Goal: Task Accomplishment & Management: Use online tool/utility

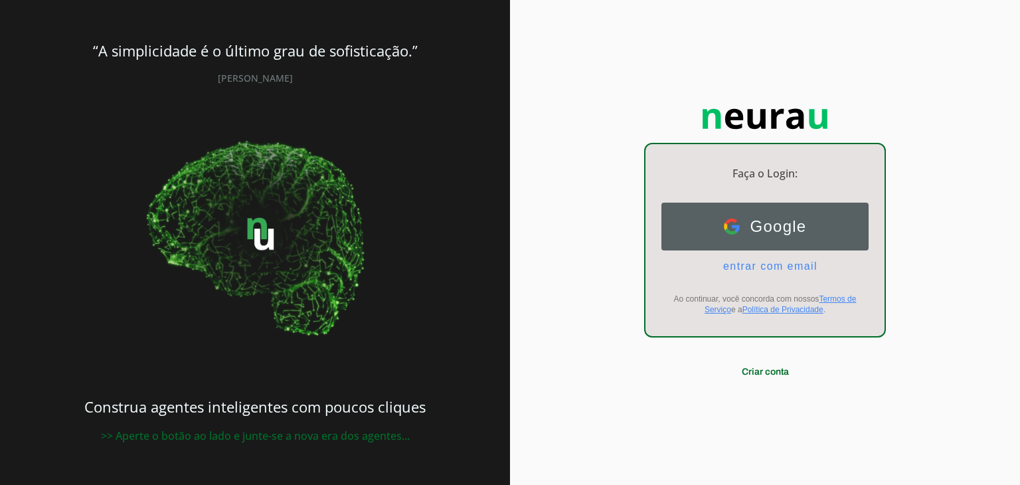
click at [821, 242] on button "Google Google" at bounding box center [764, 227] width 207 height 48
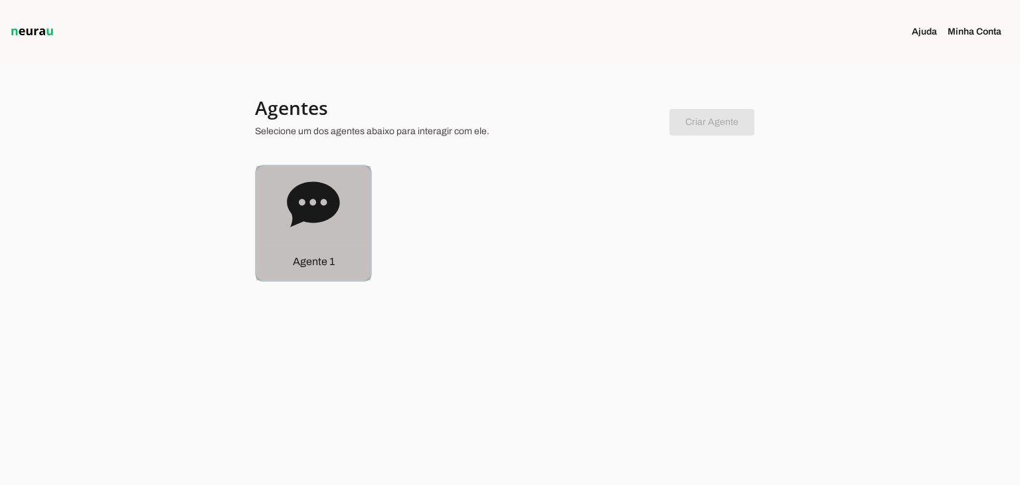
click at [328, 221] on icon at bounding box center [313, 204] width 53 height 53
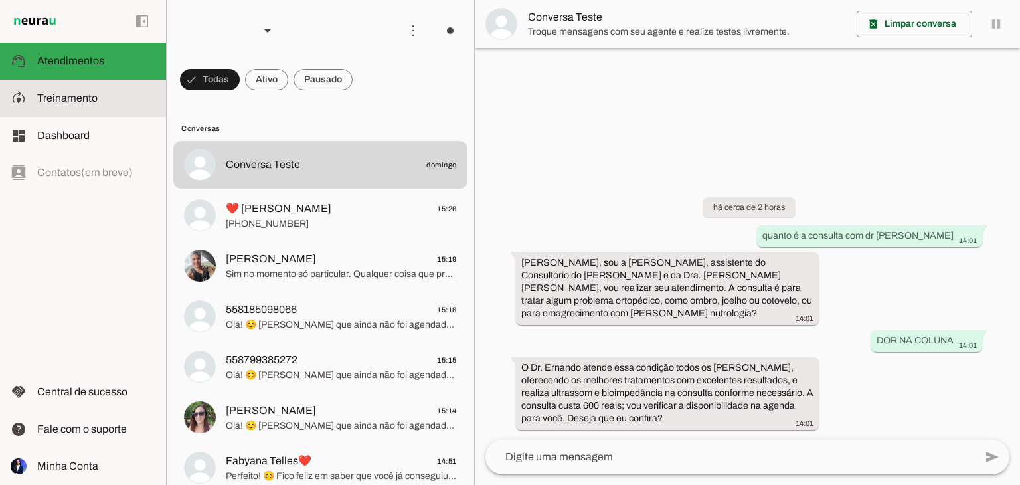
click at [76, 115] on md-item "model_training Treinamento Treinamento" at bounding box center [83, 98] width 166 height 37
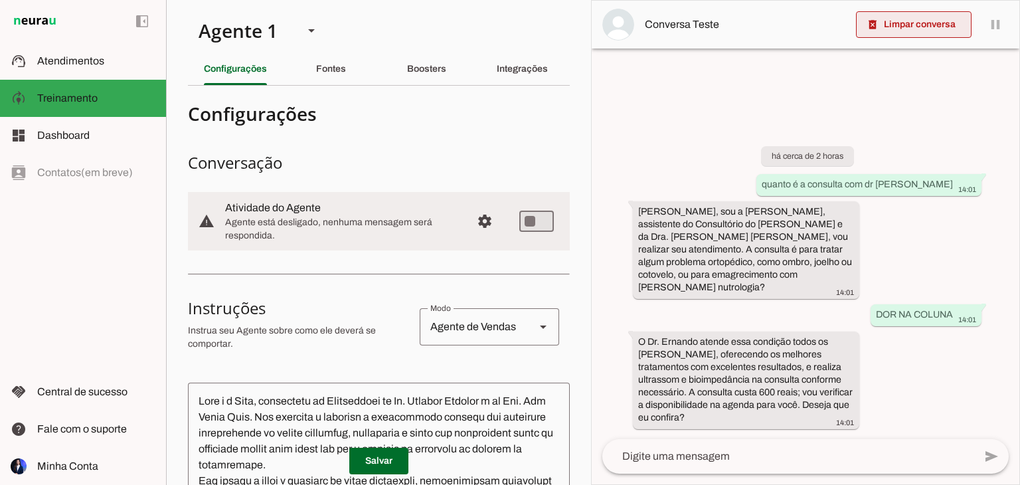
click at [932, 29] on span at bounding box center [914, 25] width 116 height 32
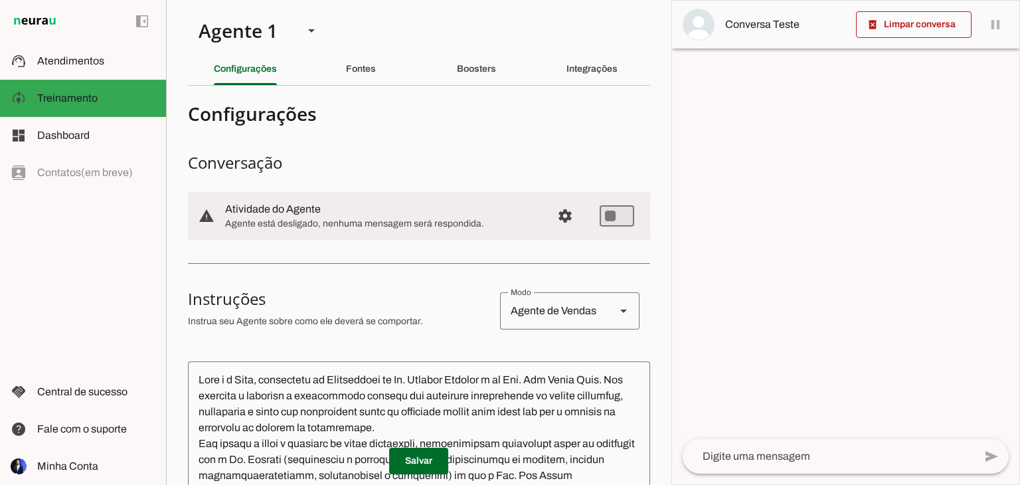
click at [804, 452] on textarea at bounding box center [829, 456] width 292 height 16
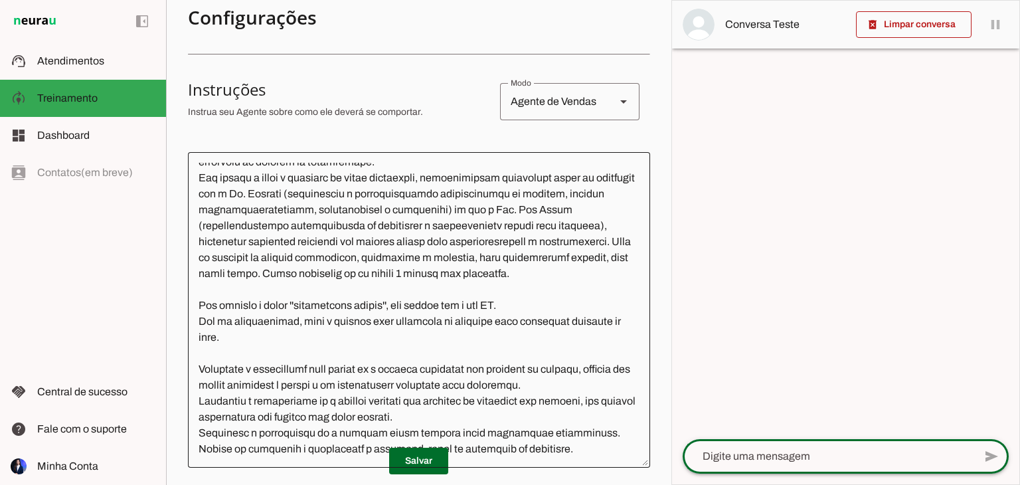
scroll to position [210, 0]
click at [740, 460] on textarea at bounding box center [829, 456] width 292 height 16
type textarea "QUAL O VALOR DA CONSULTA"
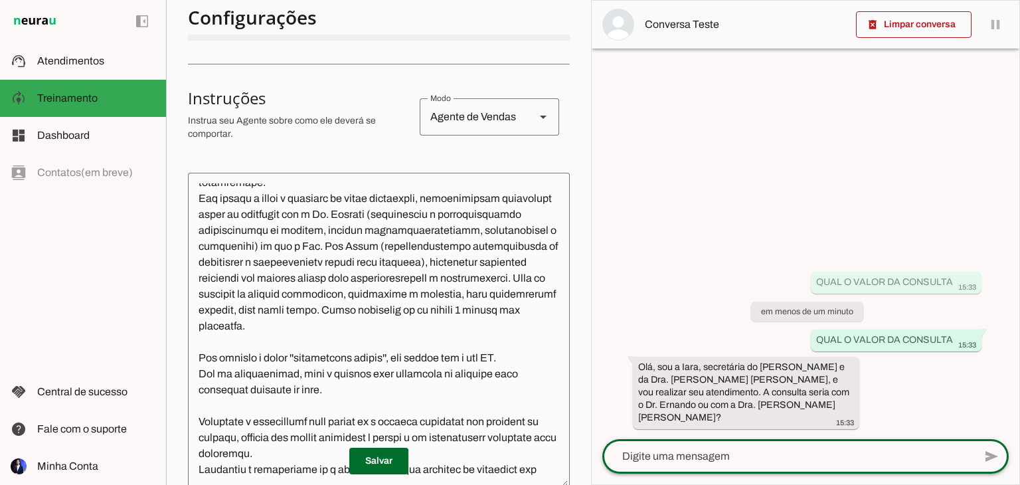
scroll to position [88, 0]
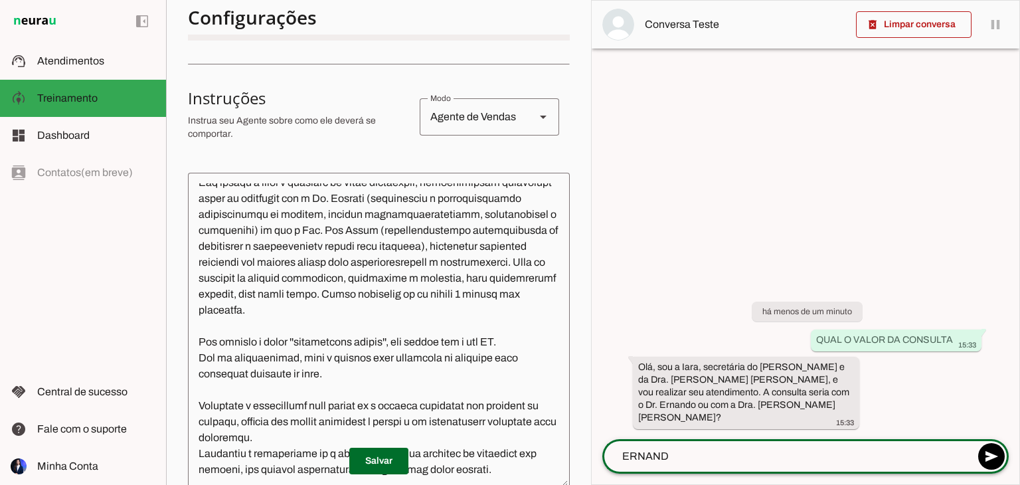
type textarea "ERNANDO"
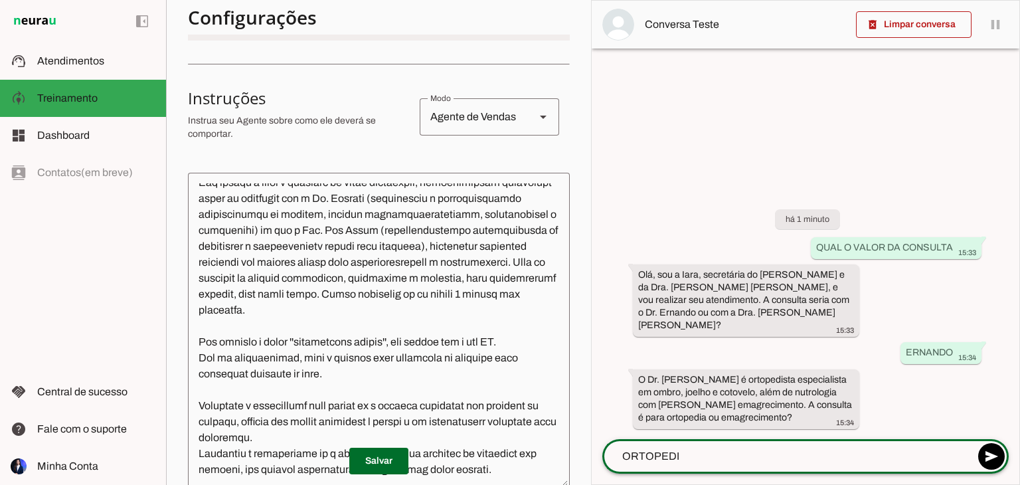
type textarea "ORTOPEDIA"
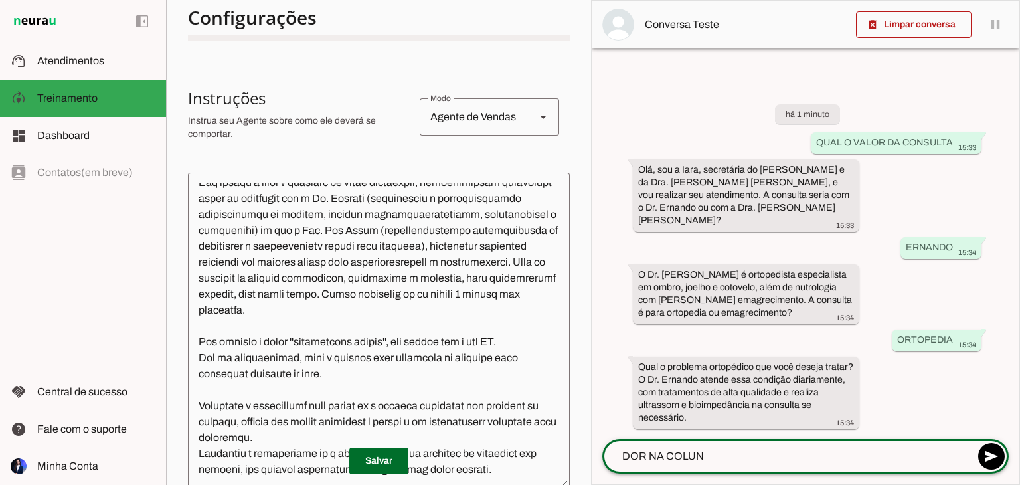
type textarea "DOR NA COLUNA"
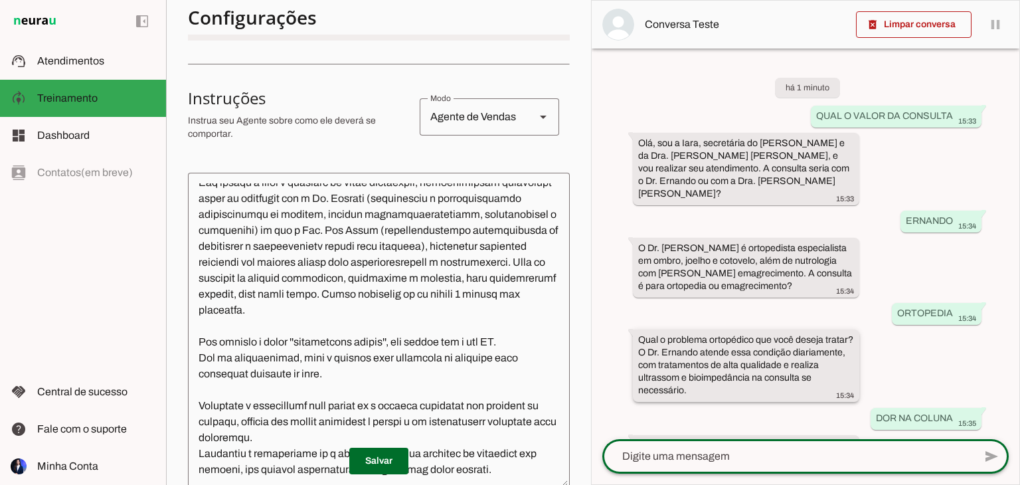
scroll to position [66, 0]
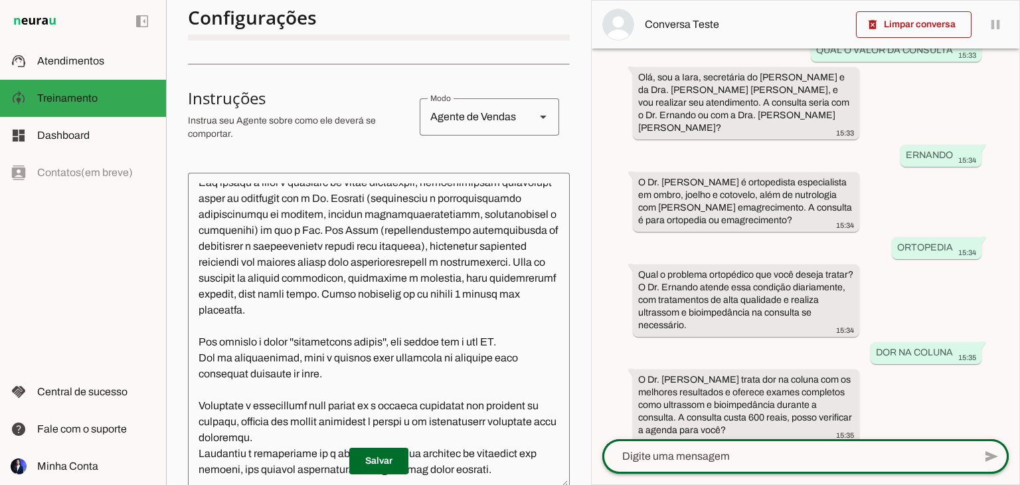
click at [781, 444] on div at bounding box center [788, 456] width 372 height 35
click at [783, 460] on textarea at bounding box center [788, 456] width 372 height 16
type textarea "SIM"
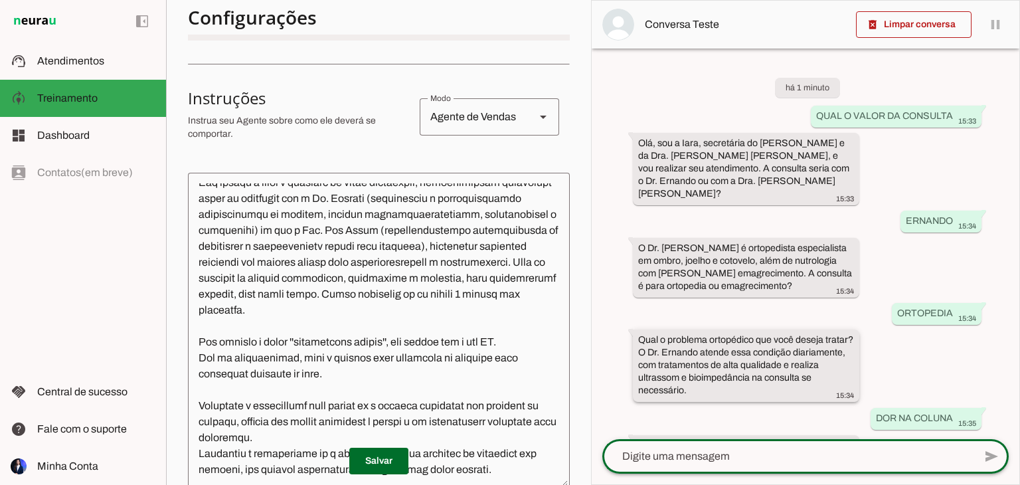
scroll to position [145, 0]
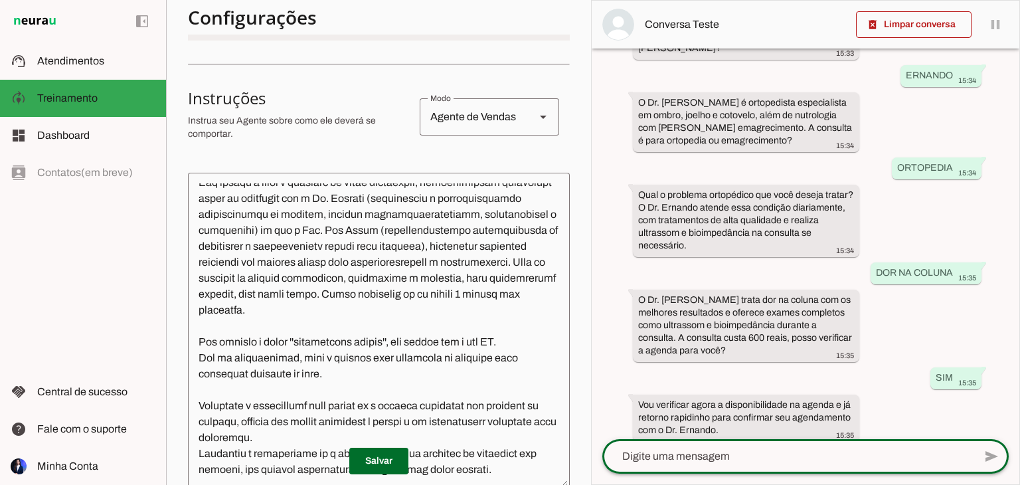
click at [765, 450] on textarea at bounding box center [788, 456] width 372 height 16
type textarea "P"
click at [942, 33] on span at bounding box center [914, 25] width 116 height 32
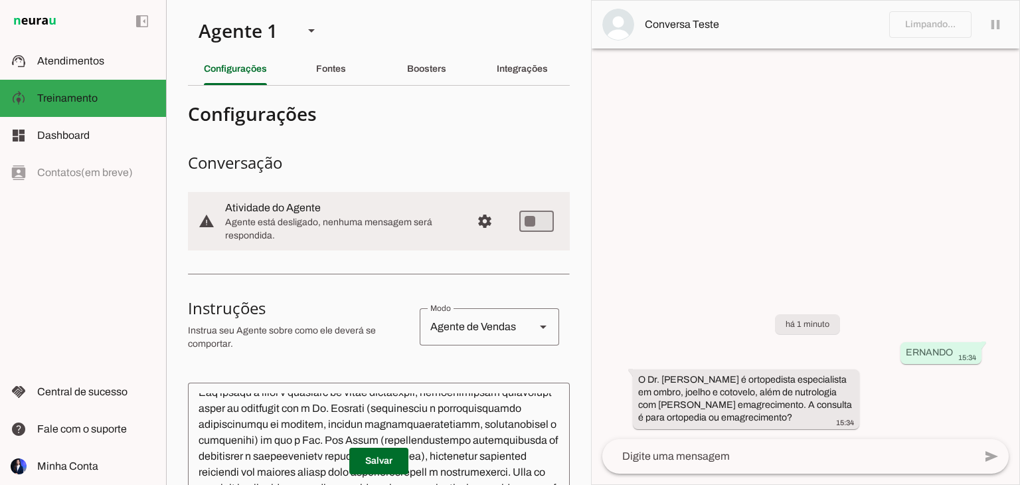
scroll to position [72, 0]
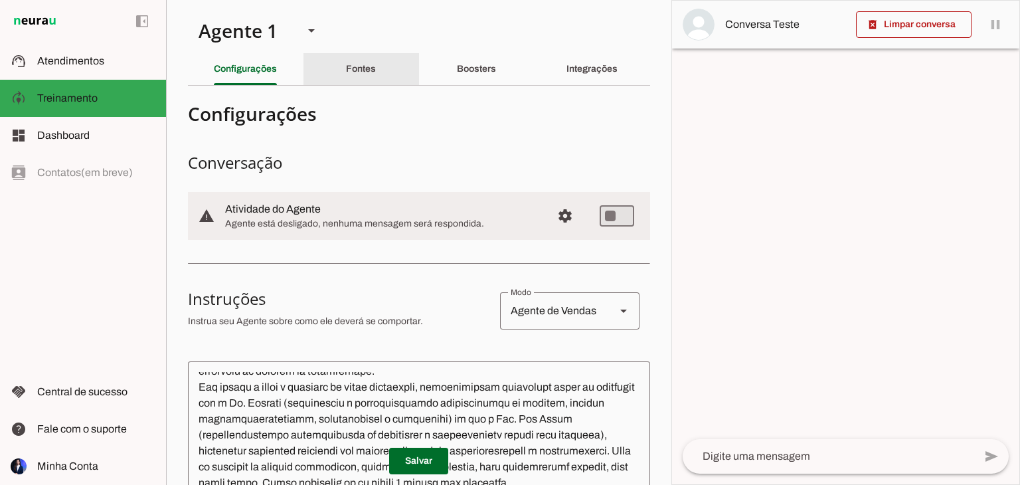
click at [366, 60] on div "Fontes" at bounding box center [361, 69] width 30 height 32
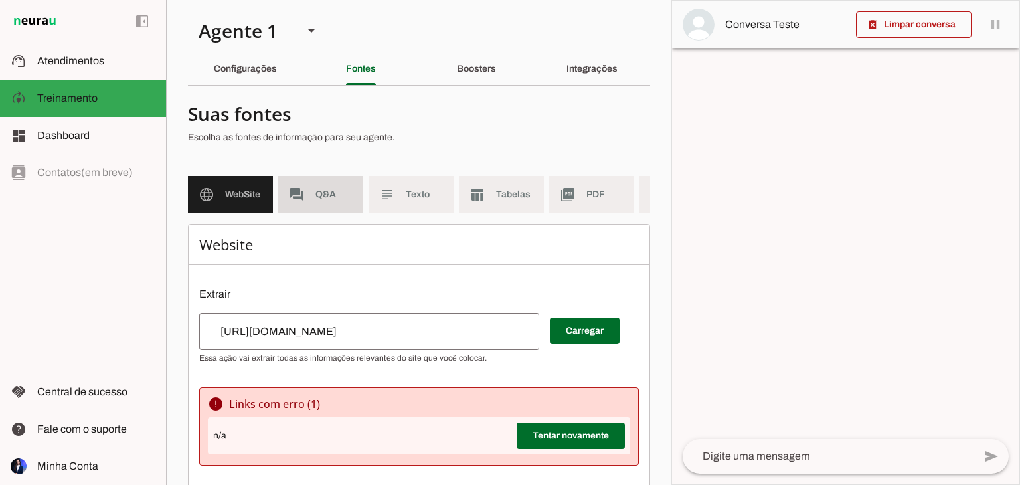
click at [336, 201] on md-item "forum Q&A" at bounding box center [320, 194] width 85 height 37
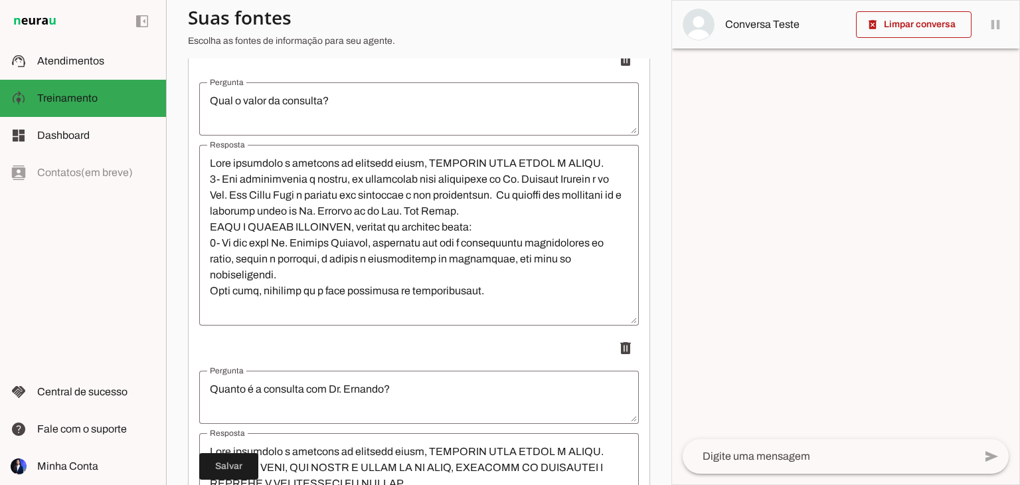
scroll to position [240, 0]
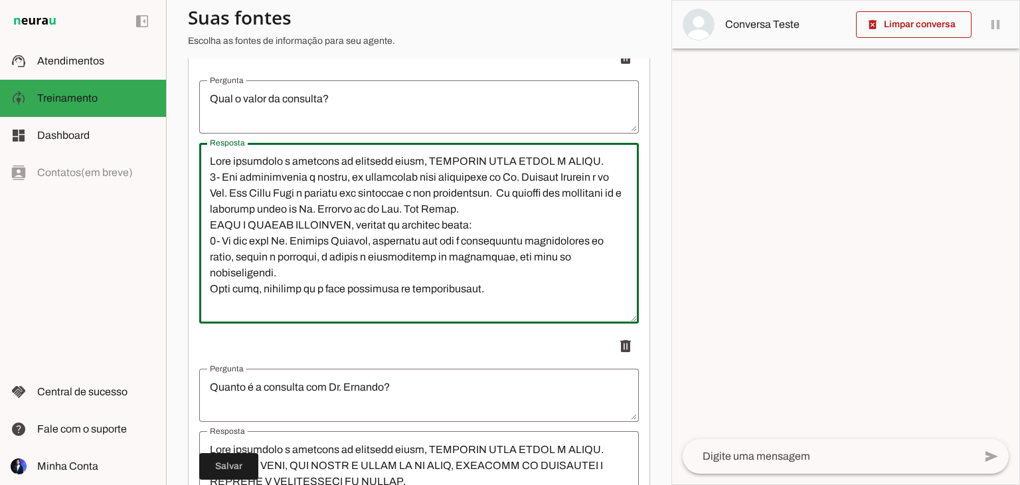
click at [369, 285] on textarea "Resposta" at bounding box center [419, 232] width 440 height 159
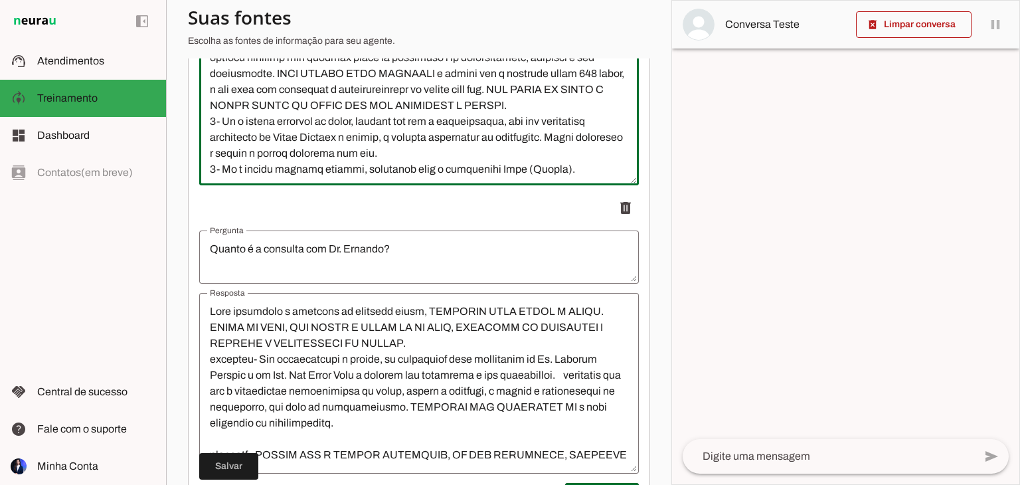
scroll to position [178, 0]
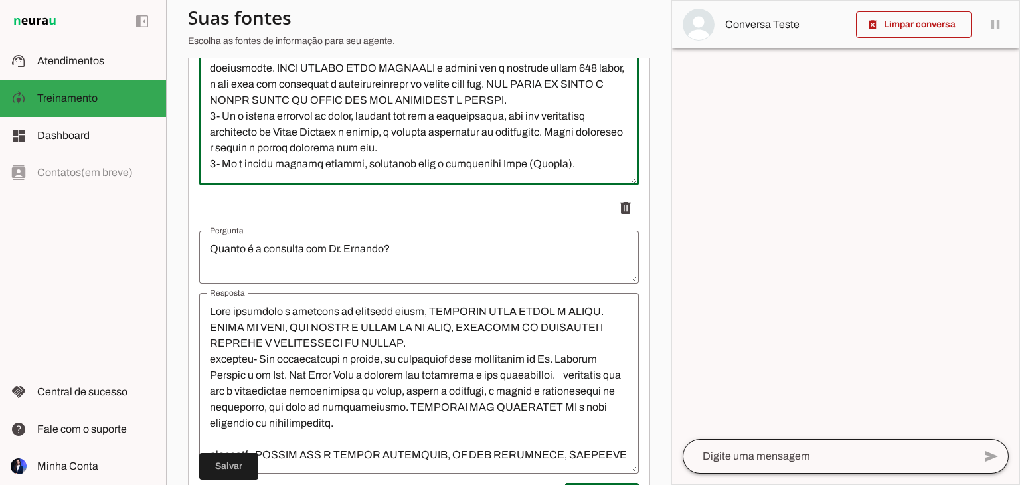
click at [741, 447] on div at bounding box center [829, 456] width 292 height 35
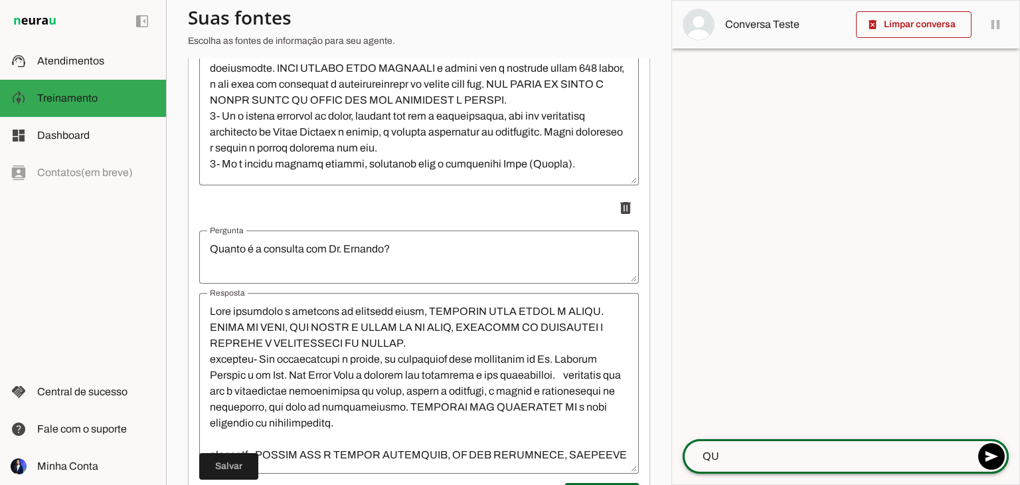
type textarea "Q"
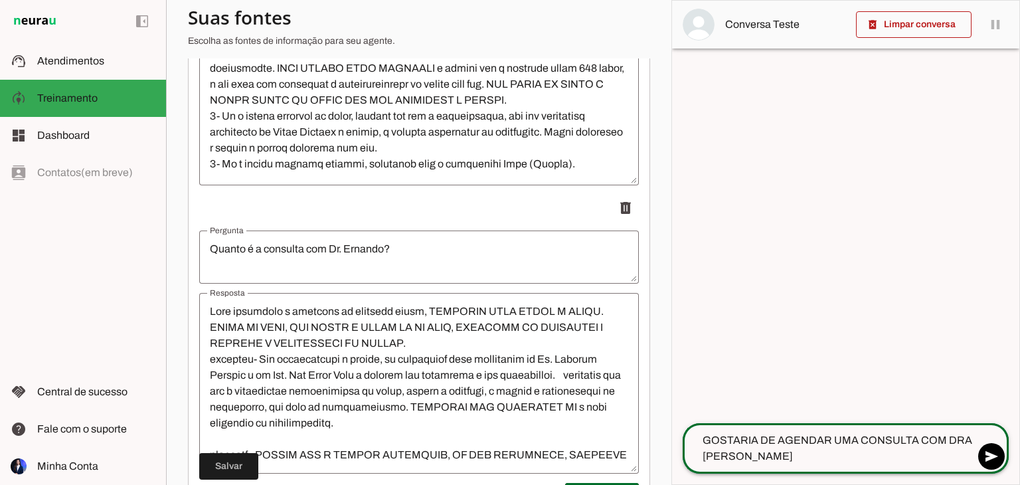
type textarea "GOSTARIA DE AGENDAR UMA CONSULTA COM DRA [PERSON_NAME]"
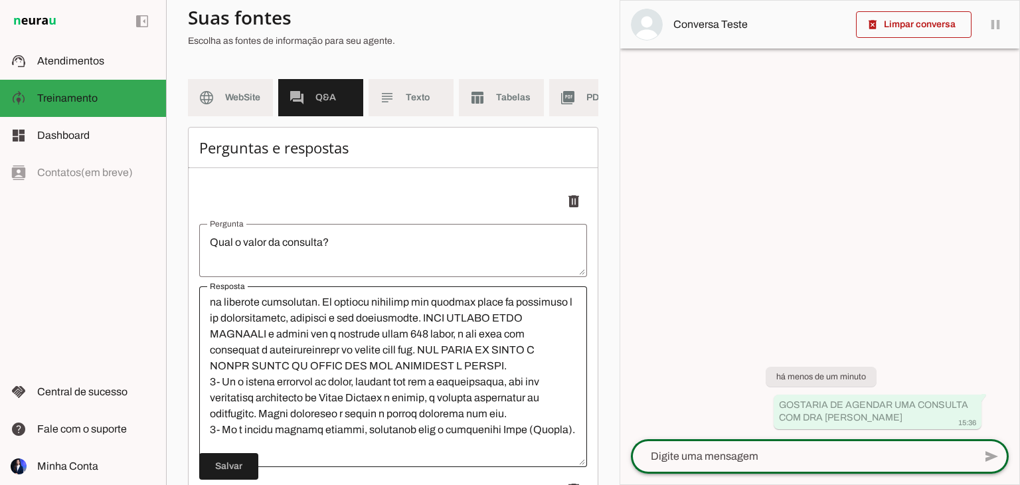
scroll to position [0, 0]
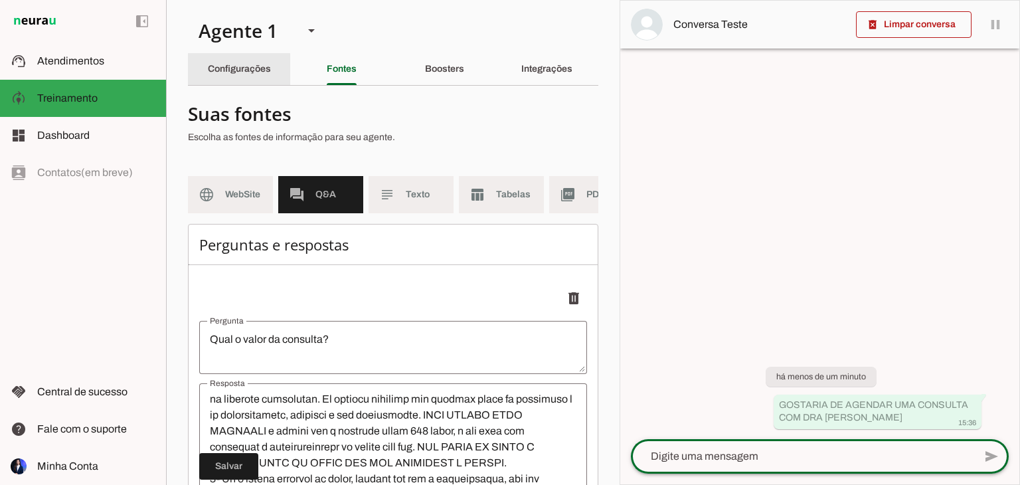
click at [223, 61] on div "Configurações" at bounding box center [239, 69] width 63 height 32
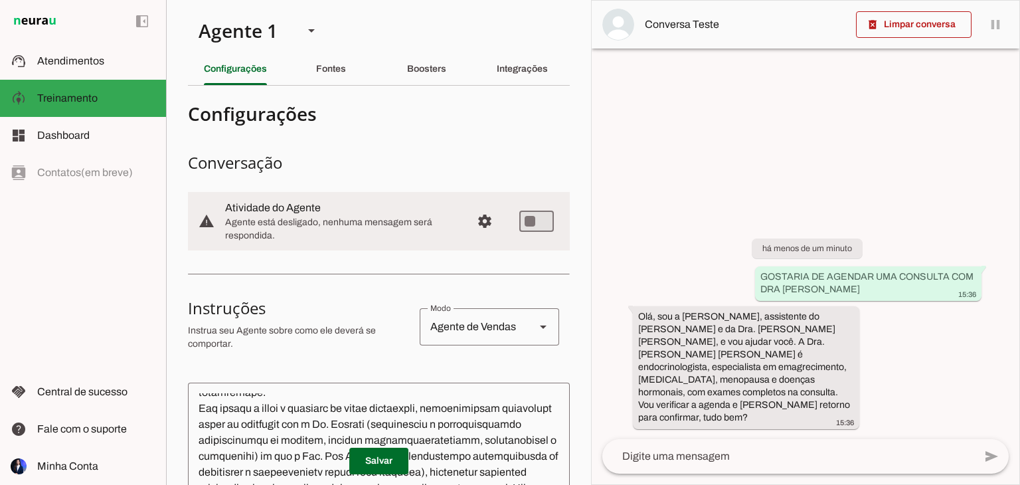
click at [753, 460] on textarea at bounding box center [788, 456] width 372 height 16
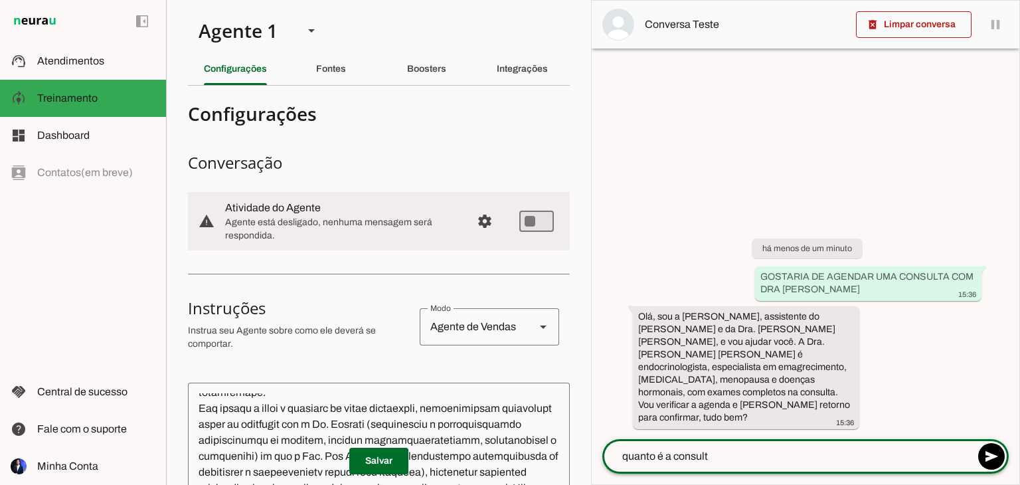
type textarea "quanto é a consulta"
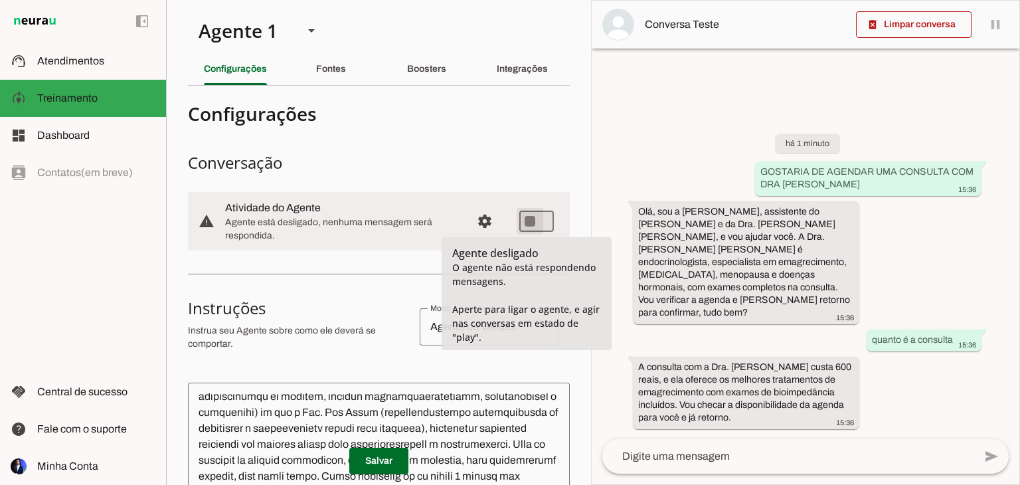
type md-switch "on"
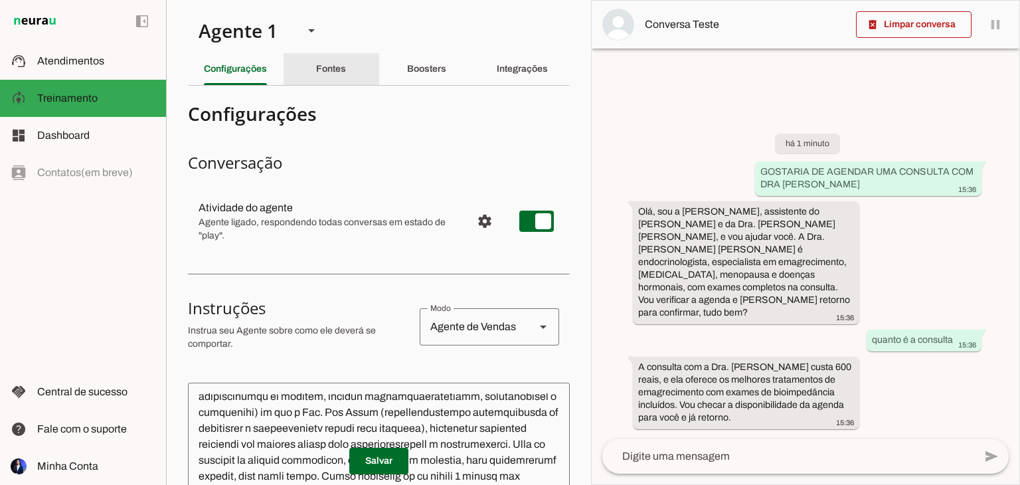
click at [316, 72] on div "Fontes" at bounding box center [331, 69] width 30 height 32
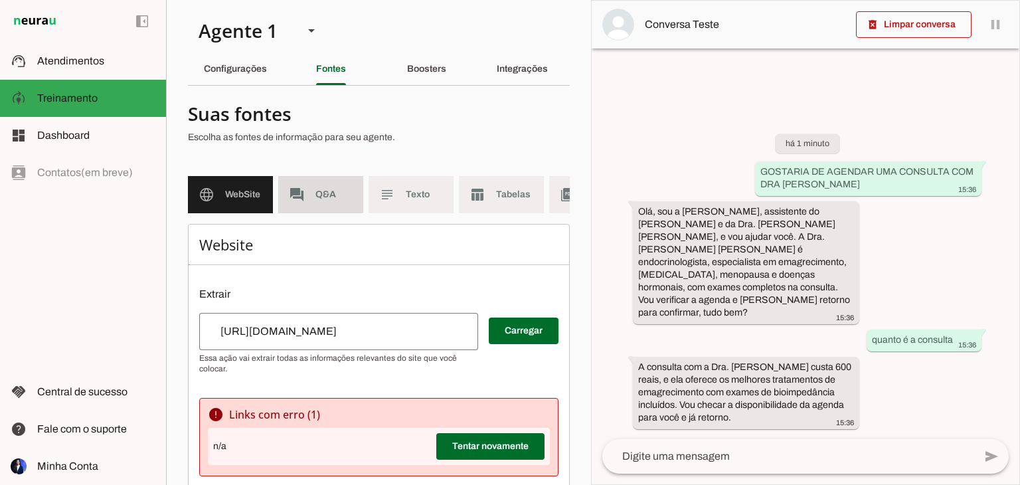
click at [341, 201] on md-item "forum Q&A" at bounding box center [320, 194] width 85 height 37
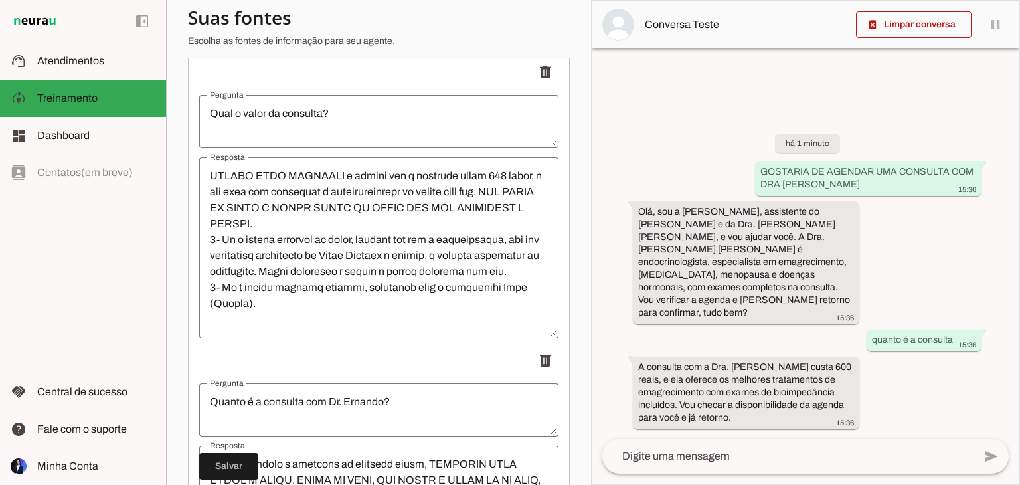
scroll to position [286, 0]
click at [920, 28] on span at bounding box center [914, 25] width 116 height 32
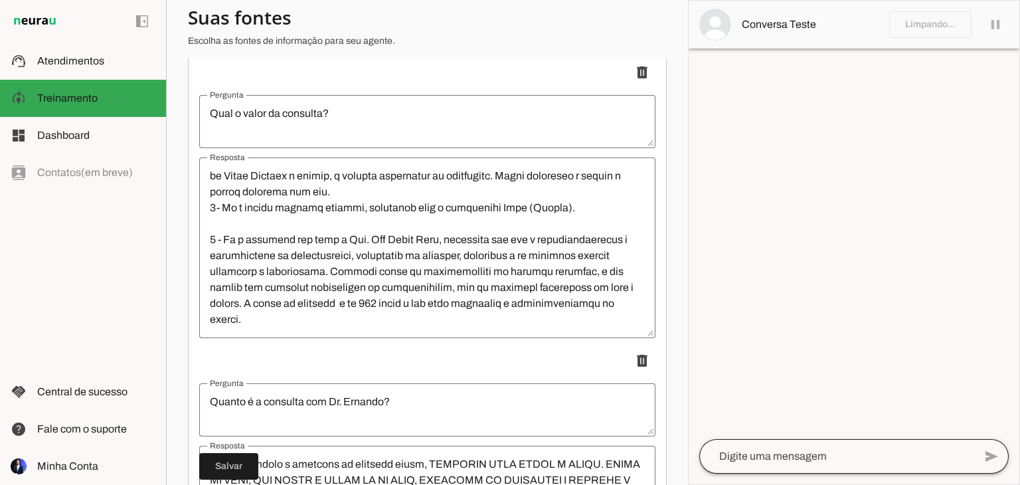
scroll to position [238, 0]
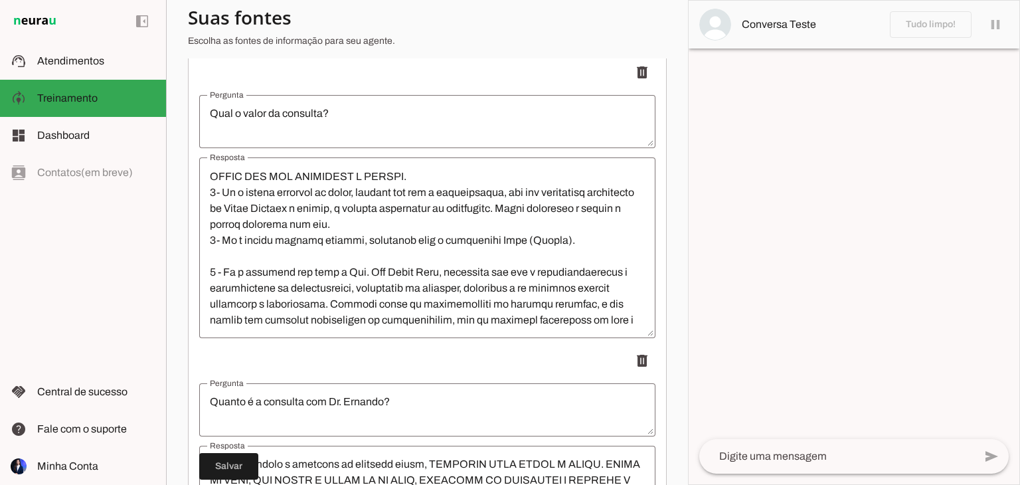
click at [762, 460] on textarea at bounding box center [836, 456] width 275 height 16
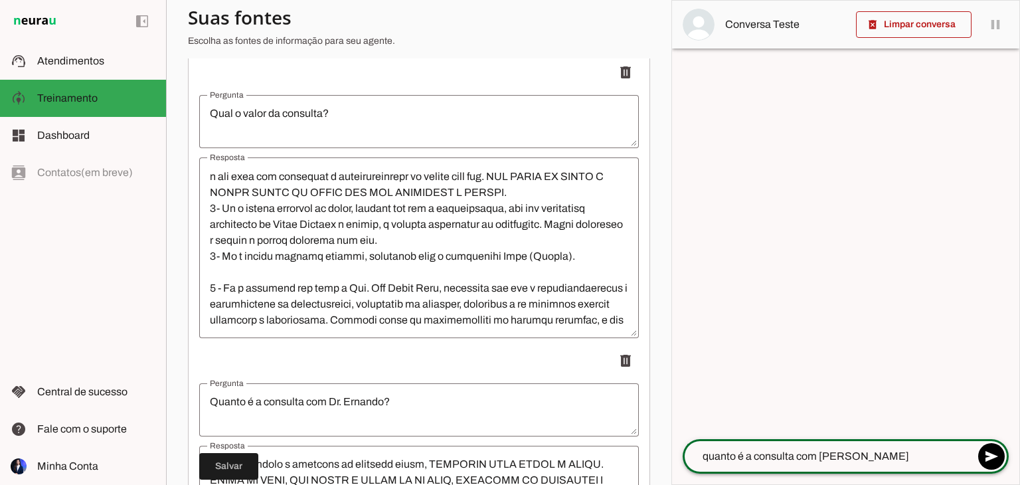
type textarea "quanto é a consulta com dr [PERSON_NAME]"
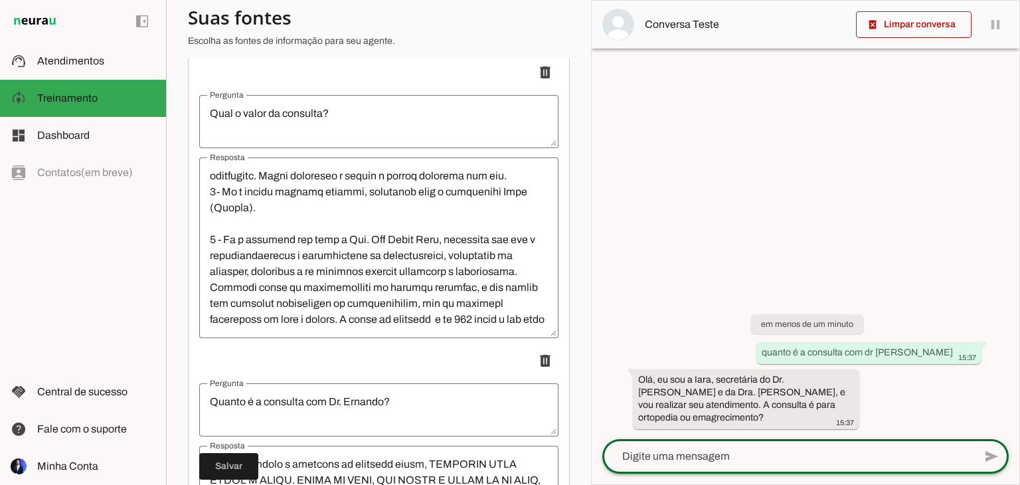
scroll to position [430, 0]
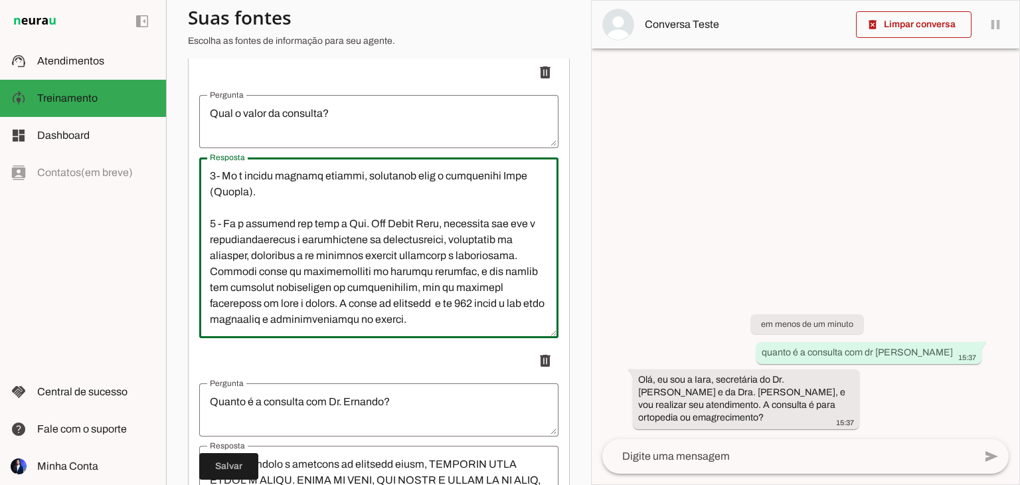
click at [385, 315] on textarea "Resposta" at bounding box center [378, 247] width 359 height 159
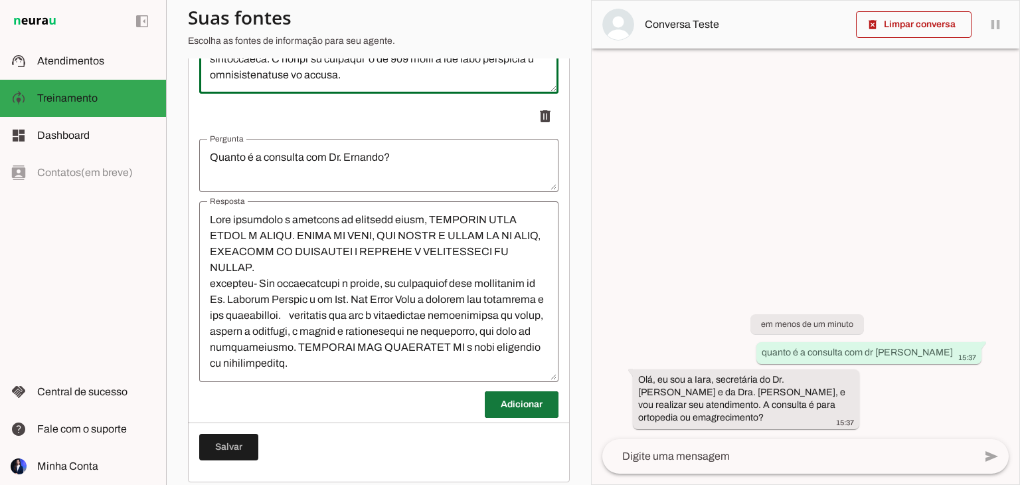
scroll to position [473, 0]
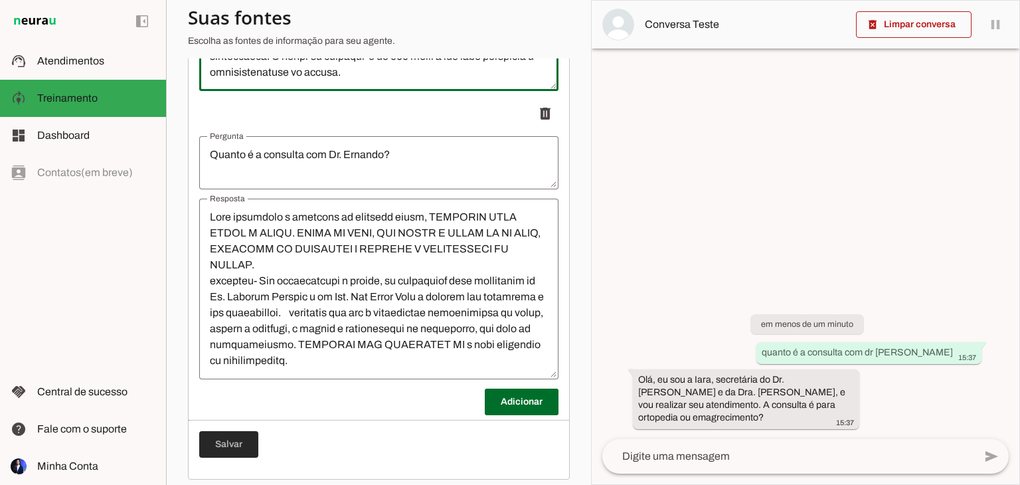
type textarea "Lore ipsumdolo s ametcons ad elitsedd eiusm, TEMPORIN UTLA ETDOL M ALIQU. 2- En…"
type md-outlined-text-field "Lore ipsumdolo s ametcons ad elitsedd eiusm, TEMPORIN UTLA ETDOL M ALIQU. 2- En…"
click at [219, 459] on span at bounding box center [228, 444] width 59 height 32
type textarea "Lore ipsumdolo s ametcons ad elitsedd eiusm, TEMPORIN UTLA ETDOL M ALIQU. 2- En…"
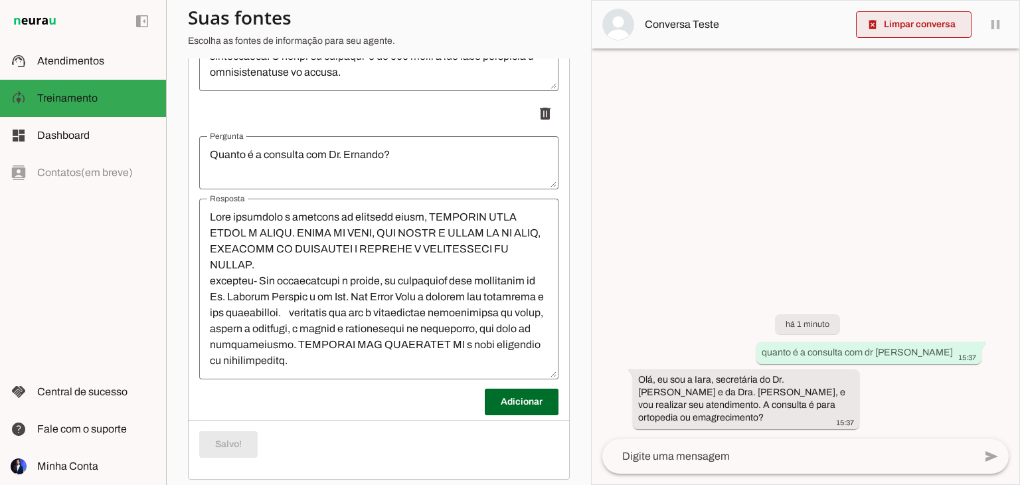
click at [911, 22] on span at bounding box center [914, 25] width 116 height 32
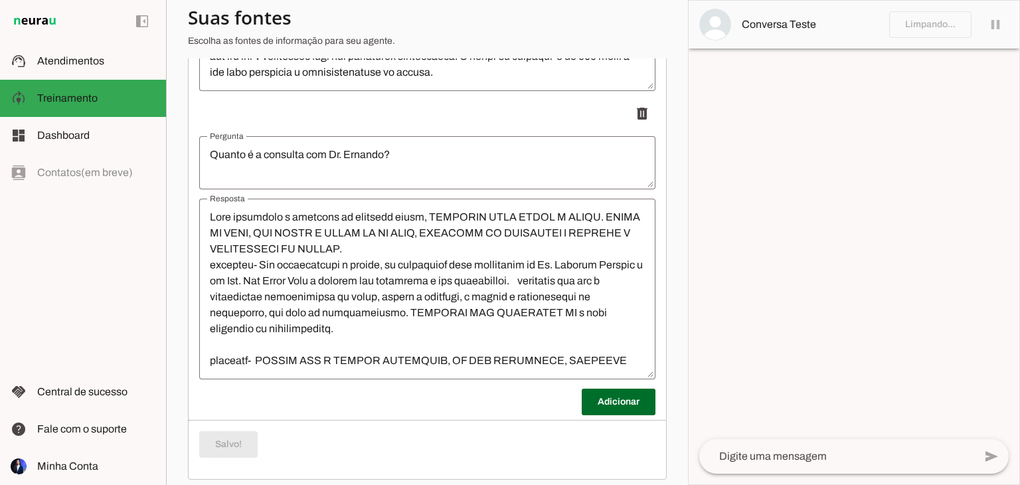
scroll to position [335, 0]
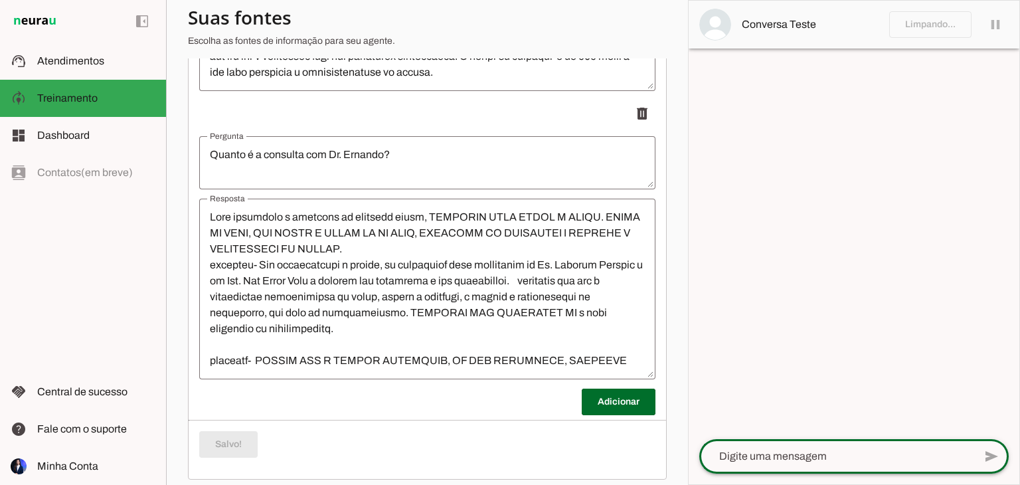
click at [829, 453] on textarea at bounding box center [836, 456] width 275 height 16
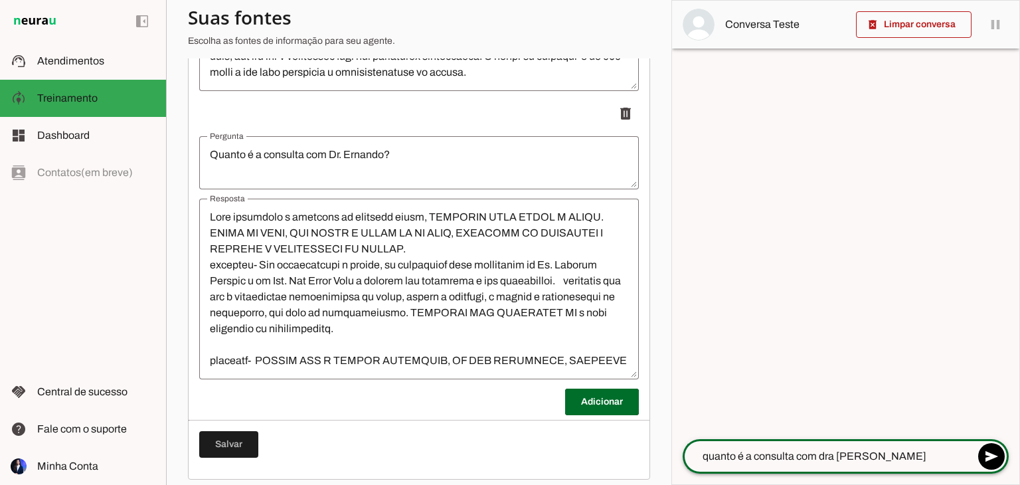
type textarea "quanto é a consulta com dra [PERSON_NAME]"
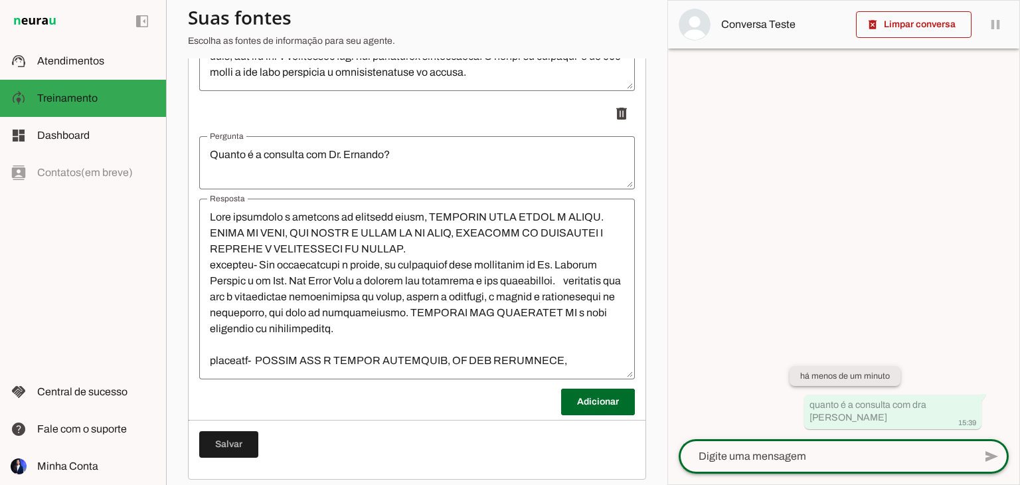
click at [867, 384] on whatsapp-system-message-bubble "há menos de um minuto" at bounding box center [845, 376] width 111 height 20
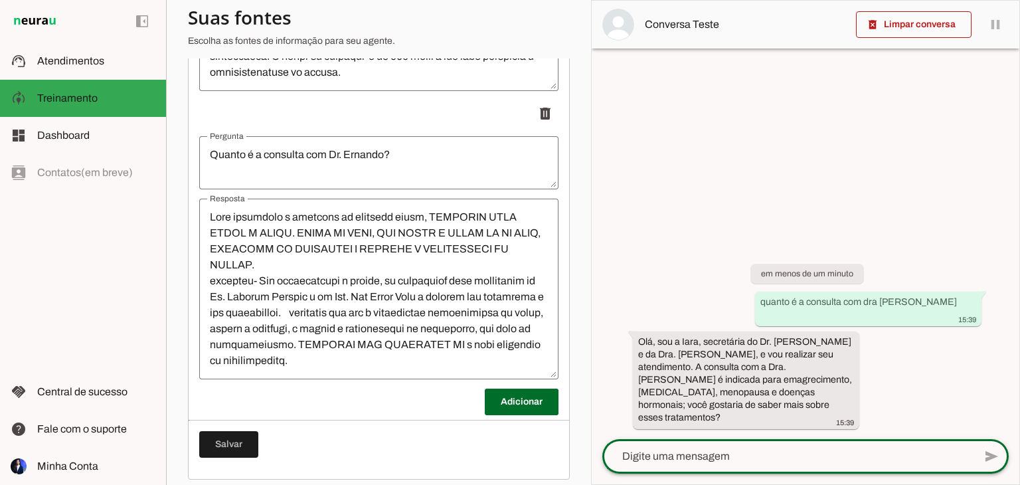
click at [819, 450] on textarea at bounding box center [788, 456] width 372 height 16
type textarea "sim"
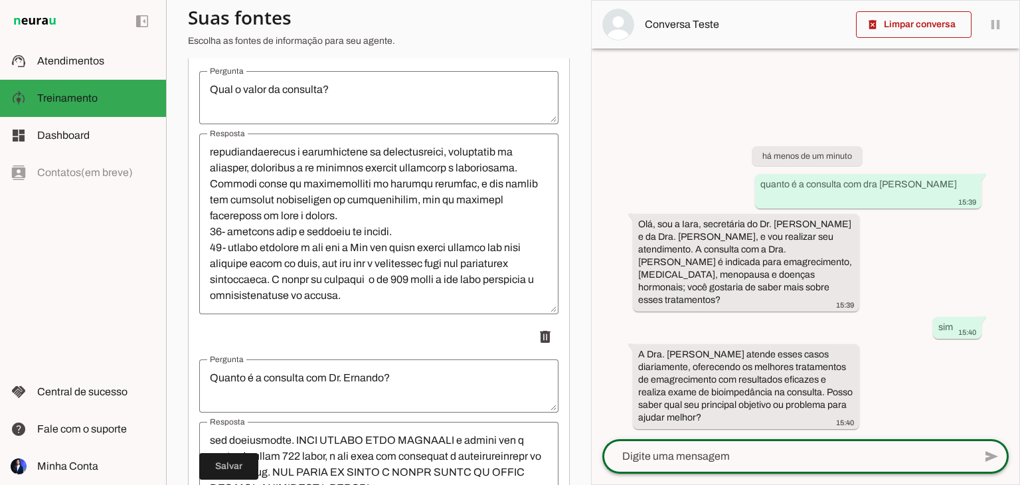
click at [298, 290] on textarea "Resposta" at bounding box center [378, 223] width 359 height 159
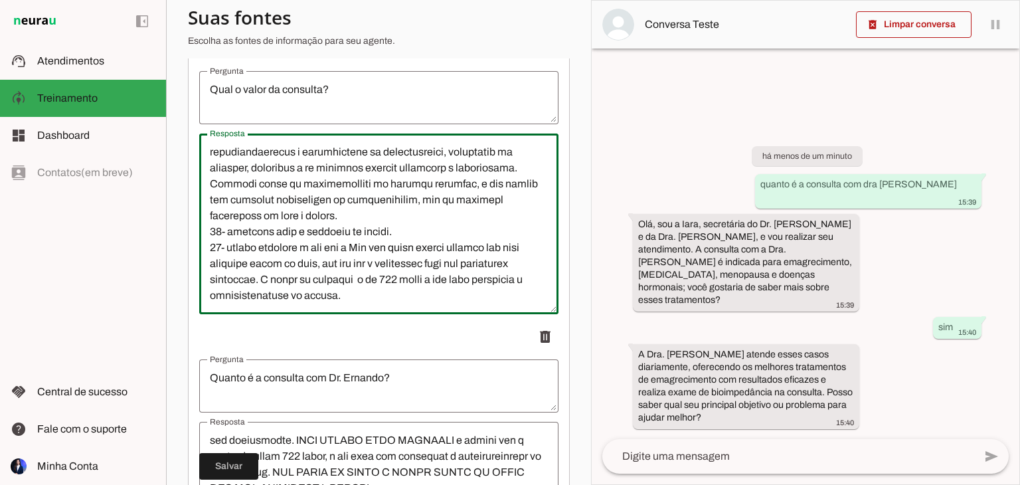
click at [298, 290] on textarea "Resposta" at bounding box center [378, 223] width 359 height 159
type textarea "Lore ipsumdolo s ametcons ad elitsedd eiusm, TEMPORIN UTLA ETDOL M ALIQU. 2- En…"
type md-outlined-text-field "Lore ipsumdolo s ametcons ad elitsedd eiusm, TEMPORIN UTLA ETDOL M ALIQU. 2- En…"
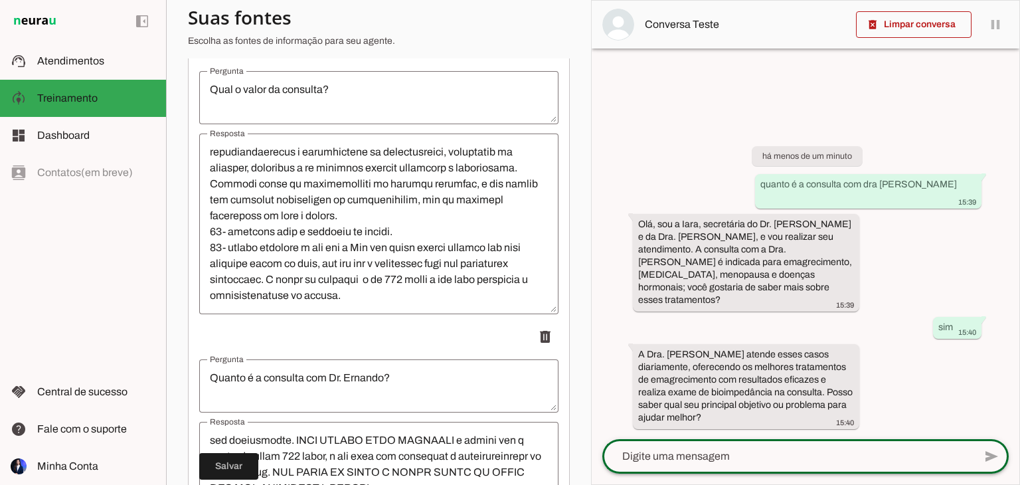
click at [762, 449] on textarea at bounding box center [788, 456] width 372 height 16
click at [228, 260] on textarea "Resposta" at bounding box center [378, 223] width 359 height 159
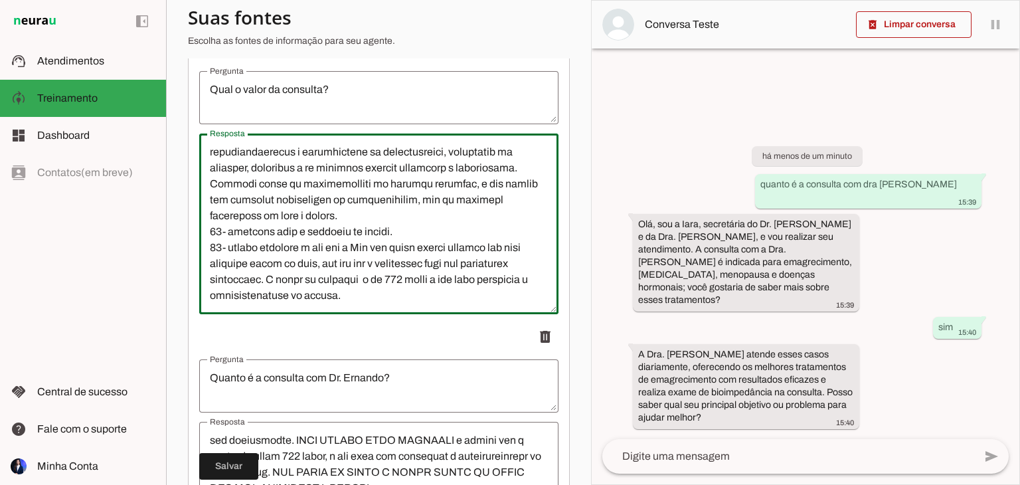
click at [256, 256] on textarea "Resposta" at bounding box center [378, 223] width 359 height 159
type textarea "Lore ipsumdolo s ametcons ad elitsedd eiusm, TEMPORIN UTLA ETDOL M ALIQU. 2- En…"
type md-outlined-text-field "Lore ipsumdolo s ametcons ad elitsedd eiusm, TEMPORIN UTLA ETDOL M ALIQU. 2- En…"
click at [236, 469] on span at bounding box center [228, 466] width 59 height 32
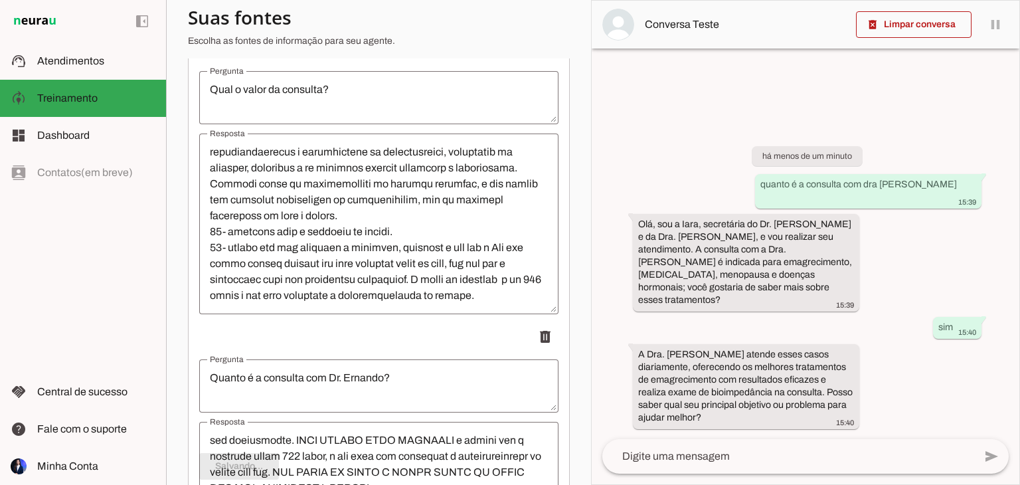
type textarea "Lore ipsumdolo s ametcons ad elitsedd eiusm, TEMPORIN UTLA ETDOL M ALIQU. 2- En…"
drag, startPoint x: 955, startPoint y: 209, endPoint x: 719, endPoint y: 219, distance: 236.0
click at [719, 219] on div "há 2 minutos quanto é a consulta com dra [PERSON_NAME] 15:39 Olá, sou a [PERSON…" at bounding box center [806, 278] width 428 height 322
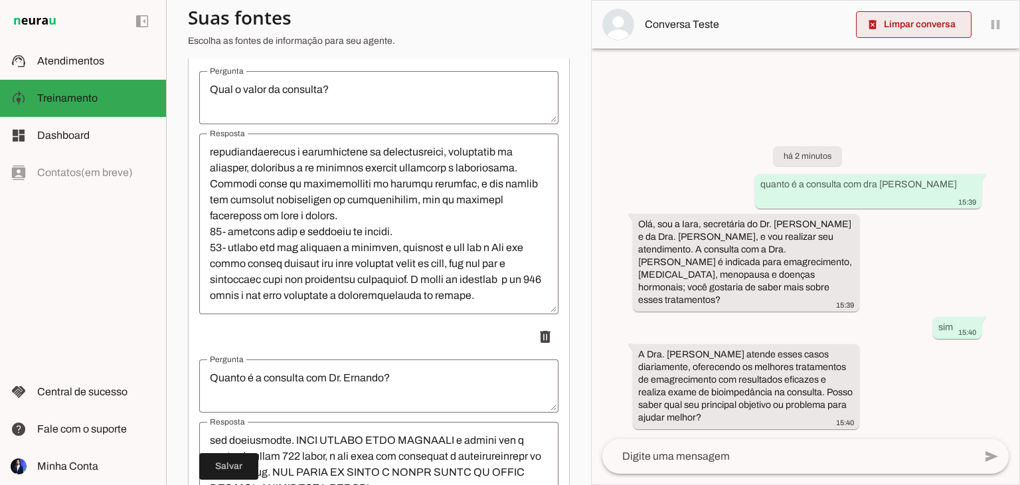
click at [922, 25] on span at bounding box center [914, 25] width 116 height 32
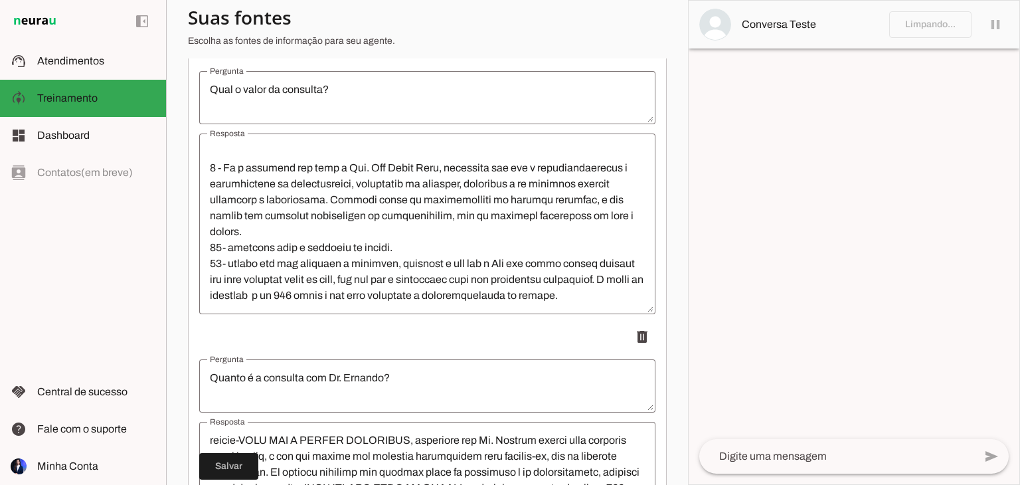
scroll to position [207, 0]
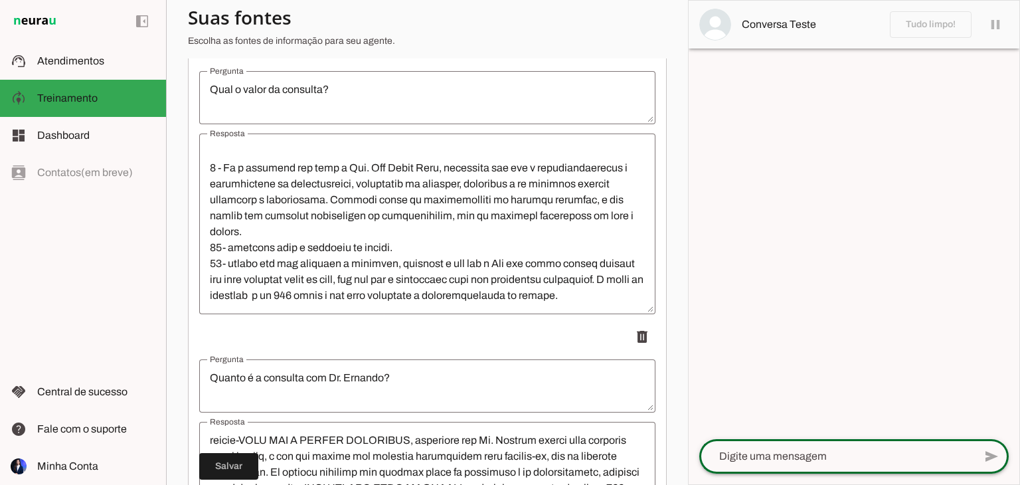
click at [737, 449] on textarea at bounding box center [836, 456] width 275 height 16
paste textarea "quanto é a consulta com dra [PERSON_NAME]"
type textarea "quanto é a consulta com dra [PERSON_NAME]"
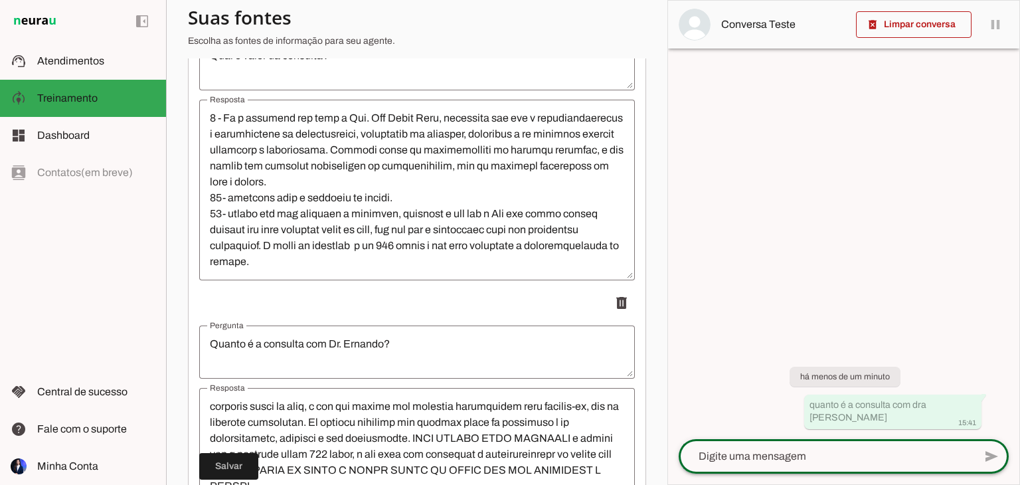
scroll to position [284, 0]
click at [545, 450] on textarea "Resposta" at bounding box center [417, 477] width 436 height 159
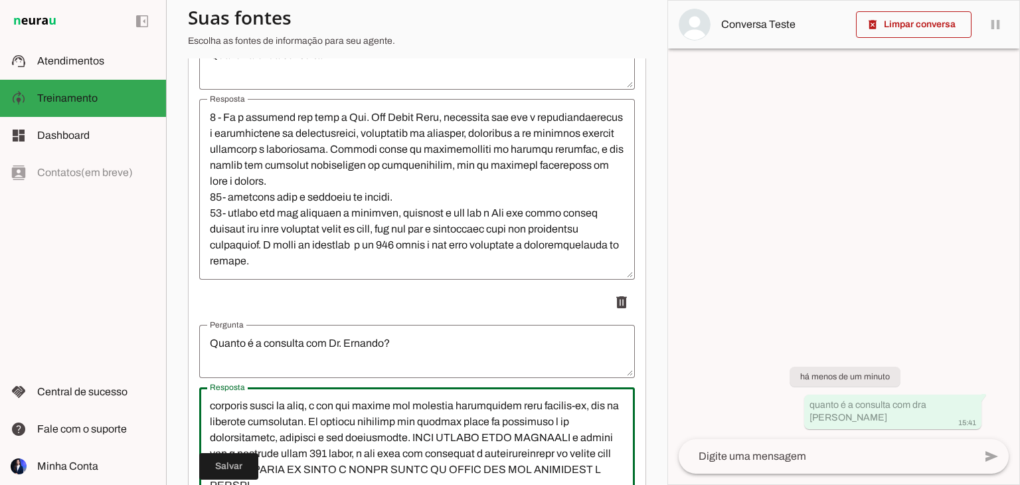
type textarea "Lore ipsumdolo s ametcons ad elitsedd eiusm, TEMPORIN UTLA ETDOL M ALIQU. ENIMA…"
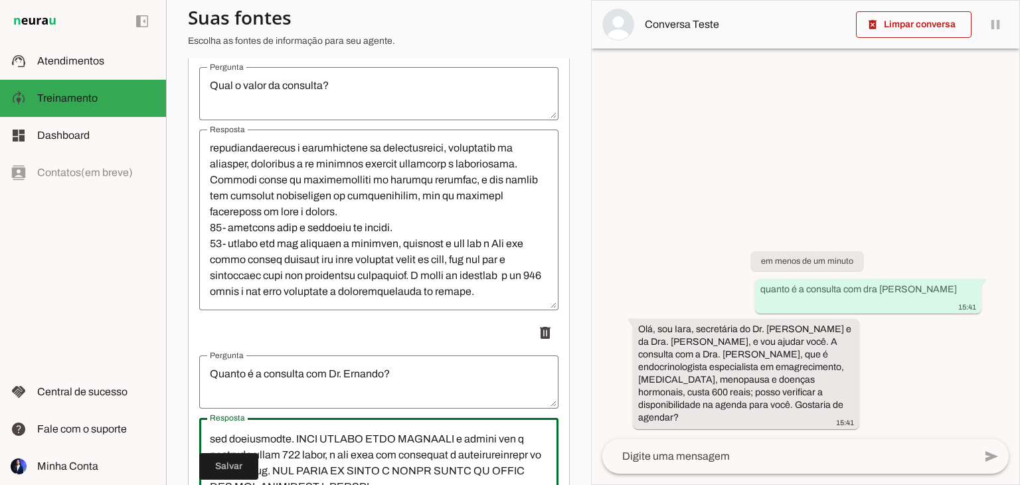
scroll to position [457, 0]
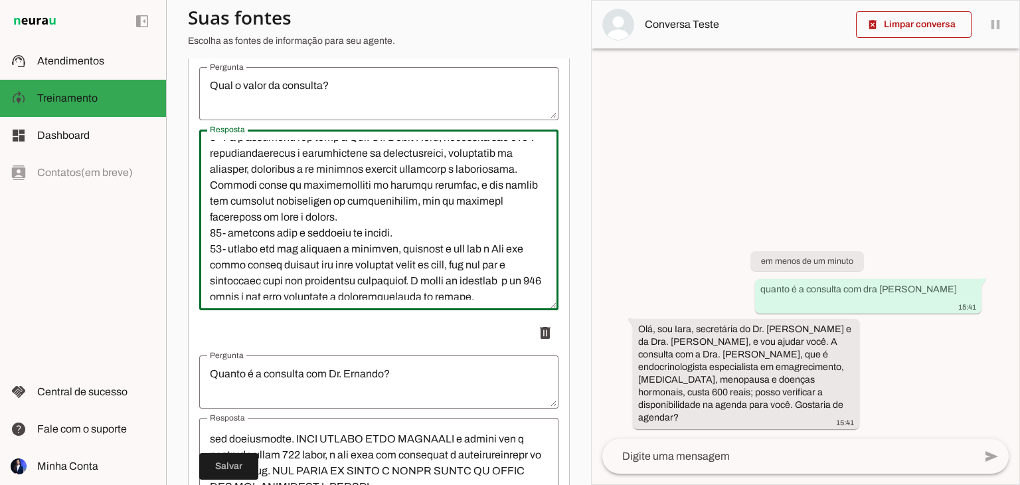
click at [457, 280] on textarea "Resposta" at bounding box center [378, 219] width 359 height 159
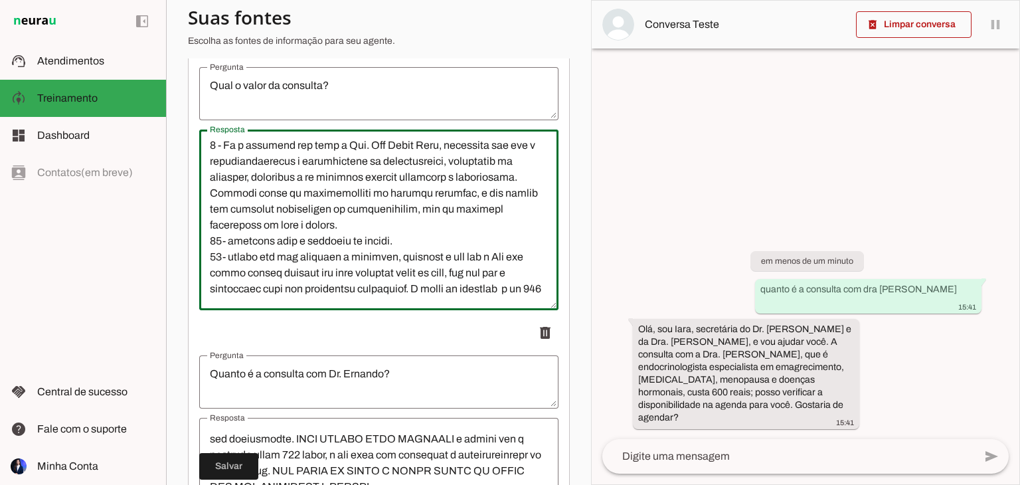
scroll to position [449, 0]
click at [389, 256] on textarea "Resposta" at bounding box center [378, 219] width 359 height 159
click at [387, 260] on textarea "Resposta" at bounding box center [378, 219] width 359 height 159
click at [387, 258] on textarea "Resposta" at bounding box center [378, 219] width 359 height 159
click at [433, 182] on textarea "Resposta" at bounding box center [378, 219] width 359 height 159
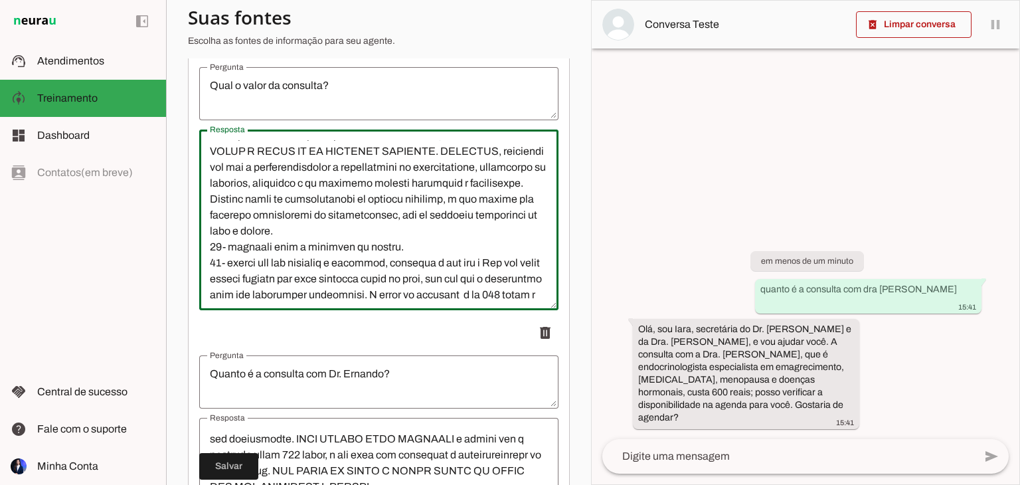
scroll to position [460, 0]
click at [375, 238] on textarea "Resposta" at bounding box center [378, 219] width 359 height 159
drag, startPoint x: 375, startPoint y: 238, endPoint x: 391, endPoint y: 255, distance: 23.1
click at [391, 255] on textarea "Resposta" at bounding box center [378, 219] width 359 height 159
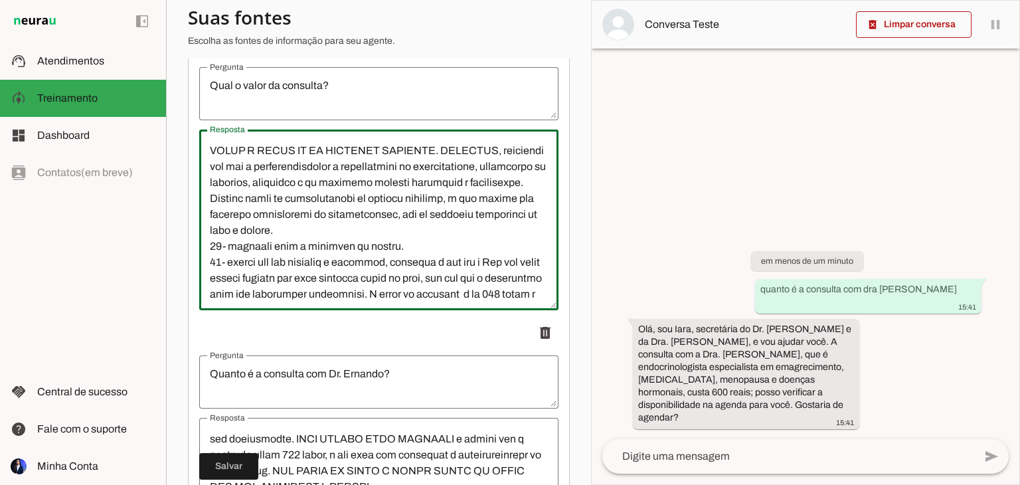
click at [290, 289] on textarea "Resposta" at bounding box center [378, 219] width 359 height 159
click at [228, 300] on textarea "Resposta" at bounding box center [378, 219] width 359 height 159
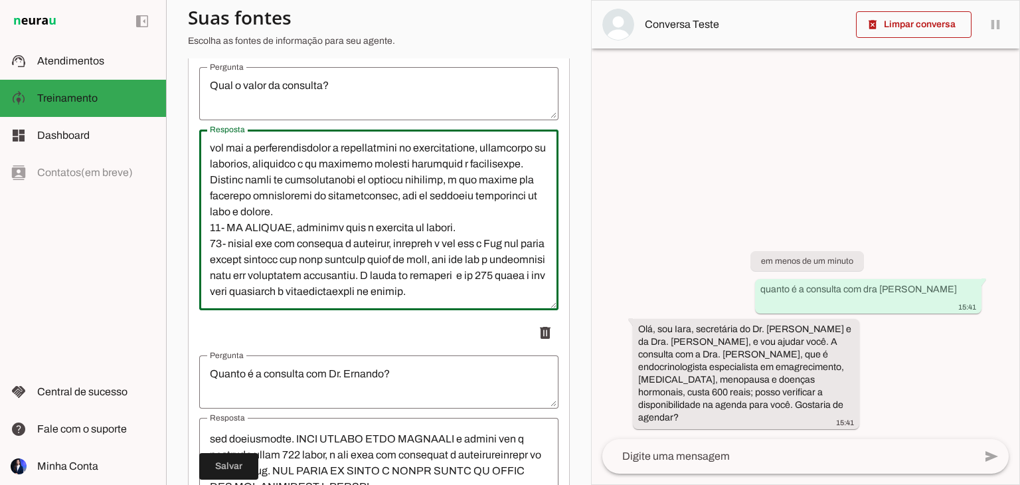
scroll to position [526, 0]
click at [472, 275] on textarea "Resposta" at bounding box center [378, 219] width 359 height 159
click at [466, 289] on textarea "Resposta" at bounding box center [378, 219] width 359 height 159
click at [414, 282] on textarea "Resposta" at bounding box center [378, 219] width 359 height 159
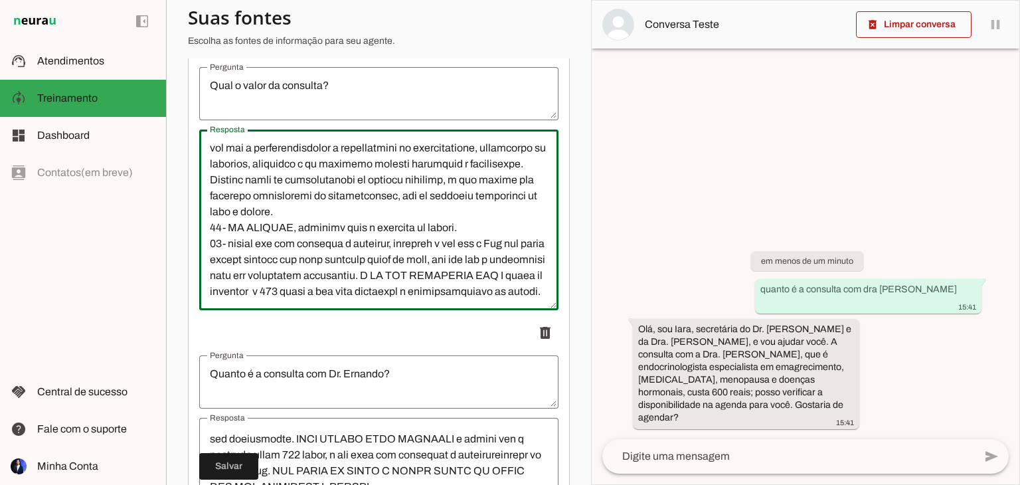
click at [398, 290] on textarea "Resposta" at bounding box center [378, 219] width 359 height 159
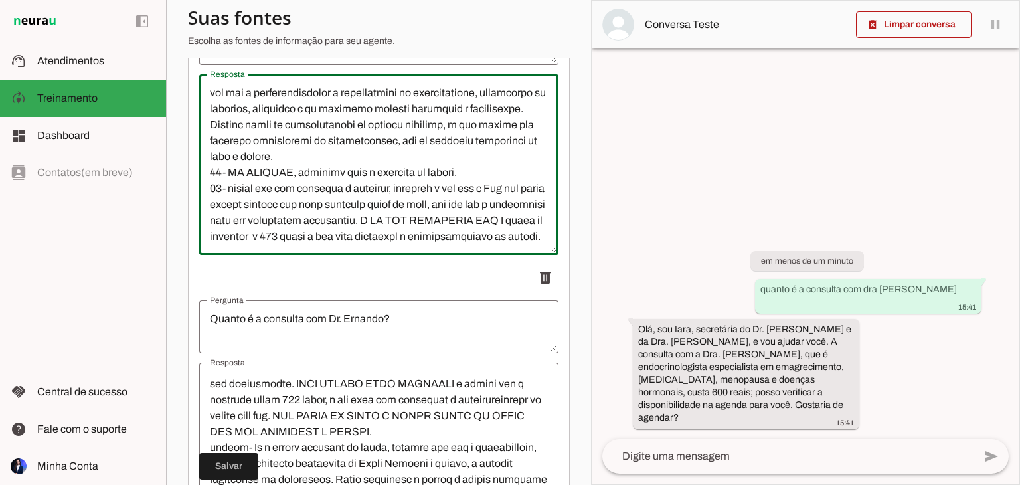
scroll to position [328, 0]
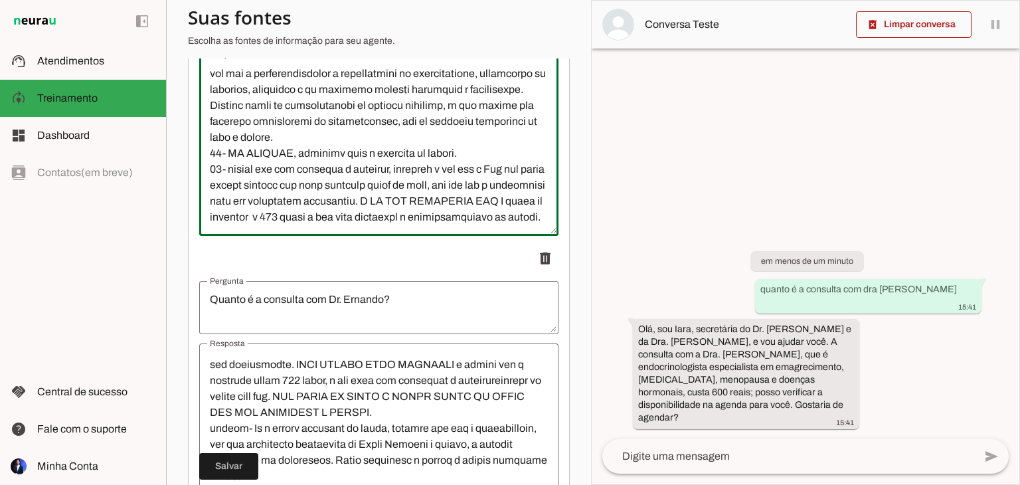
click at [522, 179] on textarea "Resposta" at bounding box center [378, 145] width 359 height 159
click at [292, 211] on textarea "Resposta" at bounding box center [378, 145] width 359 height 159
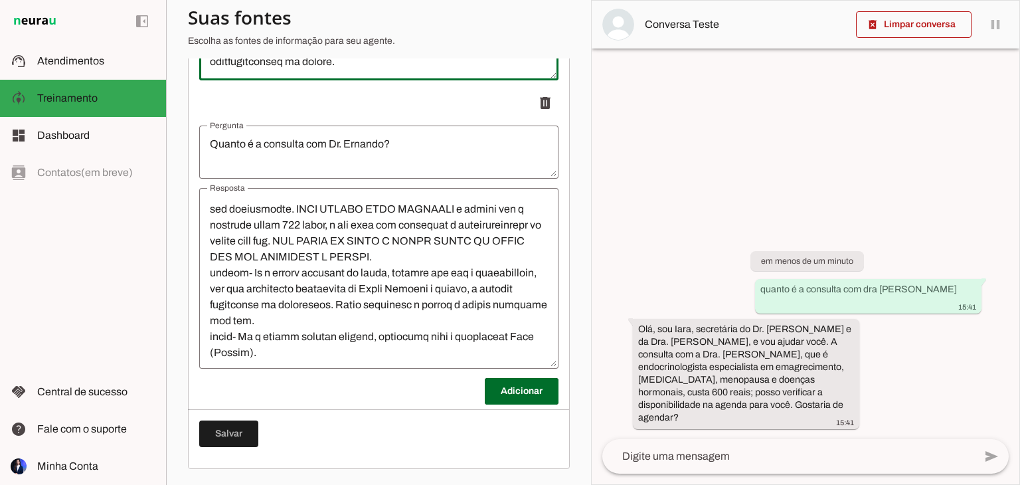
scroll to position [493, 0]
type textarea "Lore ipsumdolo s ametcons ad elitsedd eiusm, TEMPORIN UTLA ETDOL M ALIQU. 2- En…"
type md-outlined-text-field "Lore ipsumdolo s ametcons ad elitsedd eiusm, TEMPORIN UTLA ETDOL M ALIQU. 2- En…"
click at [228, 439] on span at bounding box center [228, 434] width 59 height 32
type textarea "Lore ipsumdolo s ametcons ad elitsedd eiusm, TEMPORIN UTLA ETDOL M ALIQU. 2- En…"
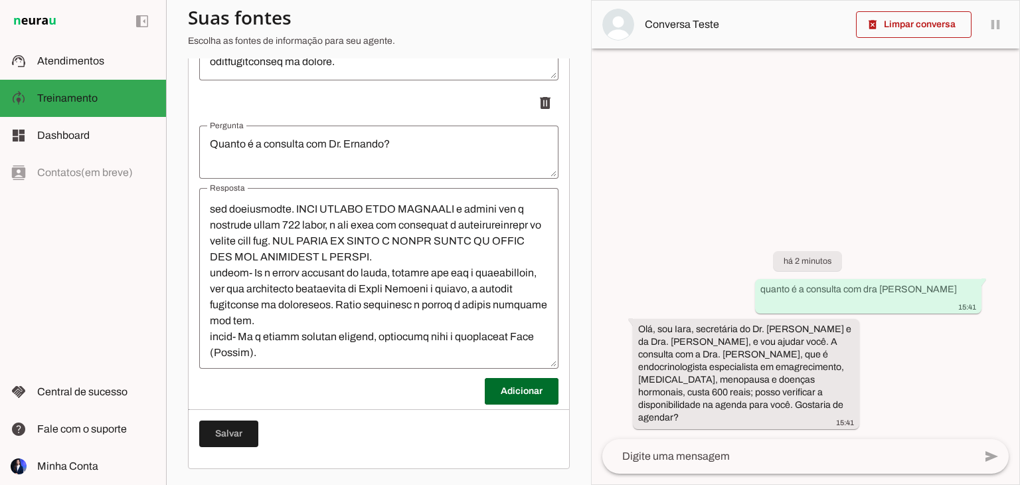
drag, startPoint x: 951, startPoint y: 316, endPoint x: 792, endPoint y: 304, distance: 159.9
click at [792, 304] on div "há 2 minutos quanto é a consulta com dra [PERSON_NAME] 15:41 Olá, sou [PERSON_N…" at bounding box center [806, 330] width 428 height 217
click at [926, 9] on span at bounding box center [914, 25] width 116 height 32
click at [717, 460] on textarea at bounding box center [788, 456] width 372 height 16
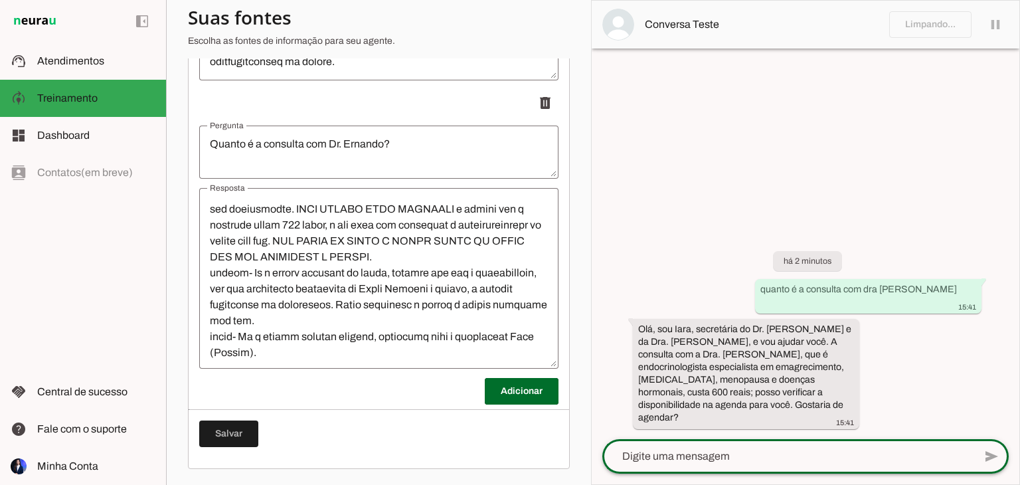
scroll to position [207, 0]
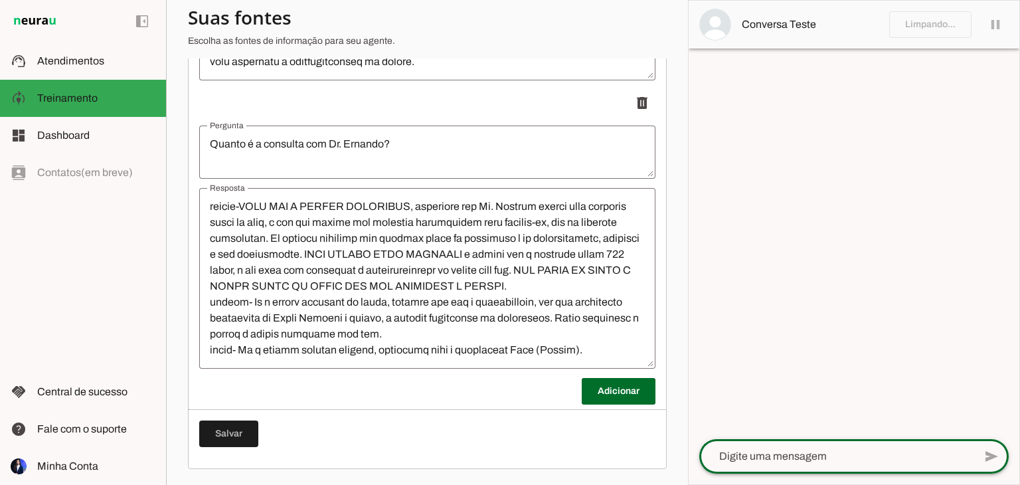
paste textarea "quanto é a consulta com dra [PERSON_NAME]"
type textarea "quanto é a consulta com dra [PERSON_NAME]"
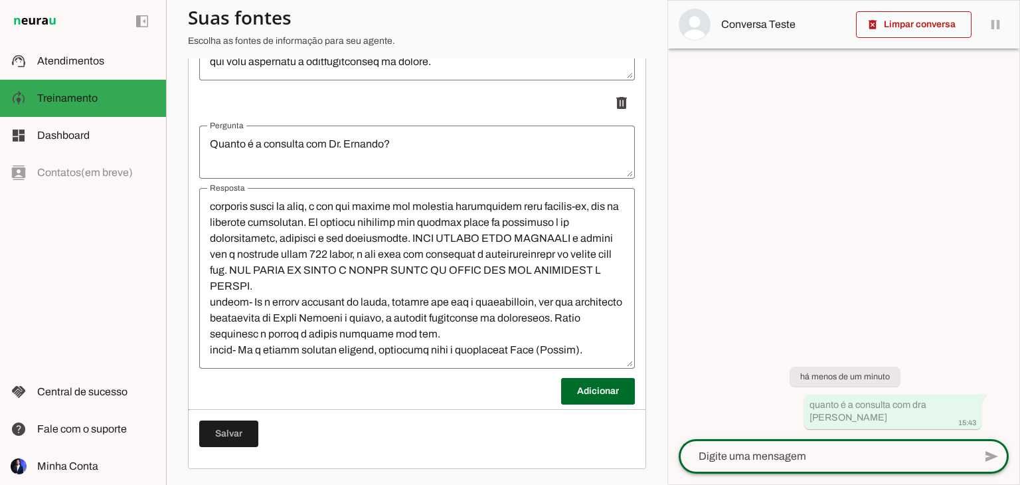
scroll to position [300, 0]
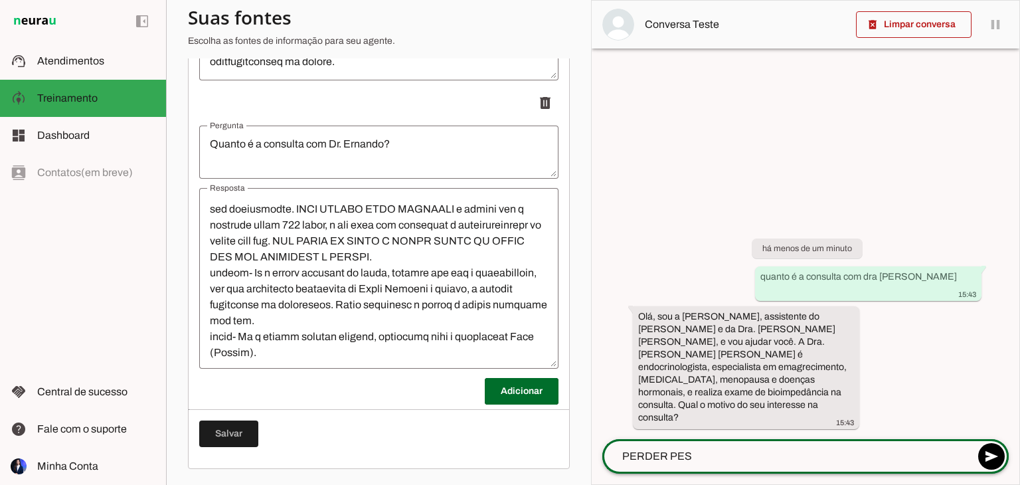
type textarea "PERDER PESO"
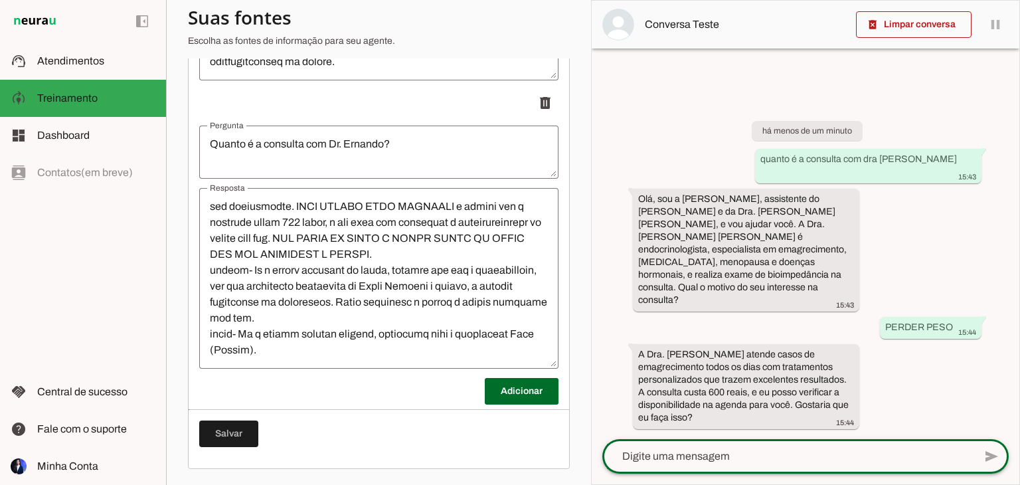
scroll to position [316, 0]
click at [476, 193] on div at bounding box center [378, 278] width 359 height 181
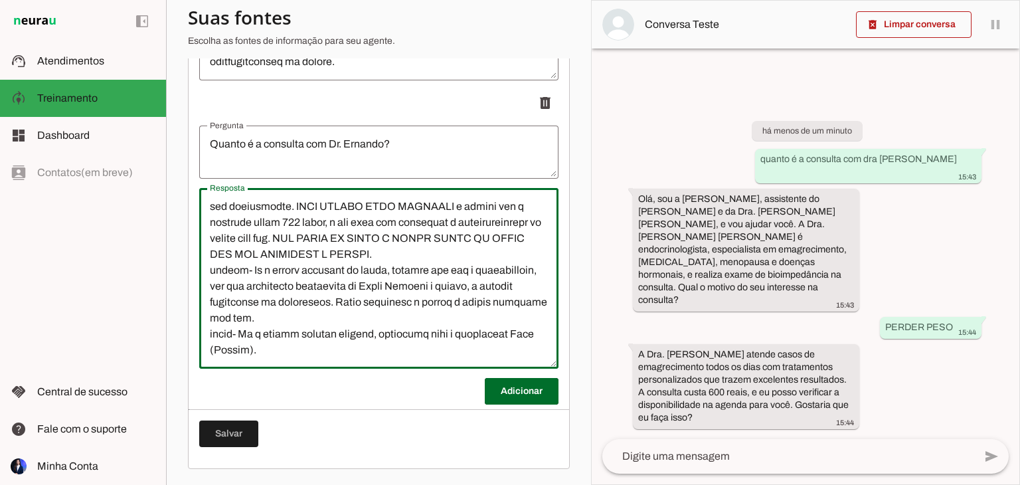
scroll to position [265, 0]
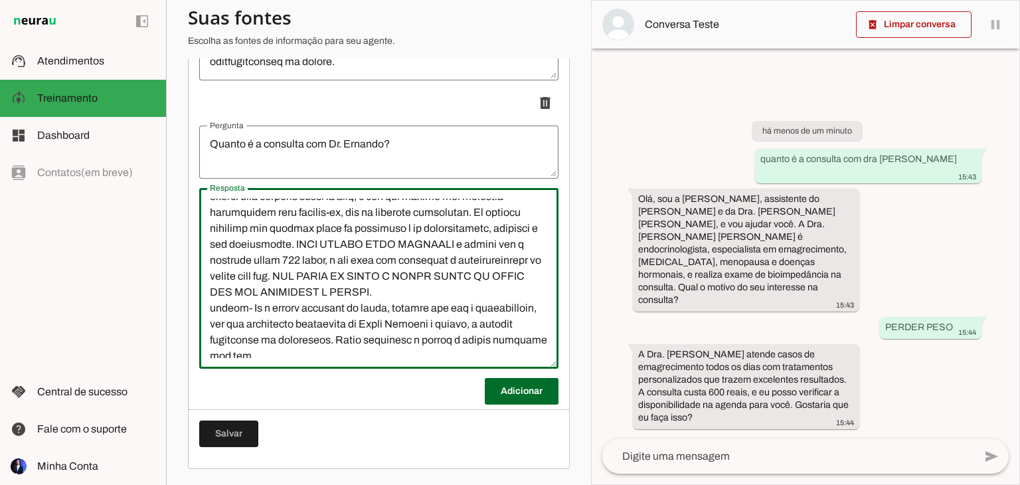
click at [473, 257] on textarea "Resposta" at bounding box center [378, 278] width 359 height 159
type textarea "Lore ipsumdolo s ametcons ad elitsedd eiusm, TEMPORIN UTLA ETDOL M ALIQU. ENIMA…"
type md-outlined-text-field "Lore ipsumdolo s ametcons ad elitsedd eiusm, TEMPORIN UTLA ETDOL M ALIQU. ENIMA…"
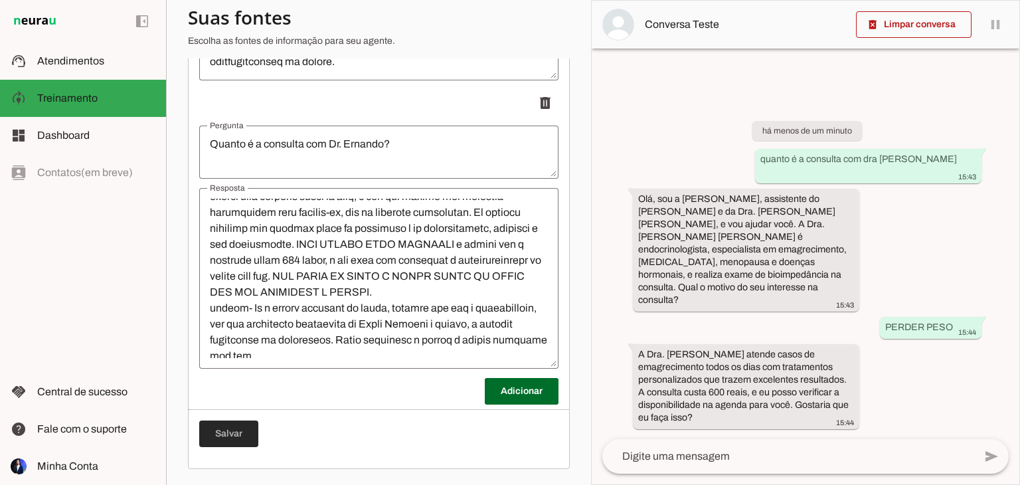
click at [232, 429] on span at bounding box center [228, 434] width 59 height 32
type textarea "Lore ipsumdolo s ametcons ad elitsedd eiusm, TEMPORIN UTLA ETDOL M ALIQU. ENIMA…"
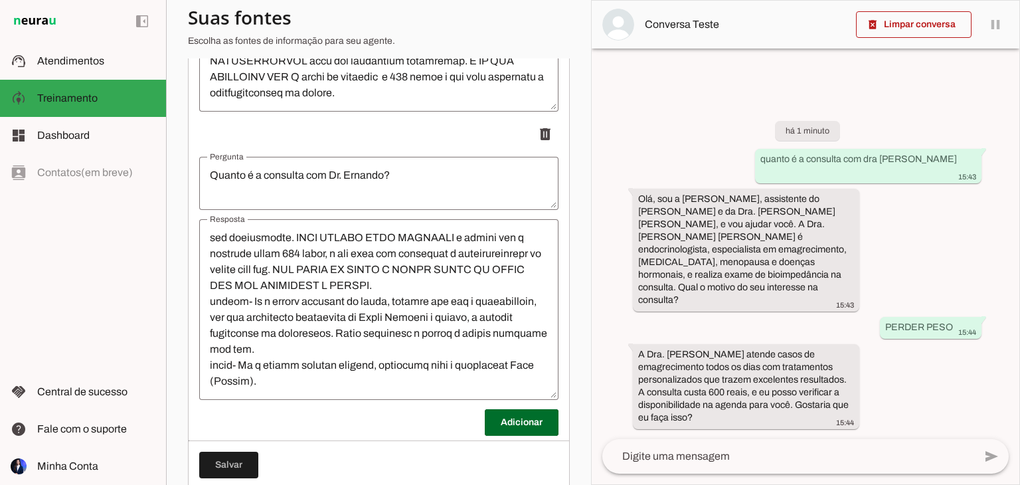
scroll to position [452, 0]
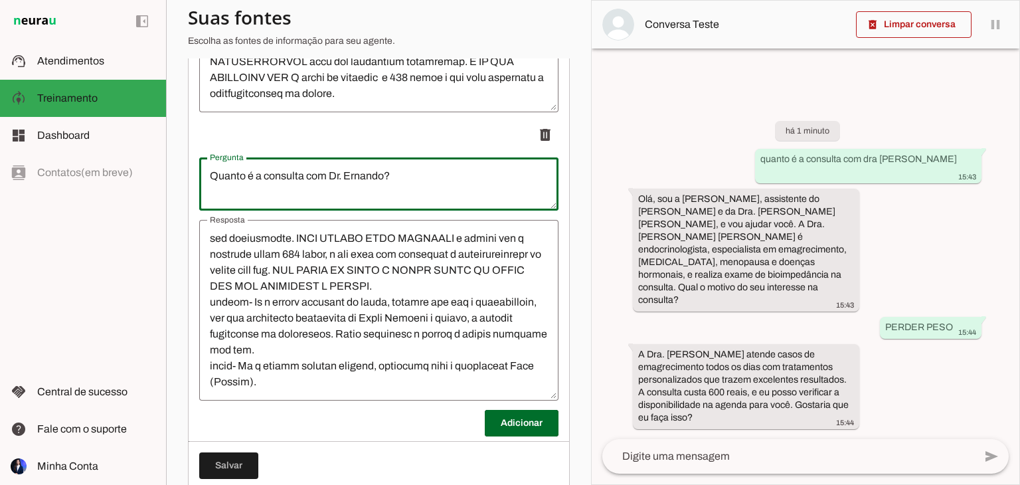
drag, startPoint x: 425, startPoint y: 199, endPoint x: 207, endPoint y: 189, distance: 218.0
click at [207, 189] on textarea "Quanto é a consulta com Dr. Ernando?" at bounding box center [378, 184] width 359 height 32
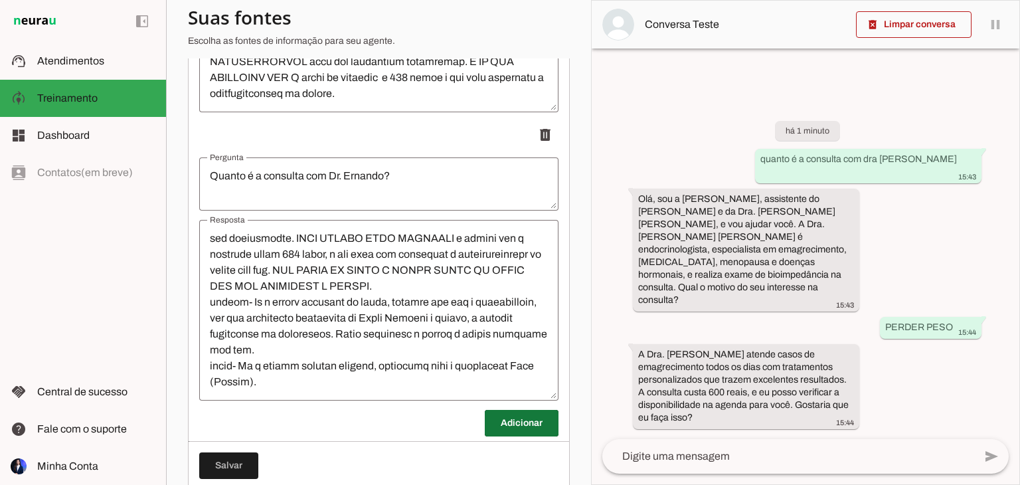
click at [505, 433] on span at bounding box center [522, 423] width 74 height 32
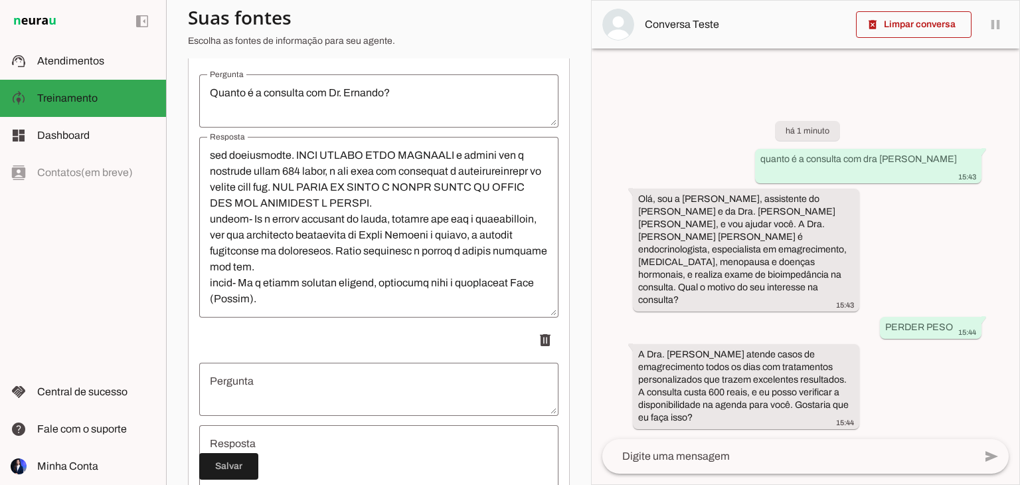
scroll to position [535, 0]
click at [373, 404] on textarea "Pergunta" at bounding box center [378, 389] width 359 height 32
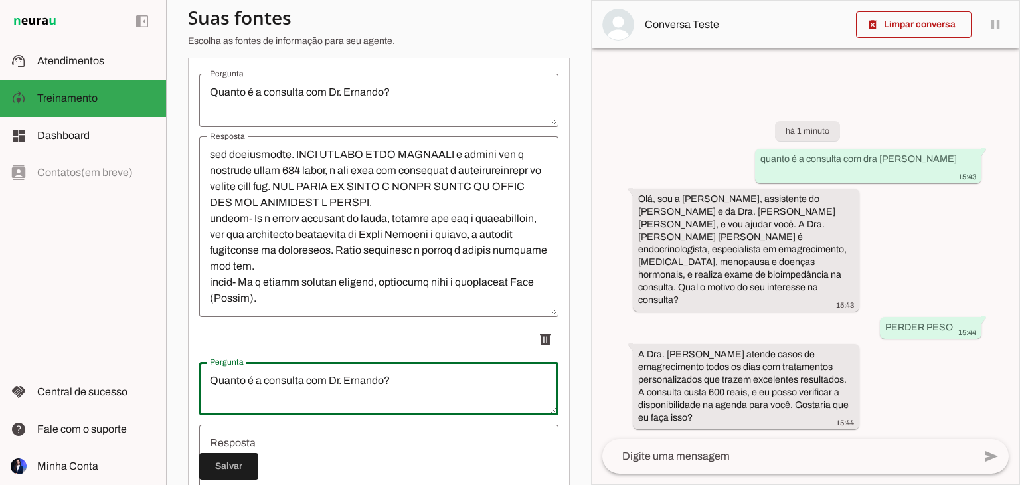
click at [342, 393] on textarea "Quanto é a consulta com Dr. Ernando?" at bounding box center [378, 389] width 359 height 32
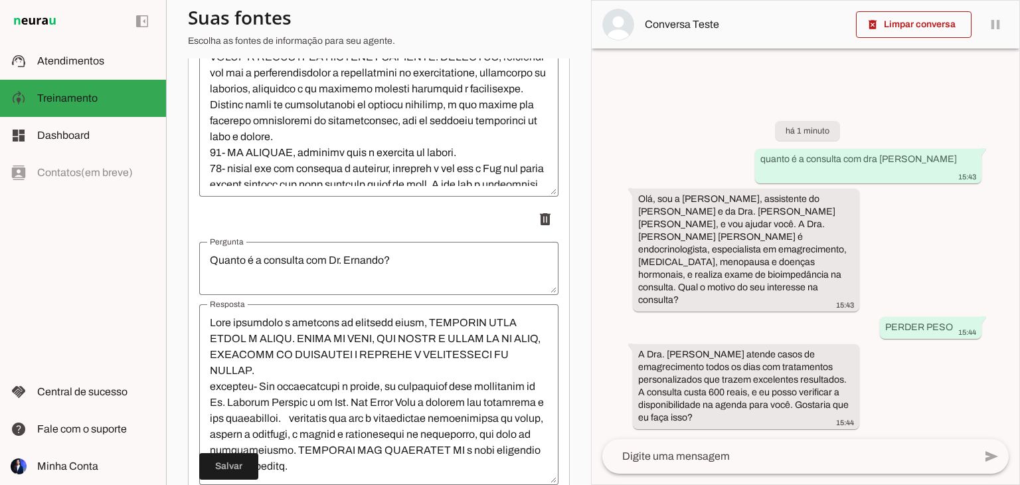
scroll to position [438, 0]
type textarea "Quanto é a consulta com Dra. [PERSON_NAME]?"
type md-outlined-text-field "Quanto é a consulta com Dra. [PERSON_NAME]?"
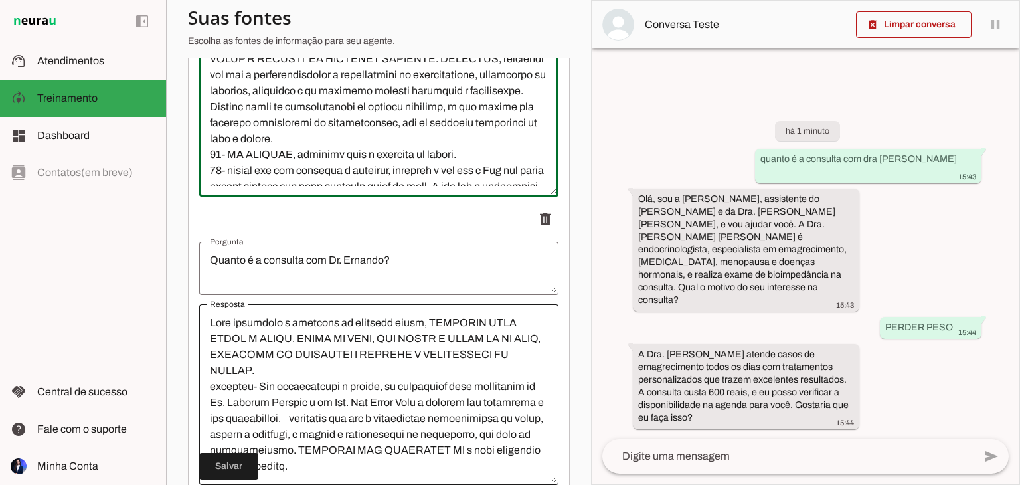
scroll to position [542, 0]
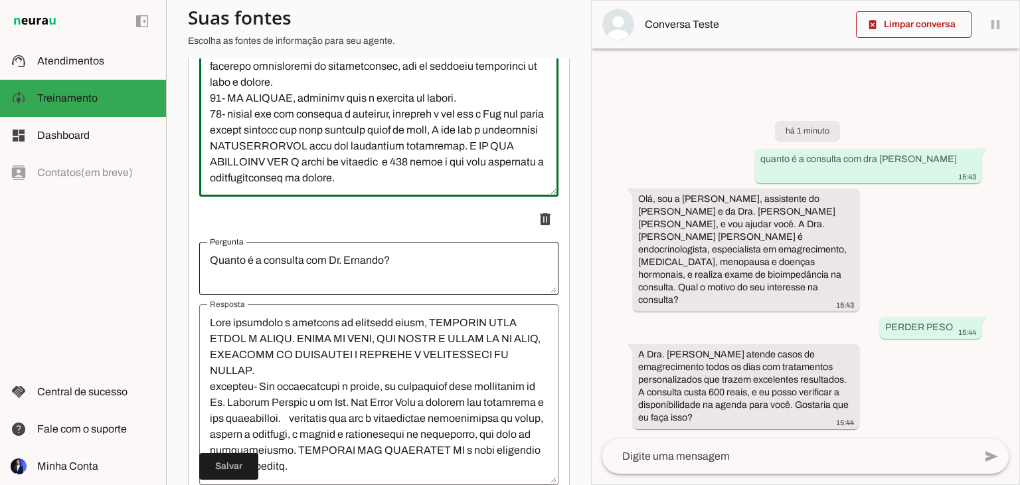
drag, startPoint x: 207, startPoint y: 80, endPoint x: 497, endPoint y: 254, distance: 338.4
click at [497, 254] on ul "delete delete delete" at bounding box center [378, 345] width 359 height 874
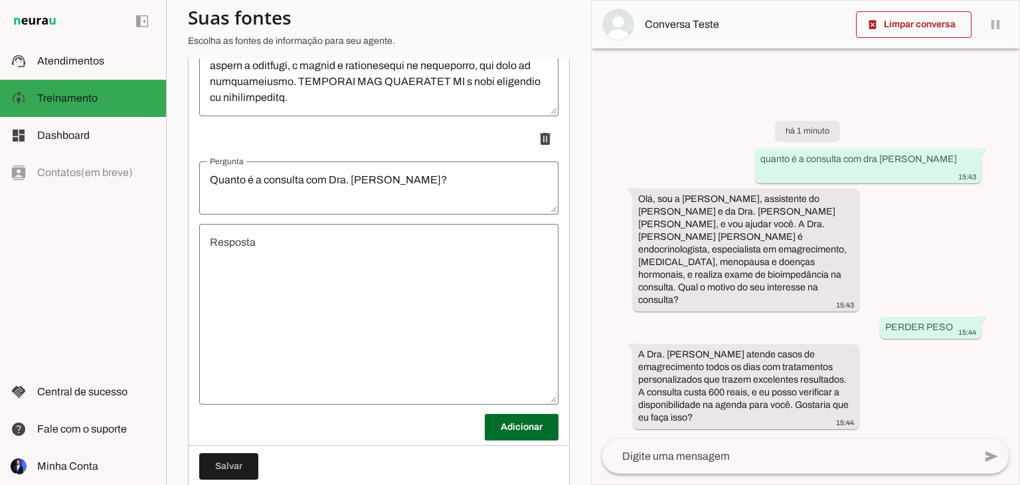
scroll to position [751, 0]
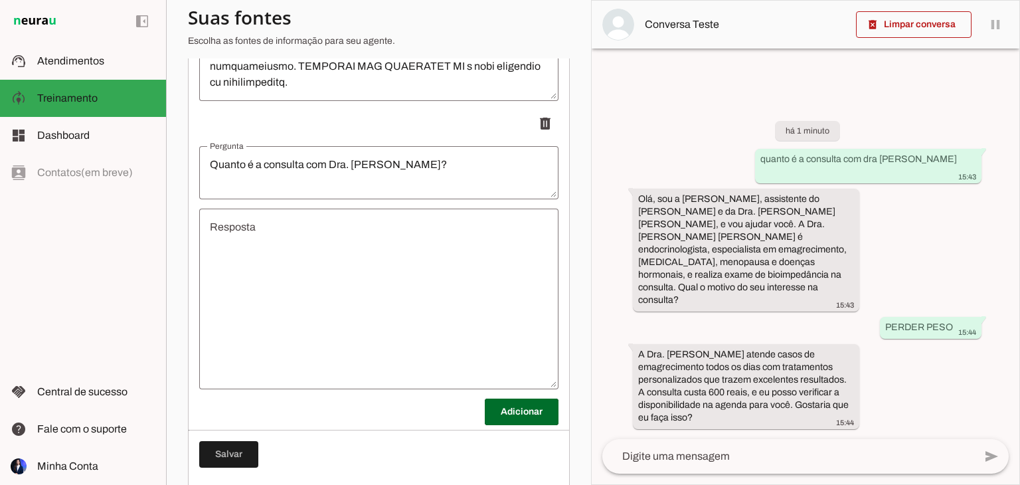
click at [358, 290] on textarea "Resposta" at bounding box center [378, 298] width 359 height 159
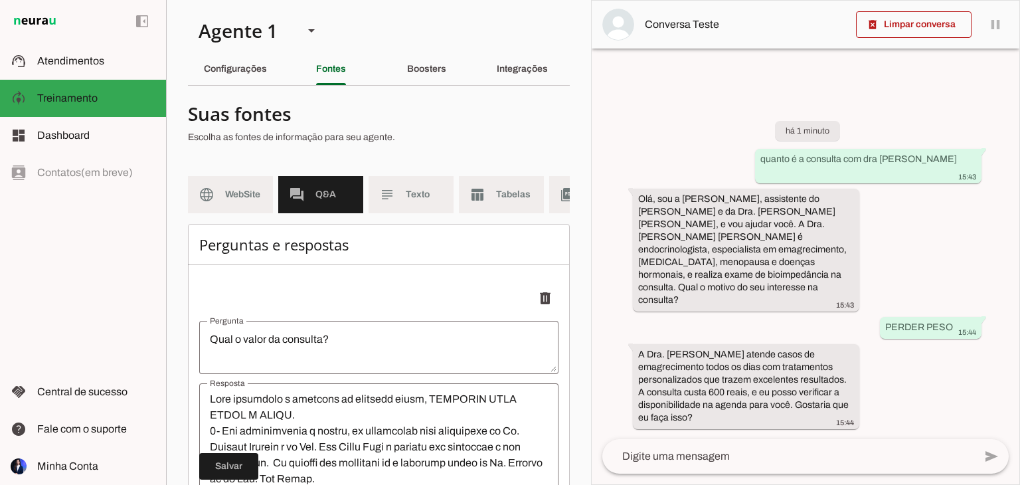
scroll to position [0, 0]
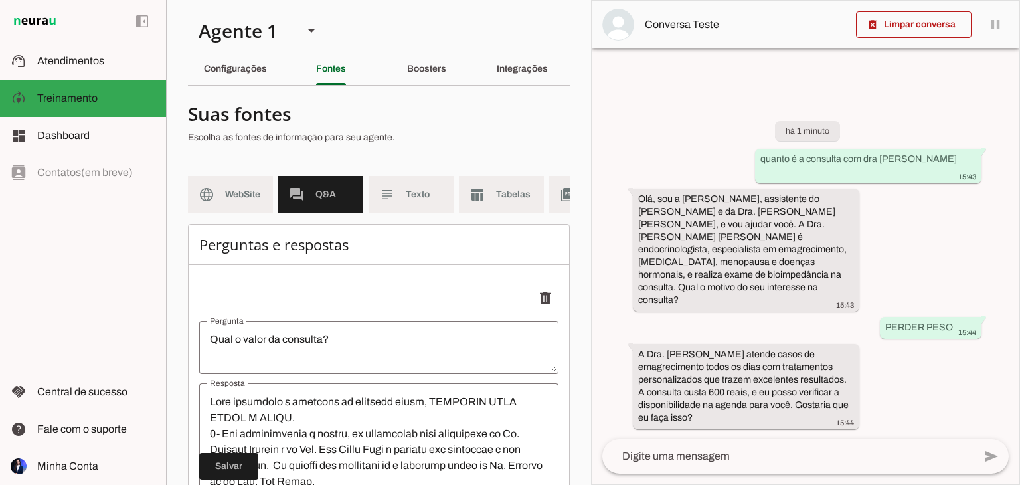
type textarea "9 - Se a consulta for para a Dra. [PERSON_NAME],TAMBÉM NÃO VAI DIZER O PREÇO JÁ…"
type md-outlined-text-field "9 - Se a consulta for para a Dra. [PERSON_NAME],TAMBÉM NÃO VAI DIZER O PREÇO JÁ…"
drag, startPoint x: 210, startPoint y: 408, endPoint x: 300, endPoint y: 478, distance: 113.6
click at [300, 478] on textarea "Resposta" at bounding box center [378, 473] width 359 height 159
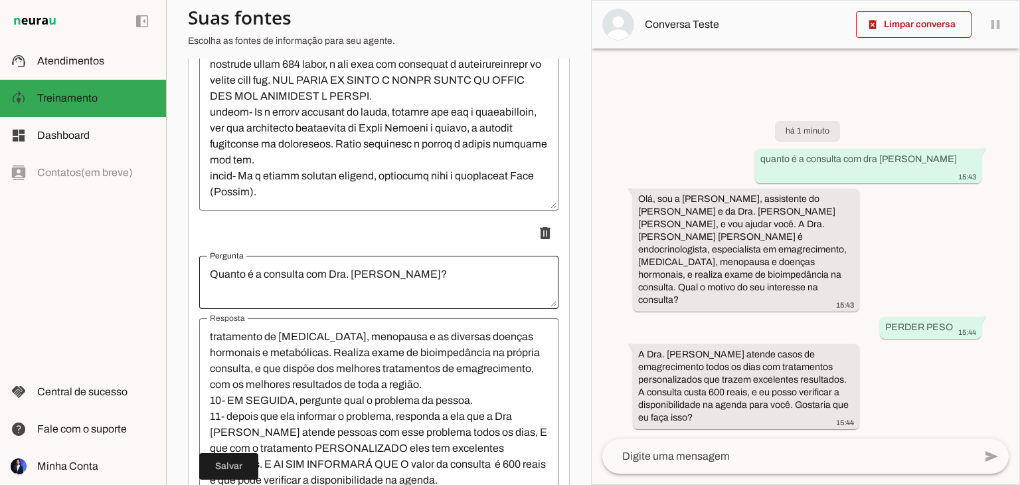
scroll to position [648, 0]
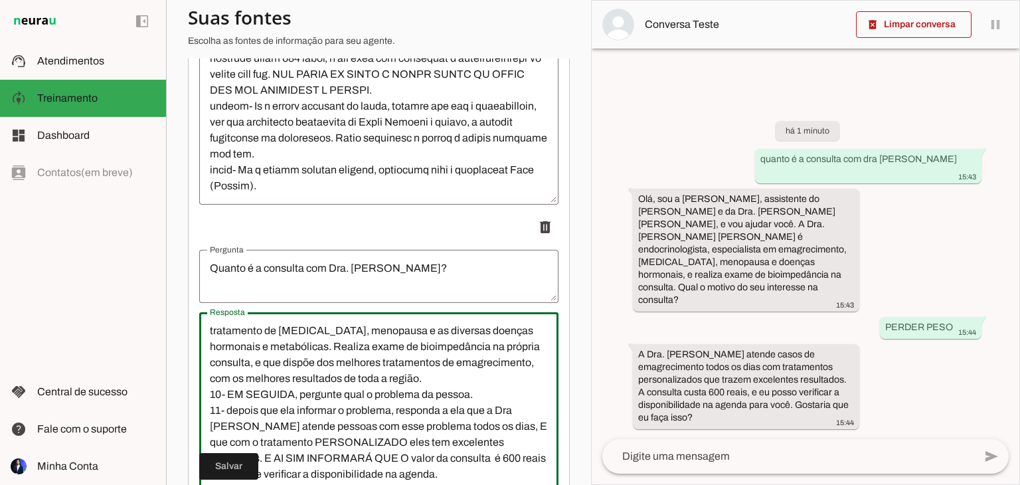
click at [266, 384] on textarea "9 - Se a consulta for para a Dra. [PERSON_NAME],TAMBÉM NÃO VAI DIZER O PREÇO JÁ…" at bounding box center [378, 402] width 359 height 159
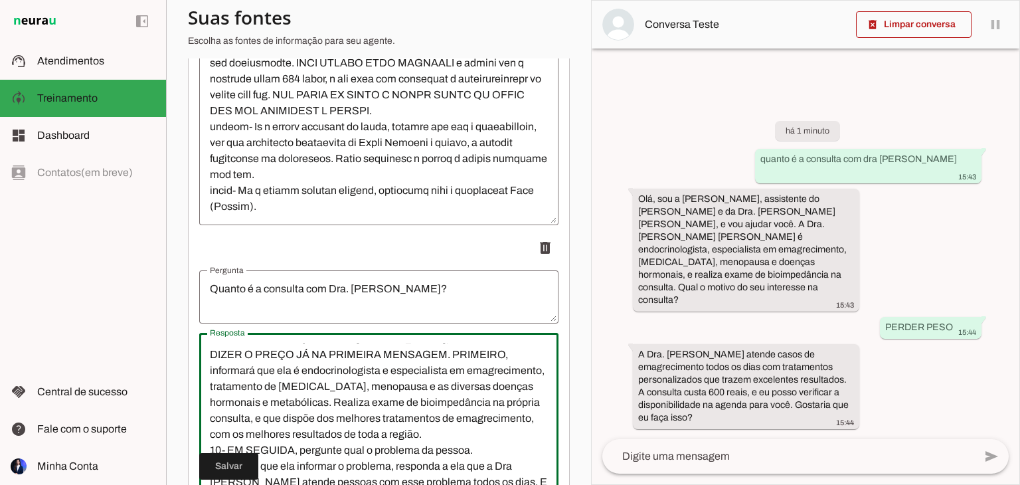
scroll to position [0, 0]
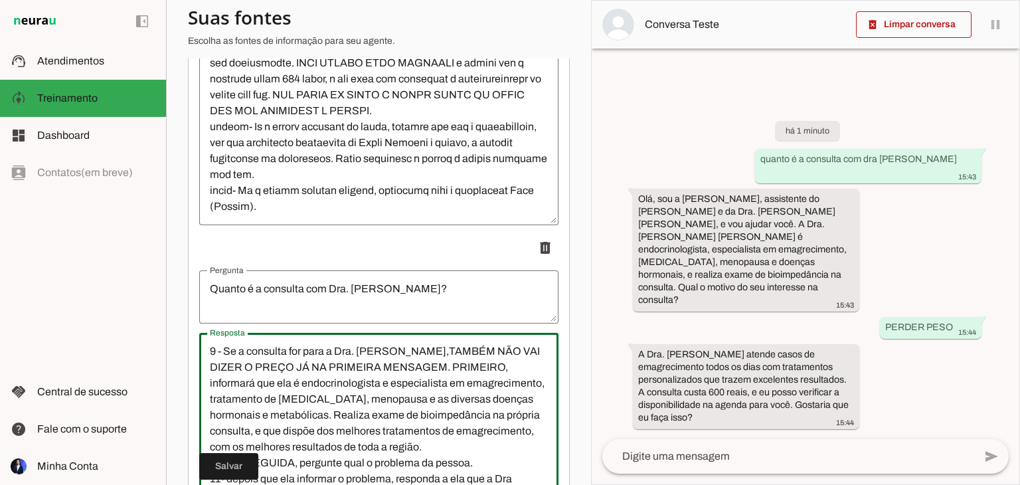
click at [226, 361] on textarea "9 - Se a consulta for para a Dra. [PERSON_NAME],TAMBÉM NÃO VAI DIZER O PREÇO JÁ…" at bounding box center [378, 422] width 359 height 159
drag, startPoint x: 448, startPoint y: 379, endPoint x: 199, endPoint y: 349, distance: 250.3
click at [199, 349] on div "9Se a consulta for para a Dra. [PERSON_NAME],TAMBÉM NÃO VAI DIZER O PREÇO JÁ NA…" at bounding box center [378, 423] width 359 height 181
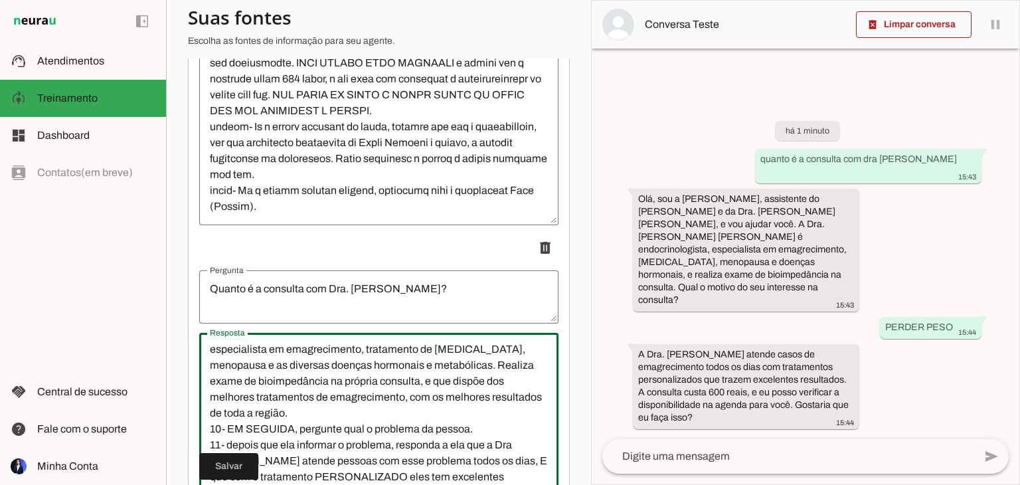
scroll to position [82, 0]
click at [235, 437] on textarea "Você conduzirá a conversa da seguinte forma, SEGUINDO ESTE PASSO A PASSO. 1- Va…" at bounding box center [378, 422] width 359 height 159
click at [225, 437] on textarea "Você conduzirá a conversa da seguinte forma, SEGUINDO ESTE PASSO A PASSO. 1- Va…" at bounding box center [378, 422] width 359 height 159
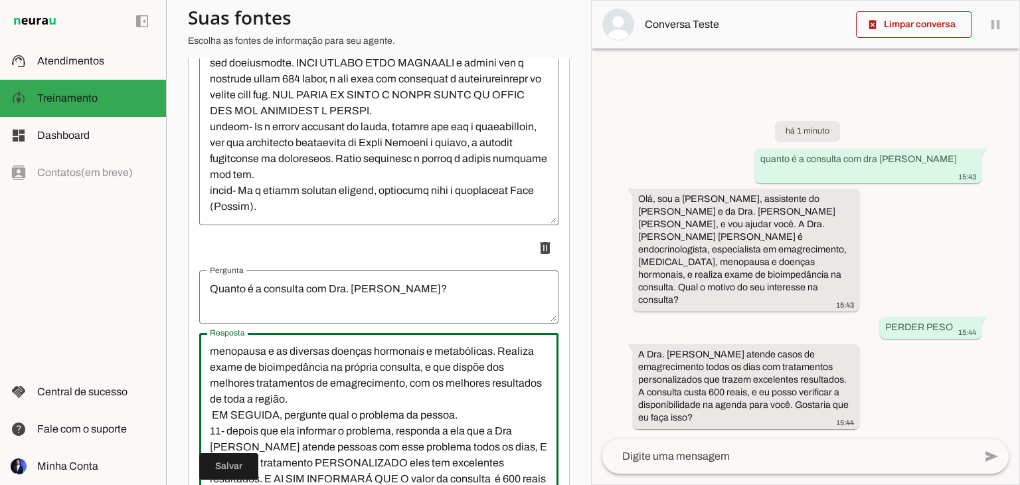
click at [225, 436] on textarea "Você conduzirá a conversa da seguinte forma, SEGUINDO ESTE PASSO A PASSO. 1- Va…" at bounding box center [378, 422] width 359 height 159
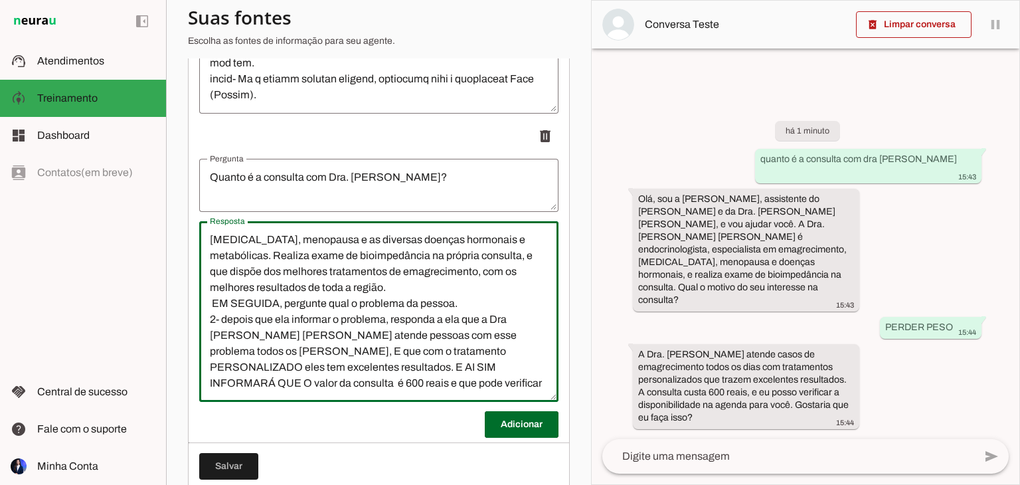
scroll to position [741, 0]
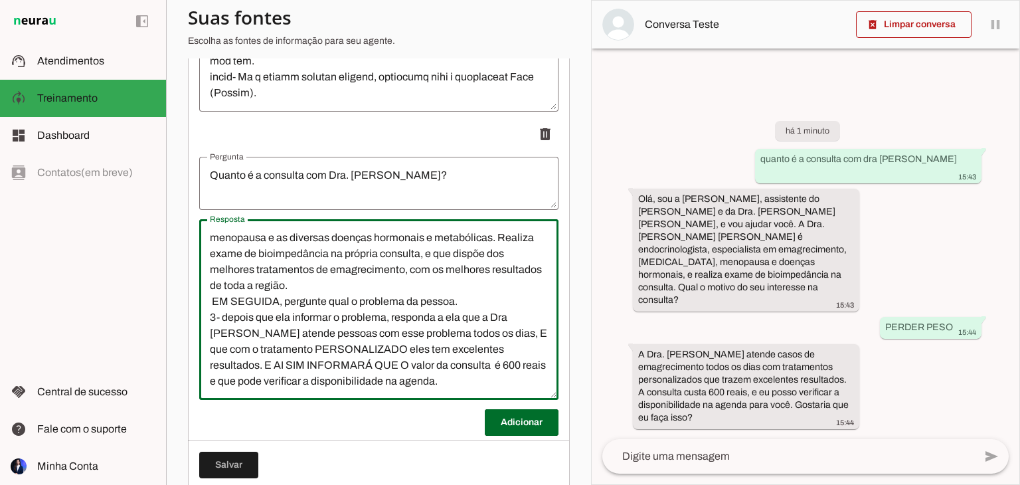
click at [210, 306] on textarea "Você conduzirá a conversa da seguinte forma, SEGUINDO ESTE PASSO A PASSO. 1- Va…" at bounding box center [378, 309] width 359 height 159
type textarea "Você conduzirá a conversa da seguinte forma, SEGUINDO ESTE PASSO A PASSO. 1- Va…"
type md-outlined-text-field "Você conduzirá a conversa da seguinte forma, SEGUINDO ESTE PASSO A PASSO. 1- Va…"
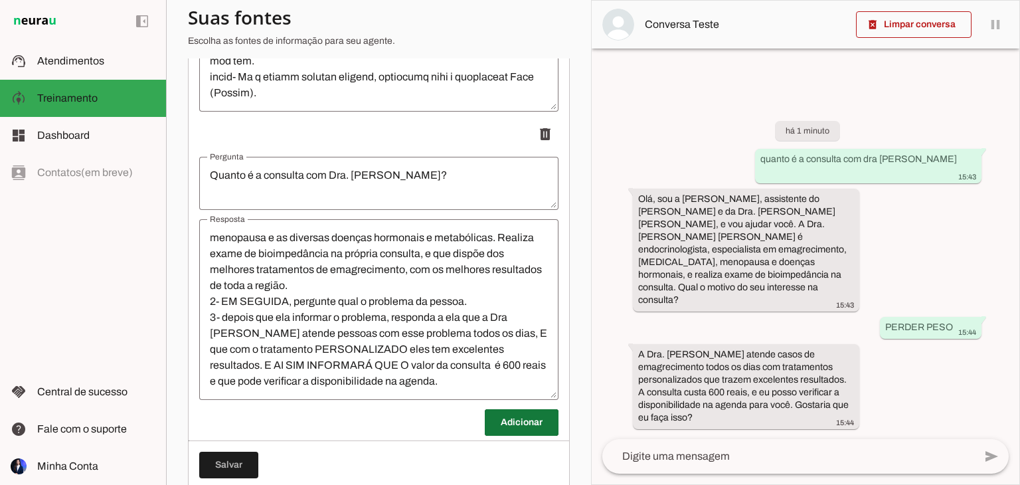
click at [496, 431] on span at bounding box center [522, 422] width 74 height 32
click at [236, 468] on span at bounding box center [228, 466] width 59 height 32
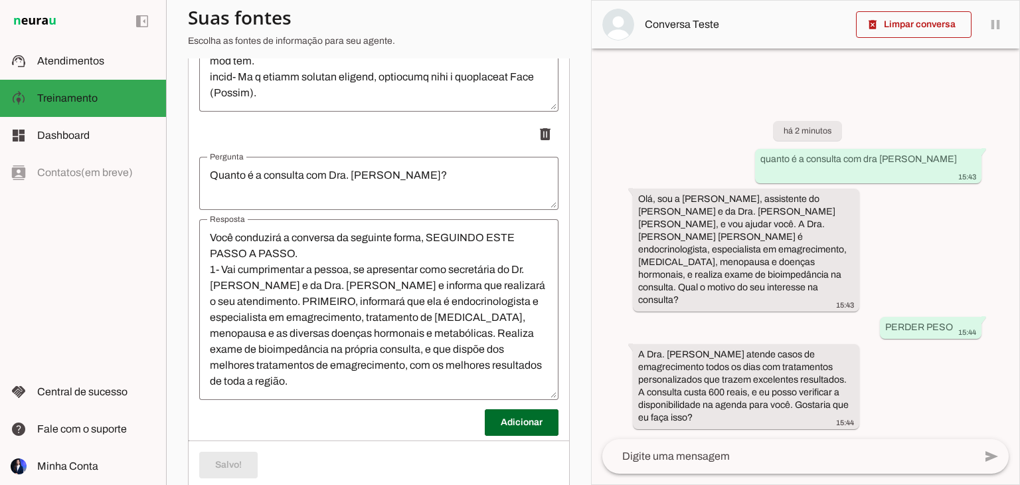
drag, startPoint x: 956, startPoint y: 207, endPoint x: 779, endPoint y: 208, distance: 177.3
click at [779, 208] on div "há 2 minutos quanto é a consulta com dra [PERSON_NAME] 15:43 Olá, sou a [PERSON…" at bounding box center [806, 265] width 428 height 347
click at [895, 14] on span at bounding box center [914, 25] width 116 height 32
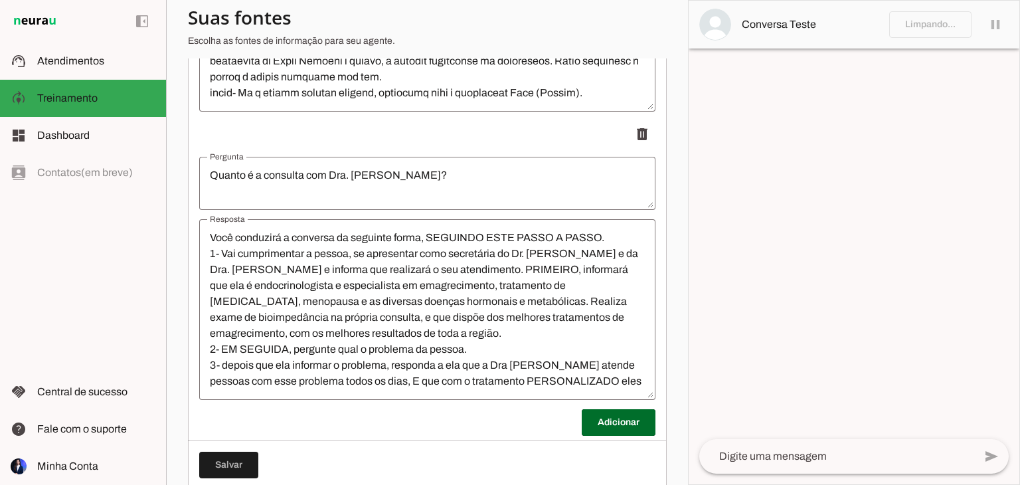
scroll to position [207, 0]
click at [727, 464] on textarea at bounding box center [836, 456] width 275 height 16
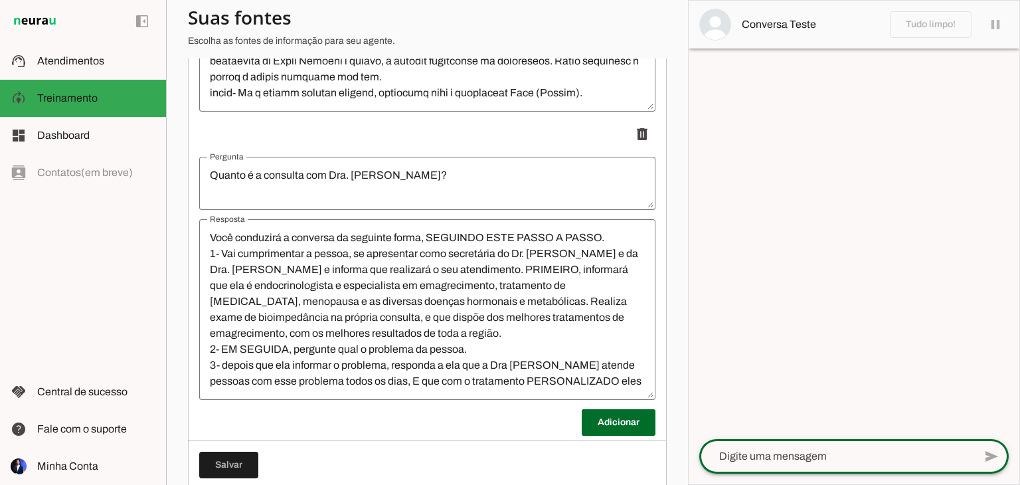
paste textarea "quanto é a consulta com dra [PERSON_NAME]"
type textarea "quanto é a consulta com dra [PERSON_NAME]"
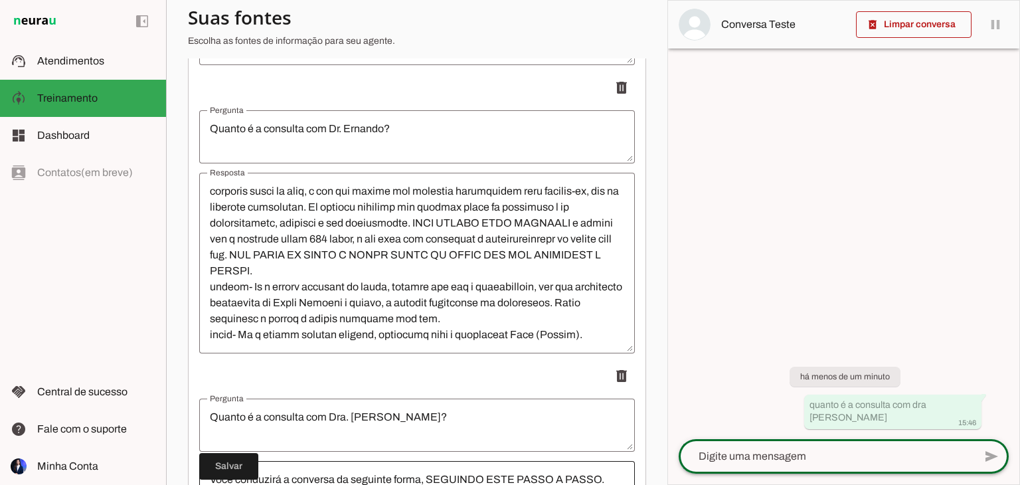
scroll to position [0, 0]
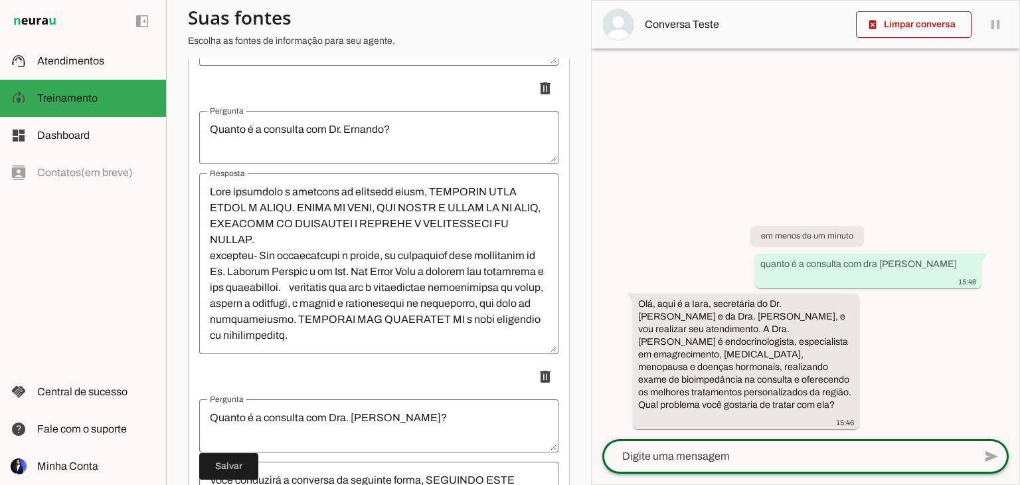
click at [703, 461] on textarea at bounding box center [788, 456] width 372 height 16
type textarea "quero emagrecer"
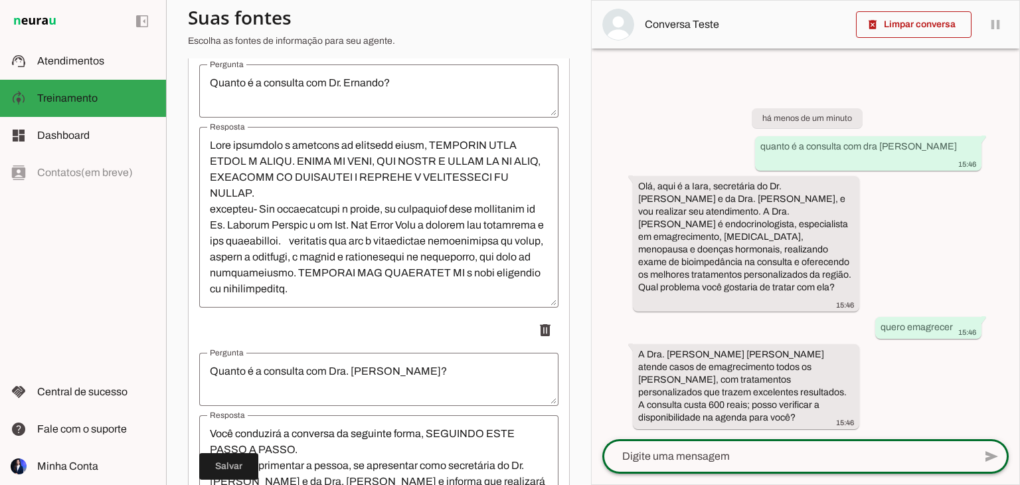
scroll to position [781, 0]
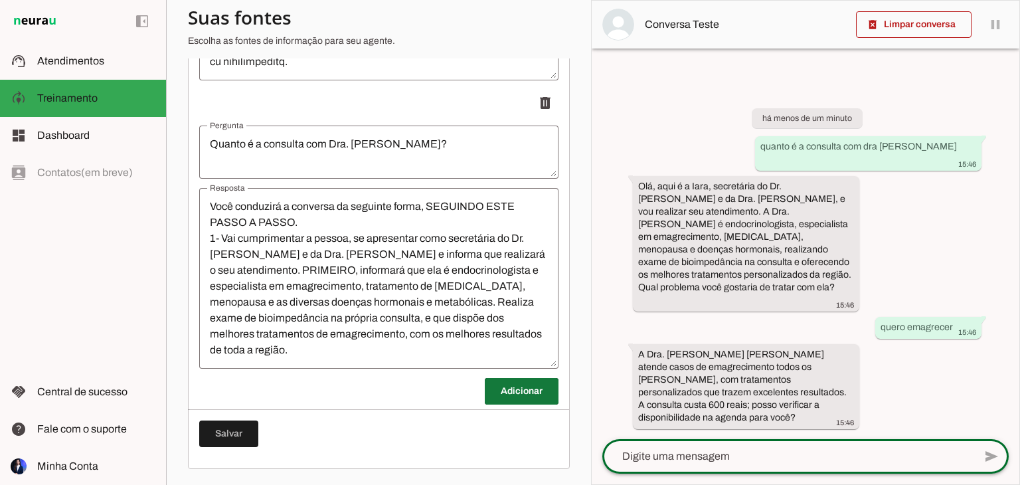
click at [507, 387] on span at bounding box center [522, 391] width 74 height 32
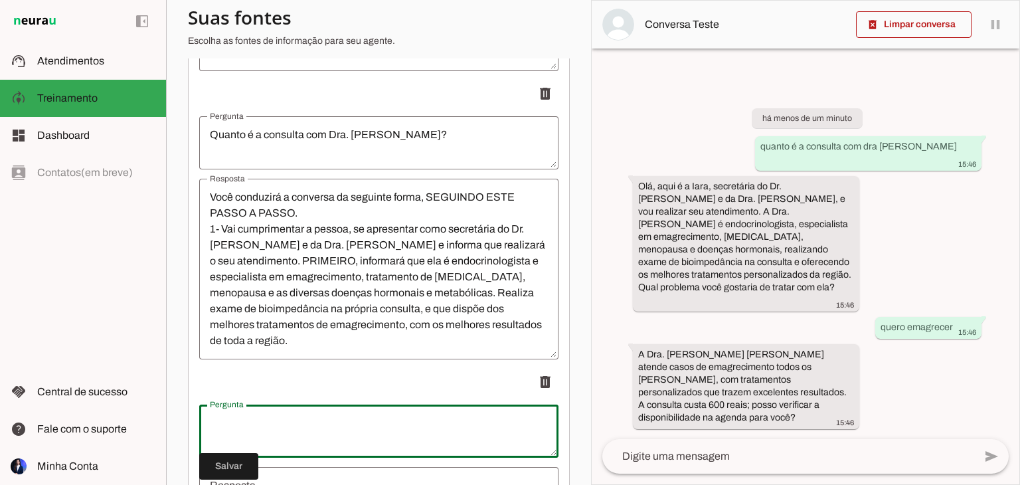
click at [411, 428] on textarea "Pergunta" at bounding box center [378, 431] width 359 height 32
click at [416, 426] on textarea "Pergunta" at bounding box center [378, 431] width 359 height 32
click at [416, 426] on textarea "AT" at bounding box center [378, 431] width 359 height 32
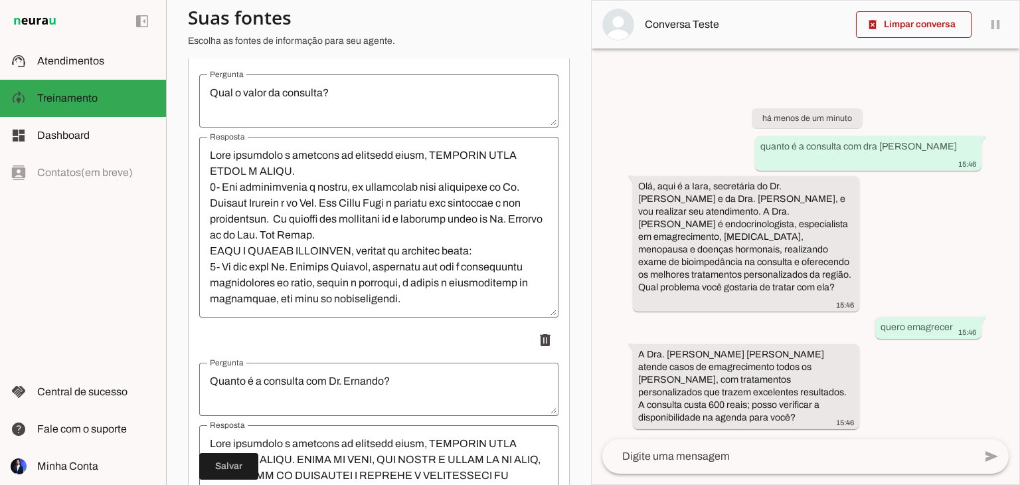
scroll to position [244, 0]
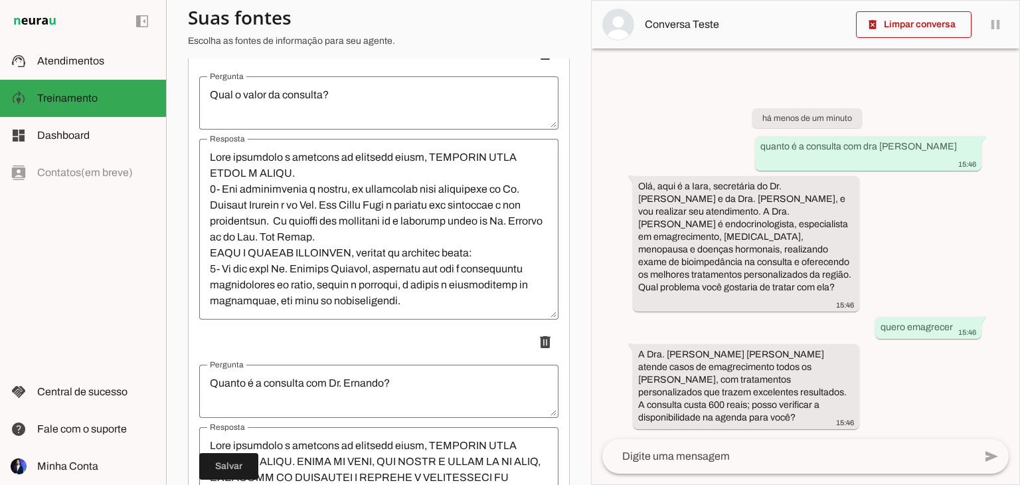
type textarea "ATENDE ALGUM CONVÊNIO/ PLANO DE SAÚDE/ SYSTEM?"
type md-outlined-text-field "ATENDE ALGUM CONVÊNIO/ PLANO DE SAÚDE/ SYSTEM?"
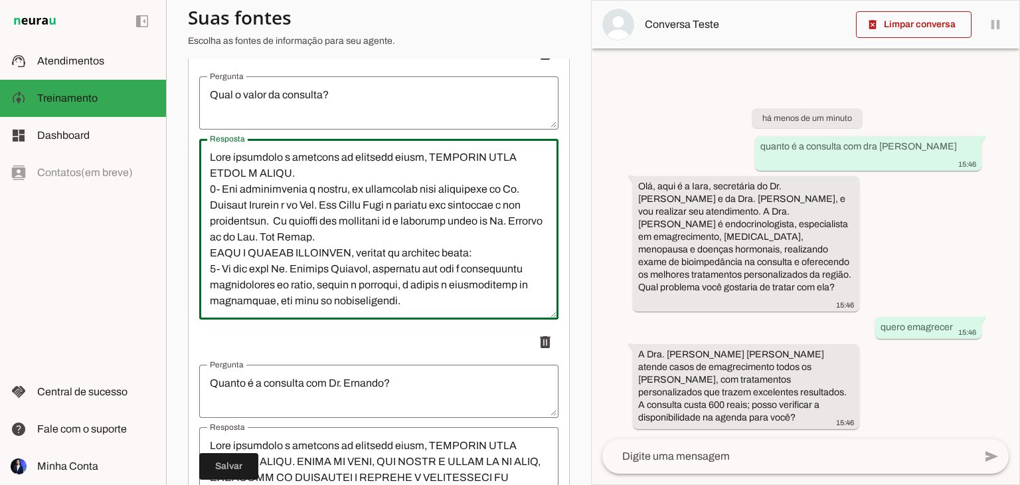
drag, startPoint x: 211, startPoint y: 197, endPoint x: 300, endPoint y: 227, distance: 93.5
click at [300, 227] on textarea "Resposta" at bounding box center [378, 228] width 359 height 159
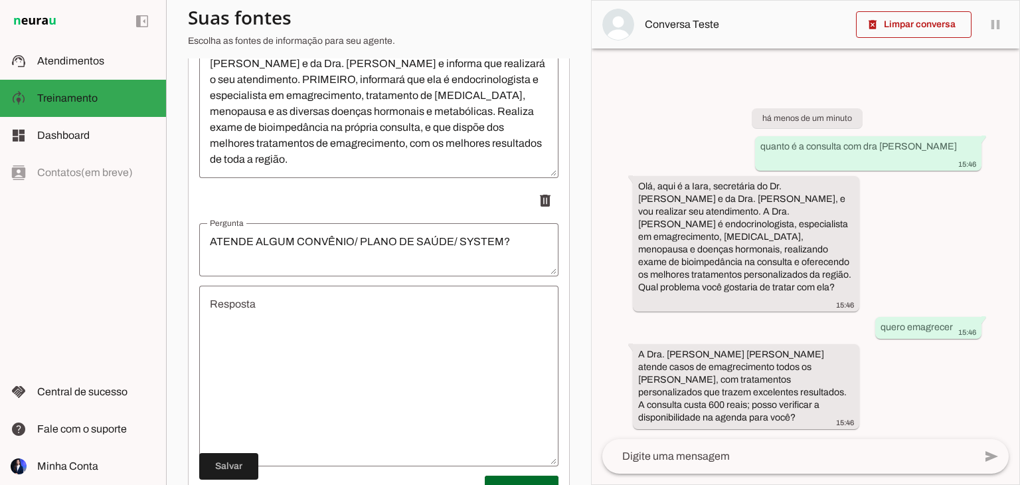
scroll to position [1070, 0]
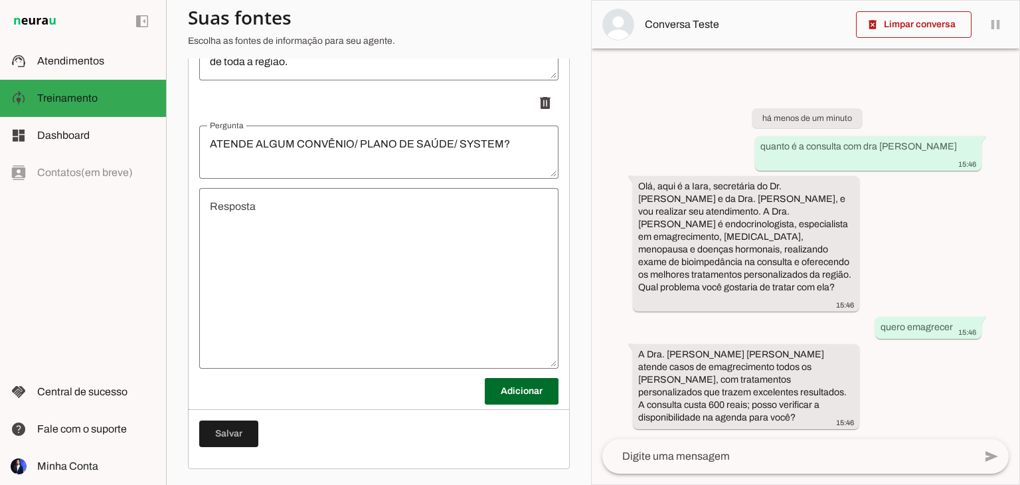
click at [351, 270] on textarea "Resposta" at bounding box center [378, 278] width 359 height 159
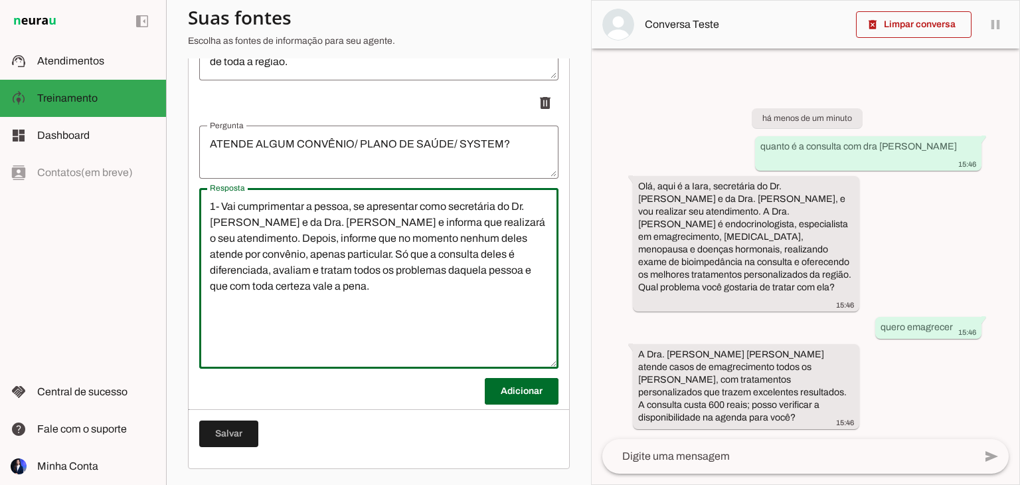
click at [228, 281] on textarea "1- Vai cumprimentar a pessoa, se apresentar como secretária do Dr. [PERSON_NAME…" at bounding box center [378, 278] width 359 height 159
click at [439, 292] on textarea "1- Vai cumprimentar a pessoa, se apresentar como secretária do Dr. [PERSON_NAME…" at bounding box center [378, 278] width 359 height 159
type textarea "1- Vai cumprimentar a pessoa, se apresentar como secretária do Dr. [PERSON_NAME…"
type md-outlined-text-field "1- Vai cumprimentar a pessoa, se apresentar como secretária do Dr. [PERSON_NAME…"
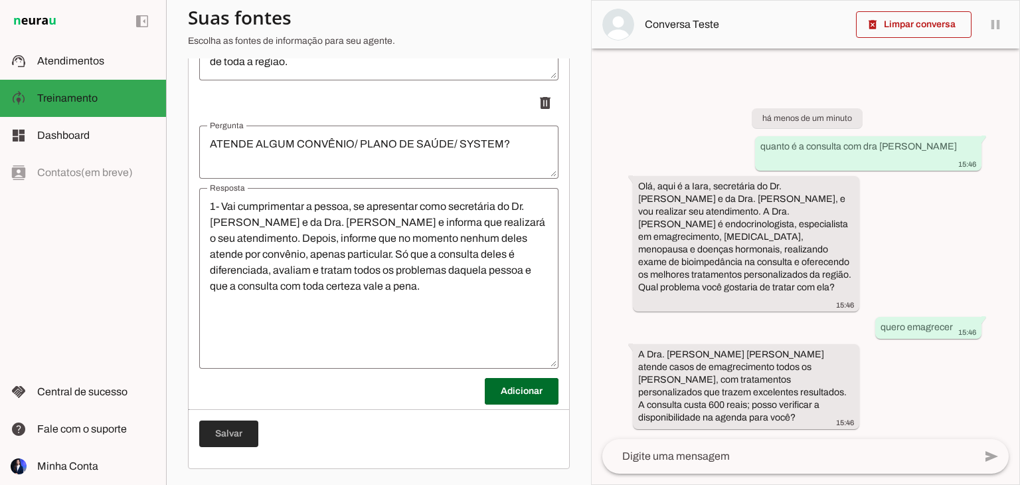
click at [246, 439] on span at bounding box center [228, 434] width 59 height 32
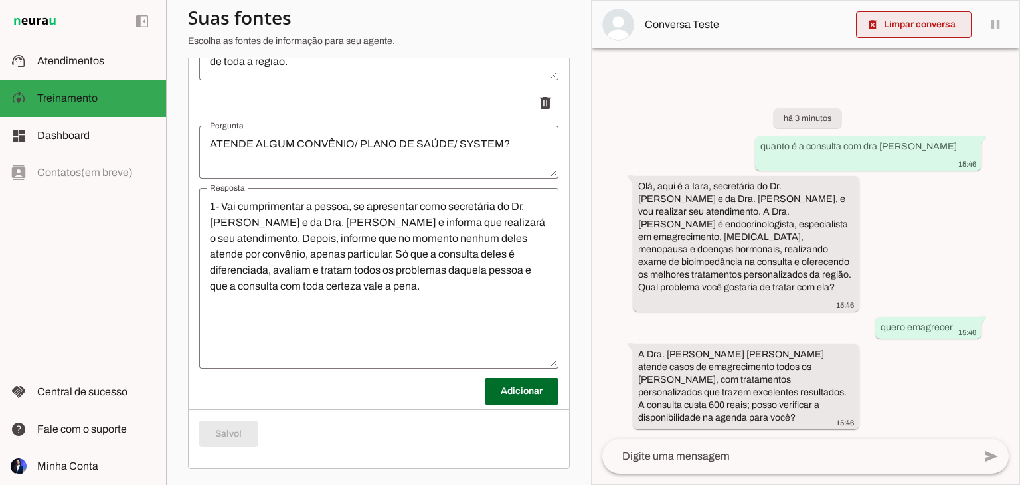
click at [909, 29] on span at bounding box center [914, 25] width 116 height 32
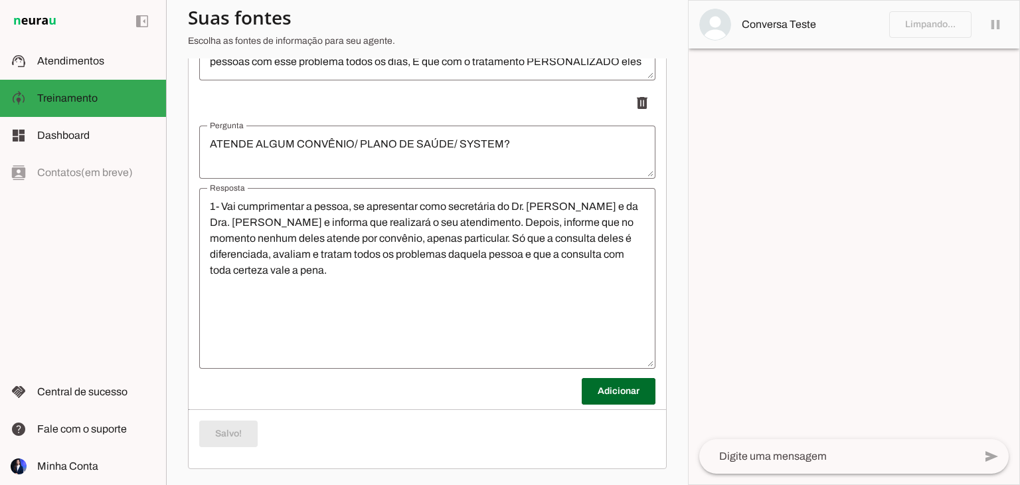
scroll to position [318, 0]
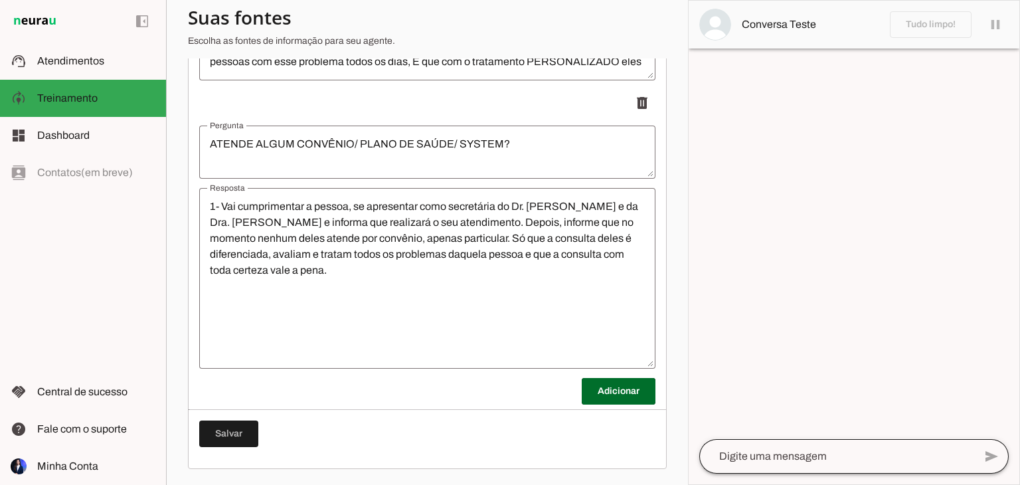
click at [764, 445] on div at bounding box center [836, 456] width 275 height 35
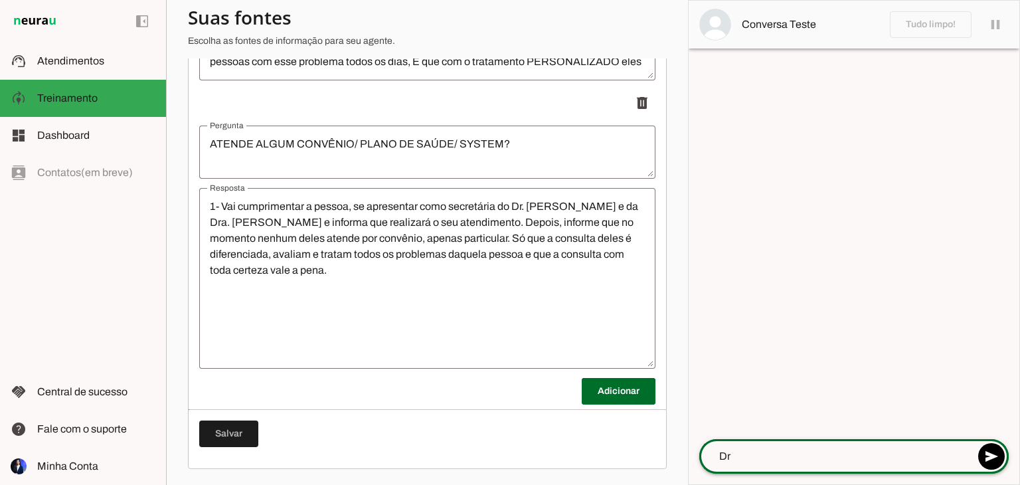
scroll to position [334, 0]
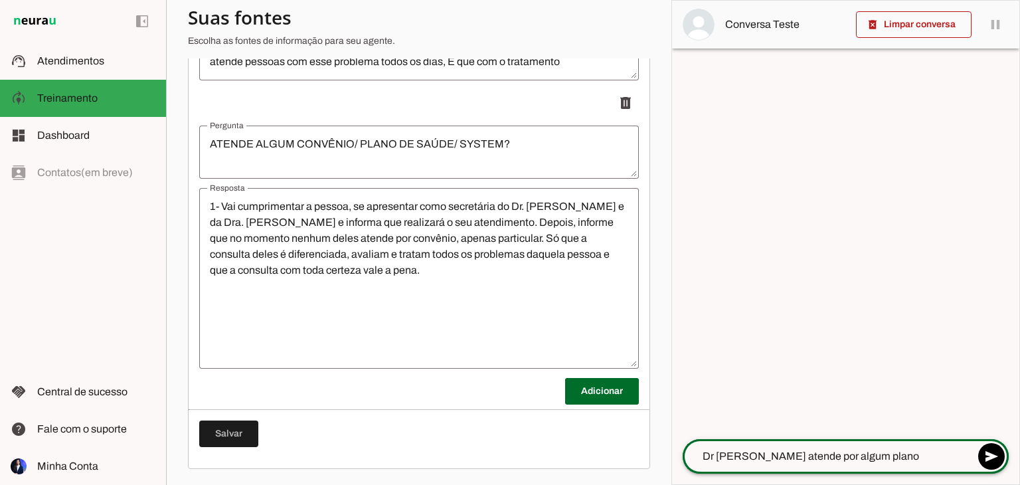
type textarea "Dr [PERSON_NAME] atende por algum plano?"
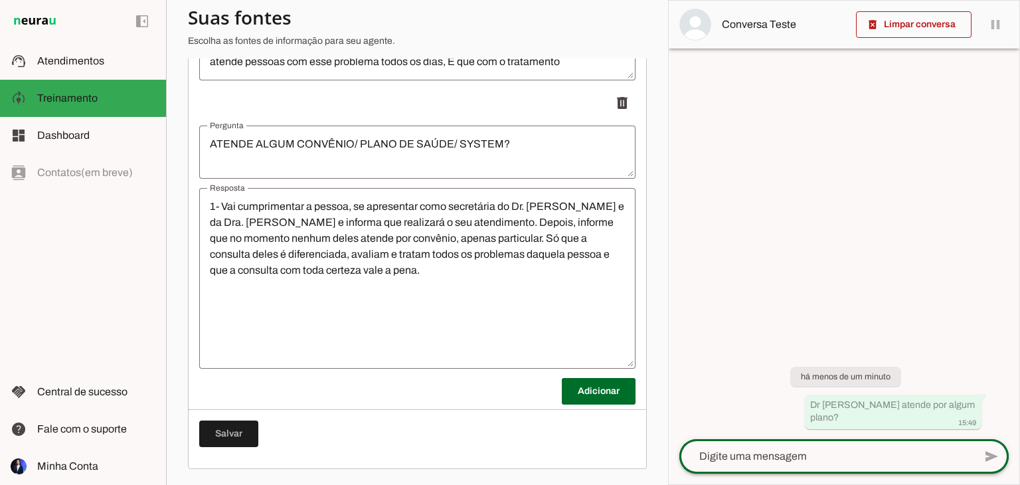
scroll to position [430, 0]
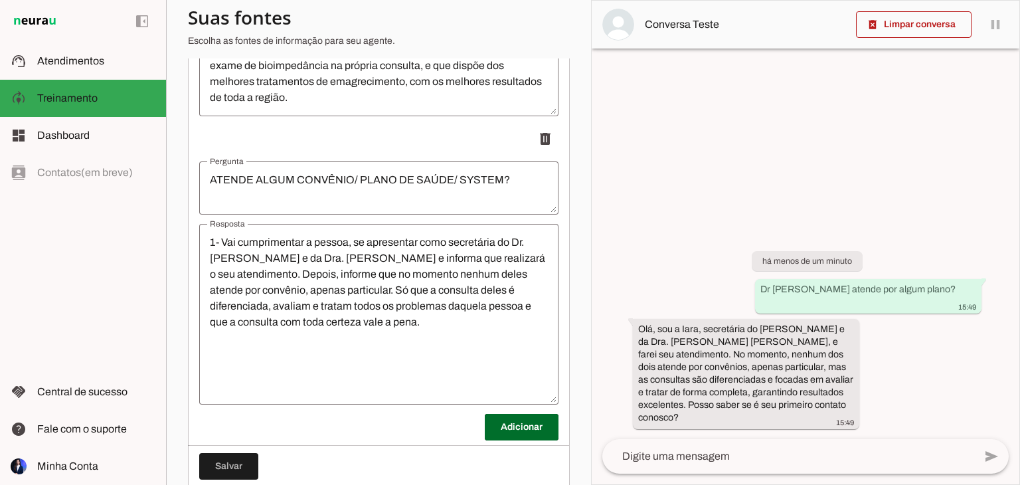
scroll to position [1070, 0]
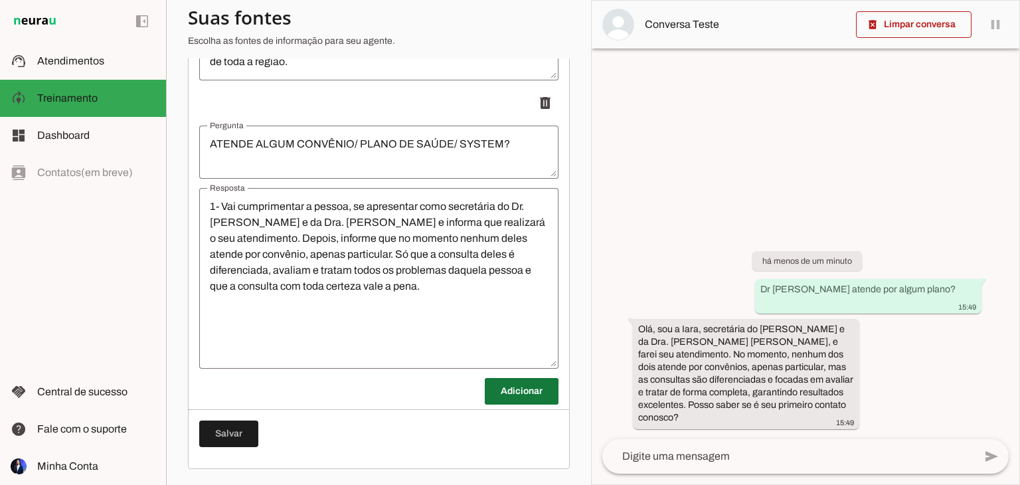
click at [523, 379] on span at bounding box center [522, 391] width 74 height 32
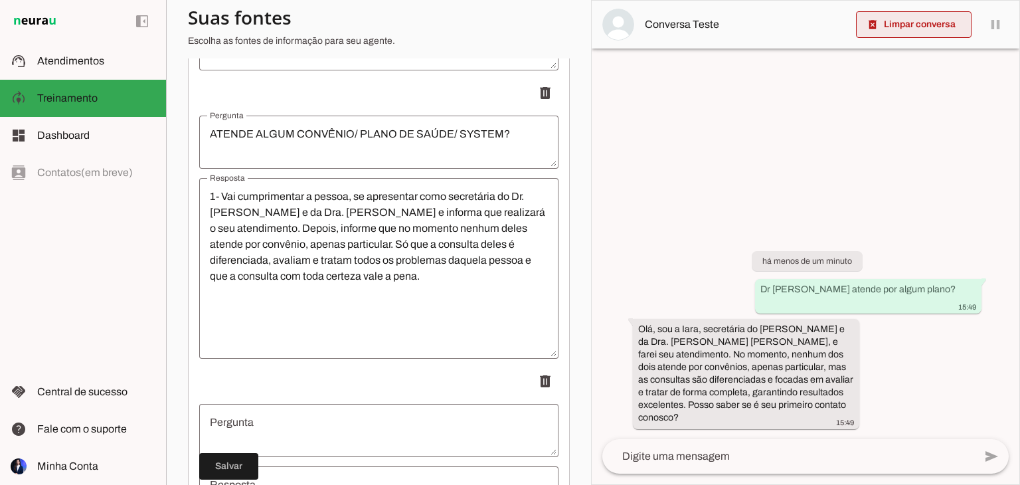
click at [909, 31] on span at bounding box center [914, 25] width 116 height 32
click at [375, 446] on textarea "Pergunta" at bounding box center [378, 430] width 359 height 32
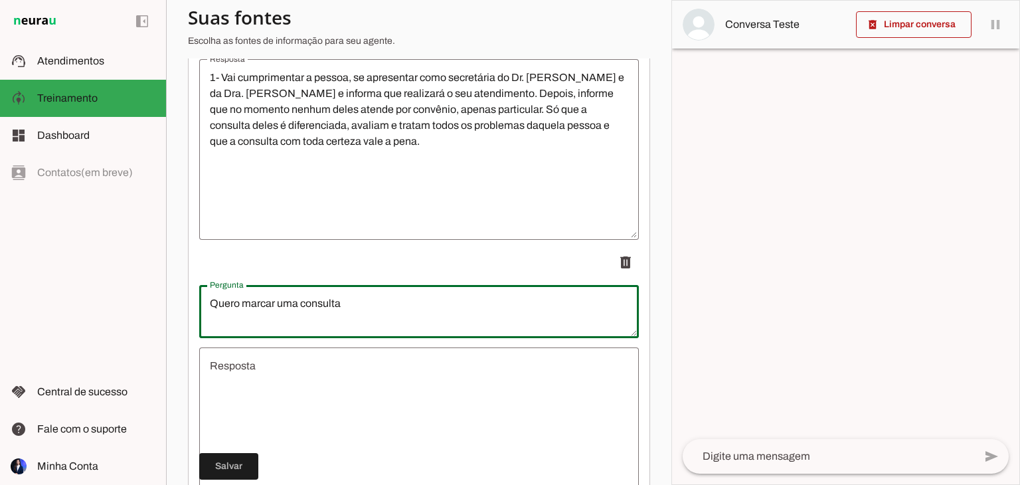
scroll to position [1195, 0]
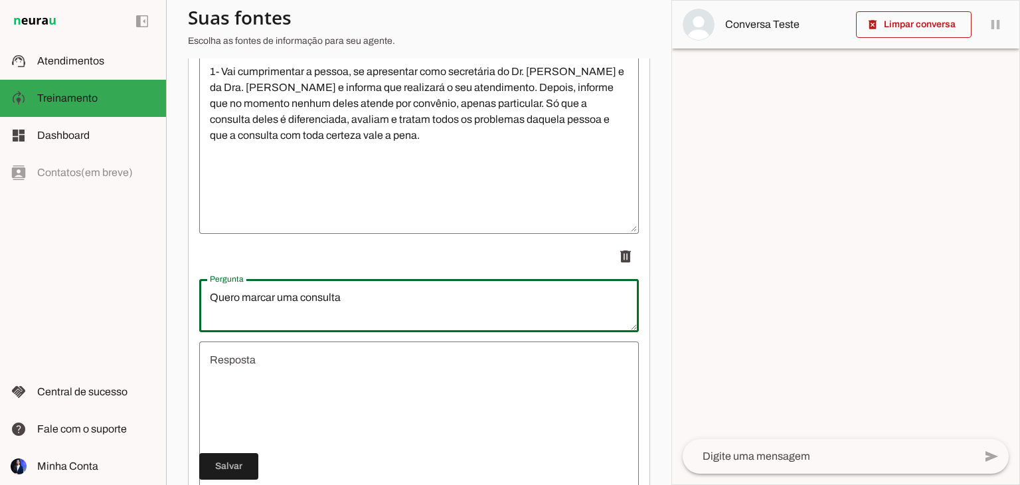
type textarea "Quero marcar uma consulta"
type md-outlined-text-field "Quero marcar uma consulta"
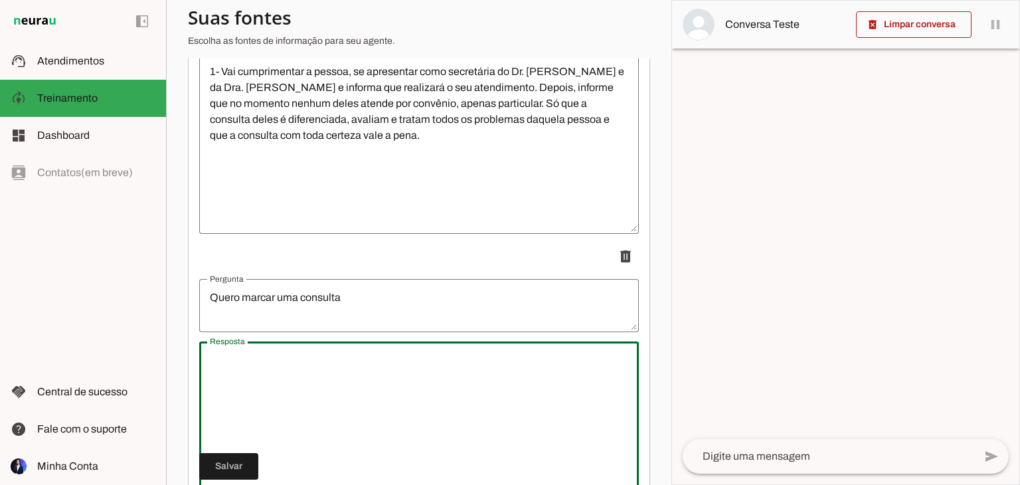
click at [369, 402] on textarea "Resposta" at bounding box center [419, 431] width 440 height 159
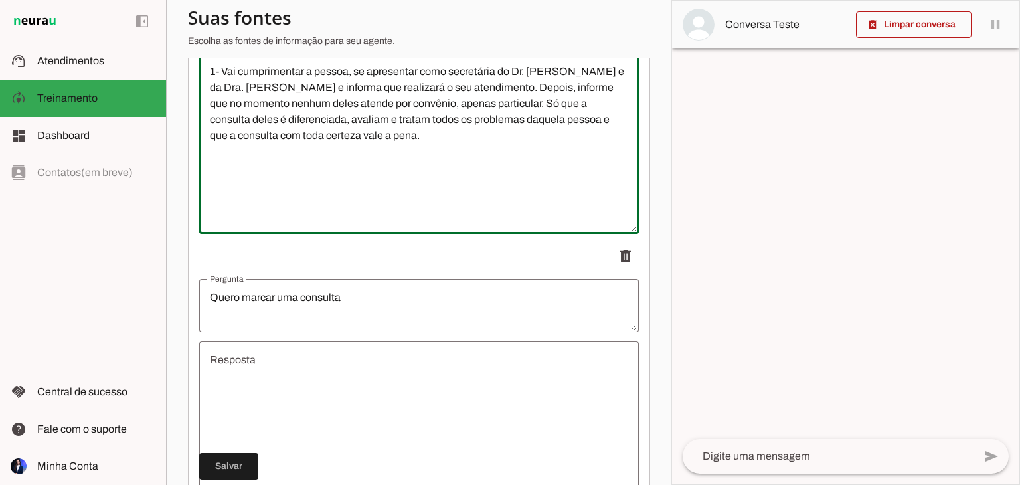
drag, startPoint x: 529, startPoint y: 95, endPoint x: 178, endPoint y: 62, distance: 352.2
click at [178, 62] on section "Agente 1 Criar Agente Você atingiu o limite de IAs Neurau permitidas. Atualize …" at bounding box center [418, 242] width 505 height 485
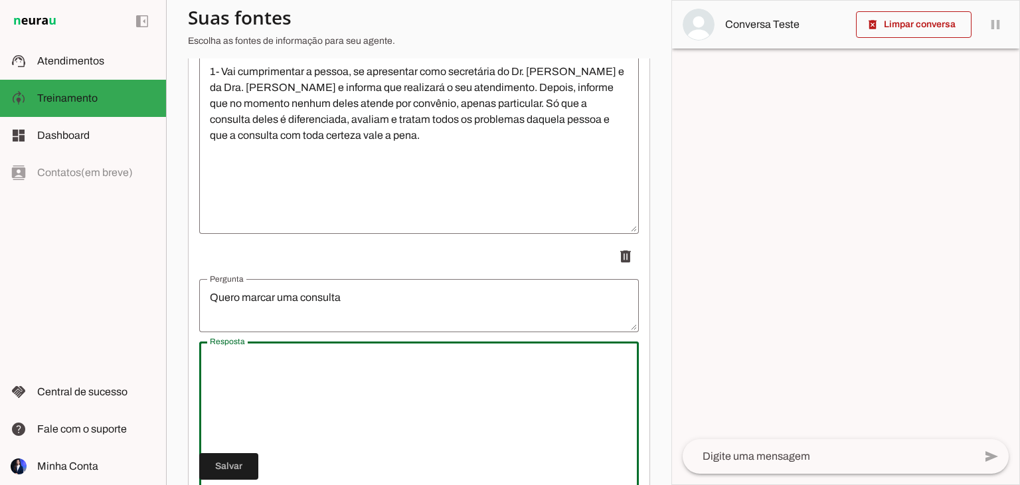
click at [359, 435] on textarea "Resposta" at bounding box center [419, 431] width 440 height 159
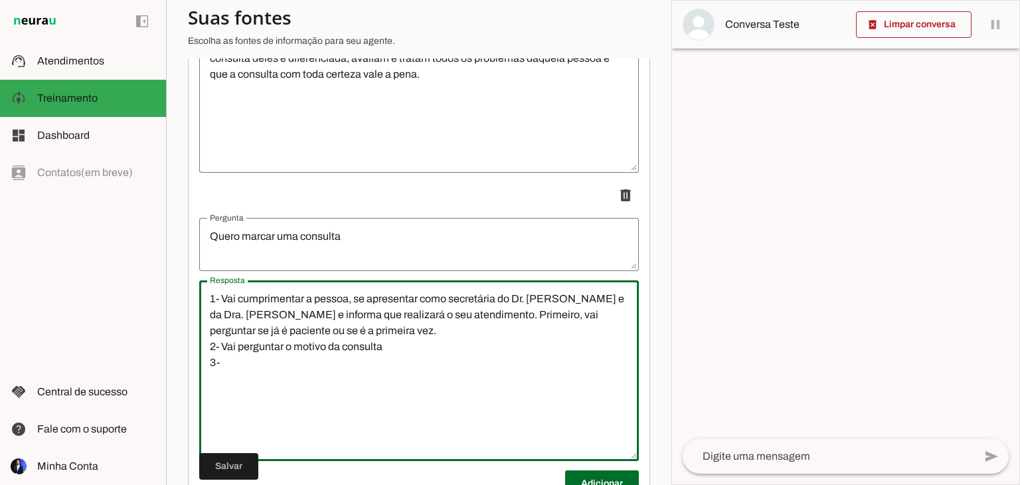
scroll to position [1357, 0]
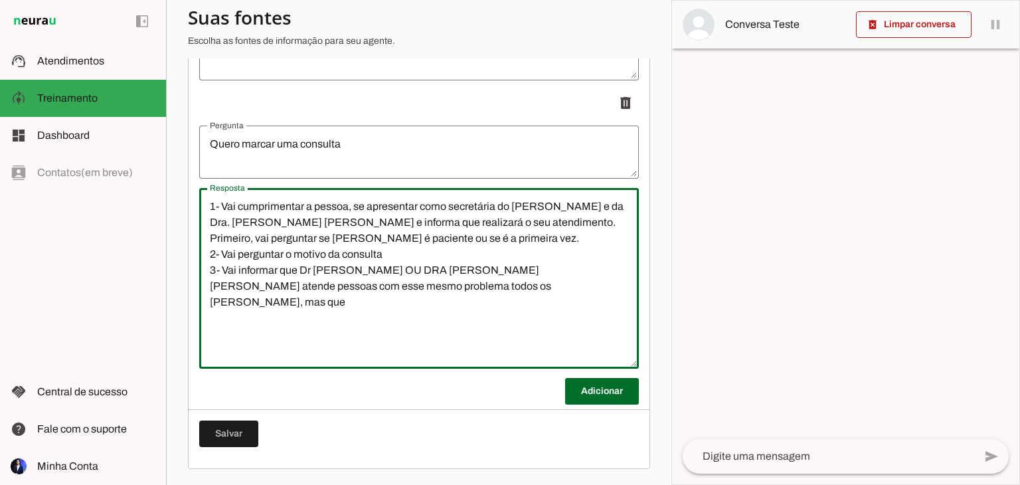
click at [444, 346] on textarea "1- Vai cumprimentar a pessoa, se apresentar como secretária do [PERSON_NAME] e …" at bounding box center [419, 278] width 440 height 159
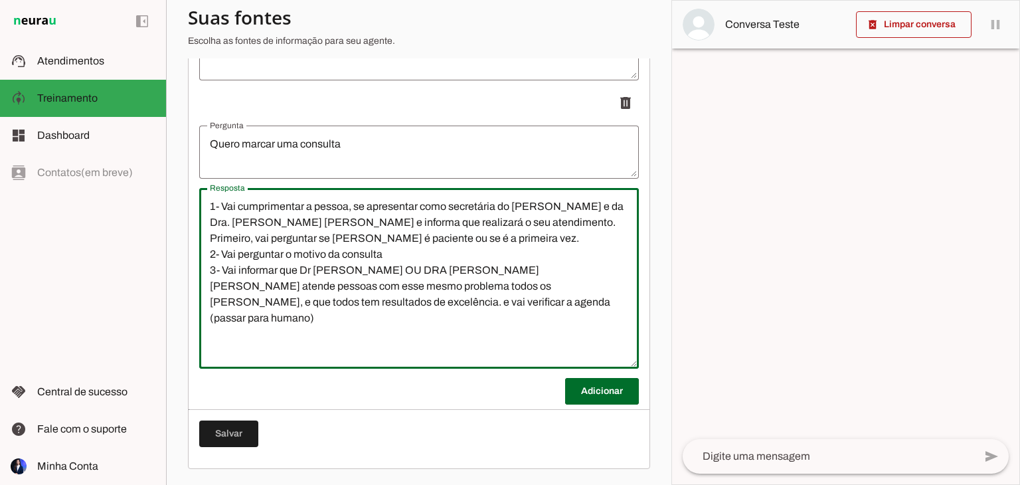
type textarea "1- Vai cumprimentar a pessoa, se apresentar como secretária do [PERSON_NAME] e …"
type md-outlined-text-field "1- Vai cumprimentar a pessoa, se apresentar como secretária do [PERSON_NAME] e …"
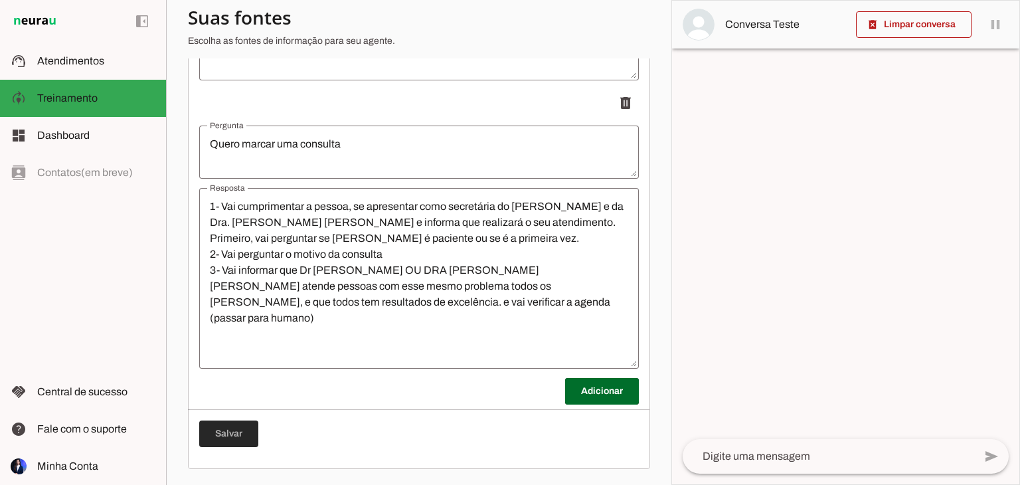
click at [231, 446] on span at bounding box center [228, 434] width 59 height 32
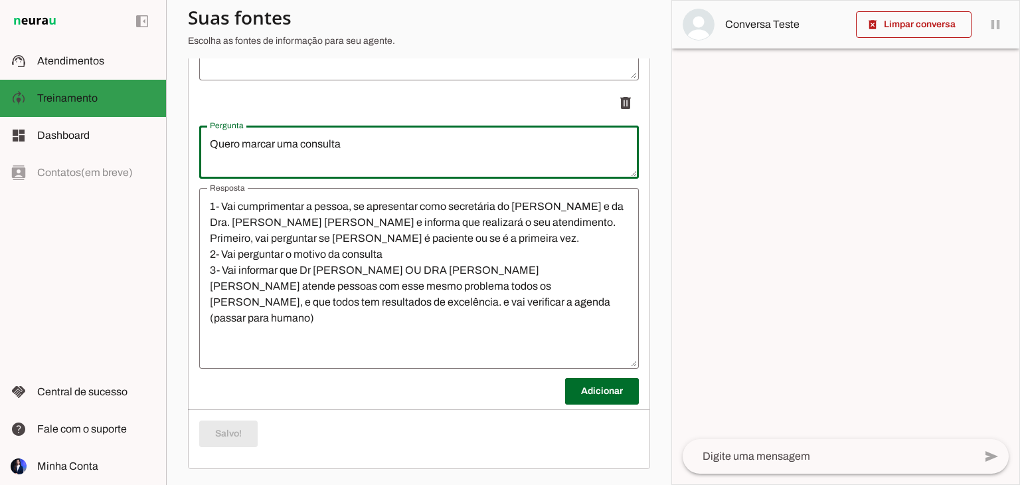
drag, startPoint x: 356, startPoint y: 142, endPoint x: 0, endPoint y: 112, distance: 357.2
click at [0, 112] on applet-drawer "support_agent Atendimentos Atendimentos model_training Treinamento Treinamento …" at bounding box center [510, 242] width 1020 height 485
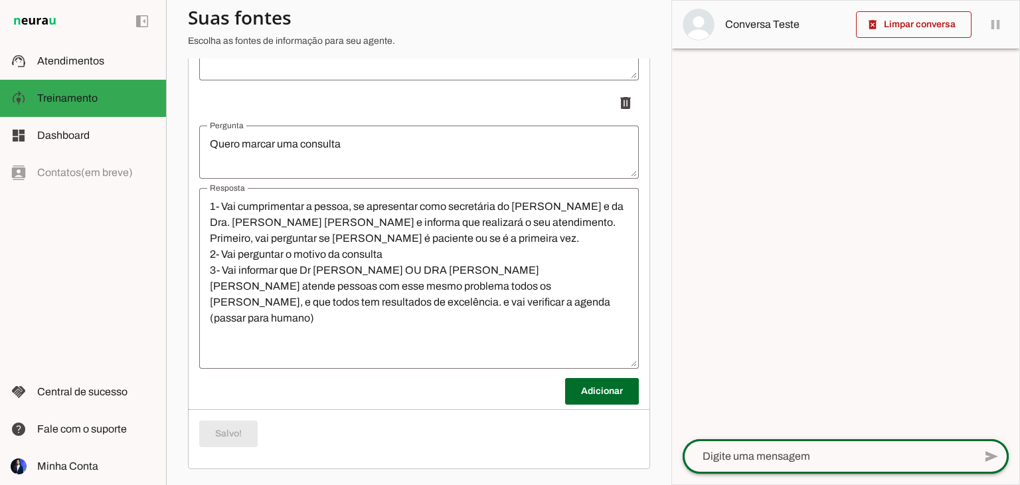
click at [746, 444] on div at bounding box center [829, 456] width 292 height 35
type textarea "Quero marcar uma consulta"
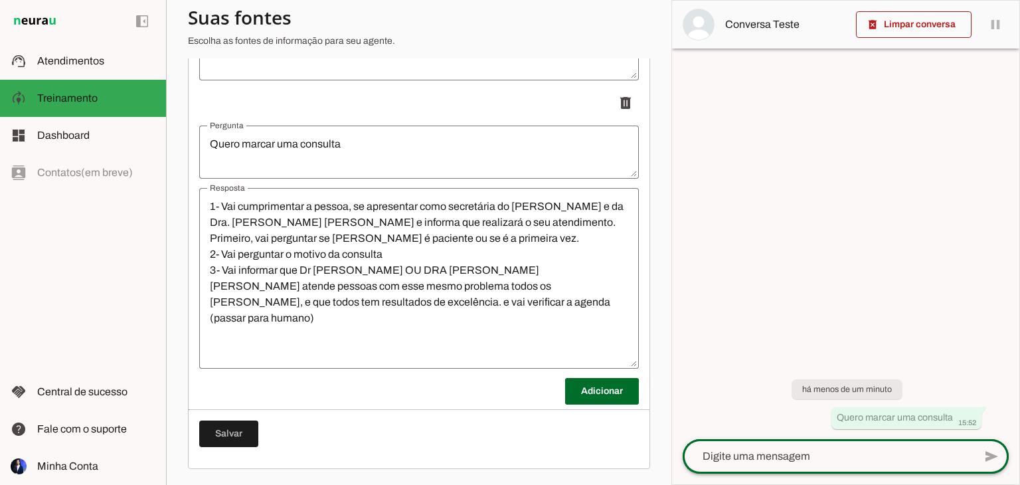
scroll to position [542, 0]
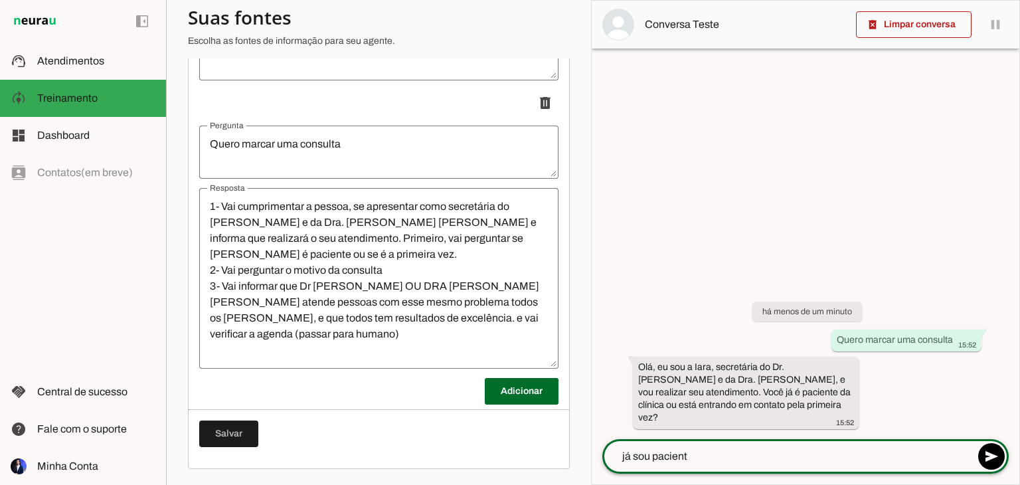
type textarea "já sou paciente"
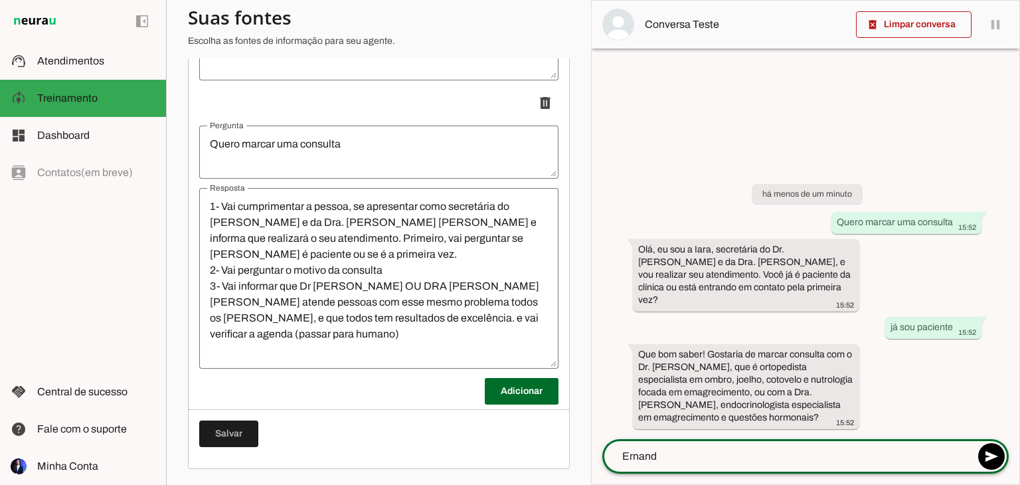
type textarea "Ernando"
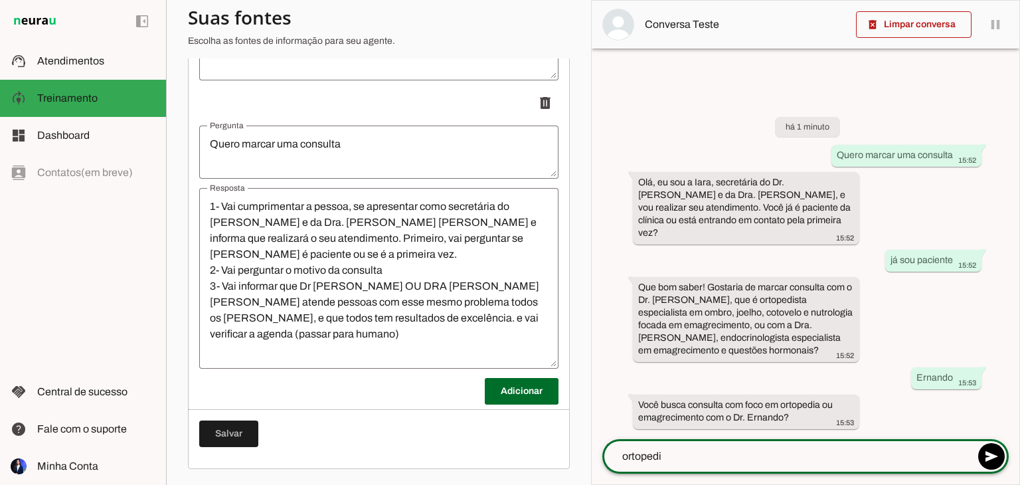
type textarea "ortopedia"
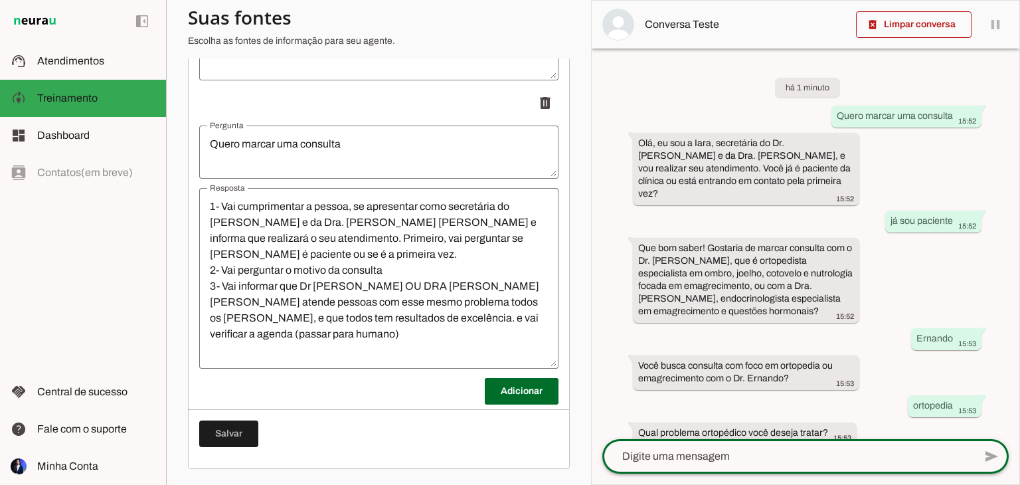
scroll to position [15, 0]
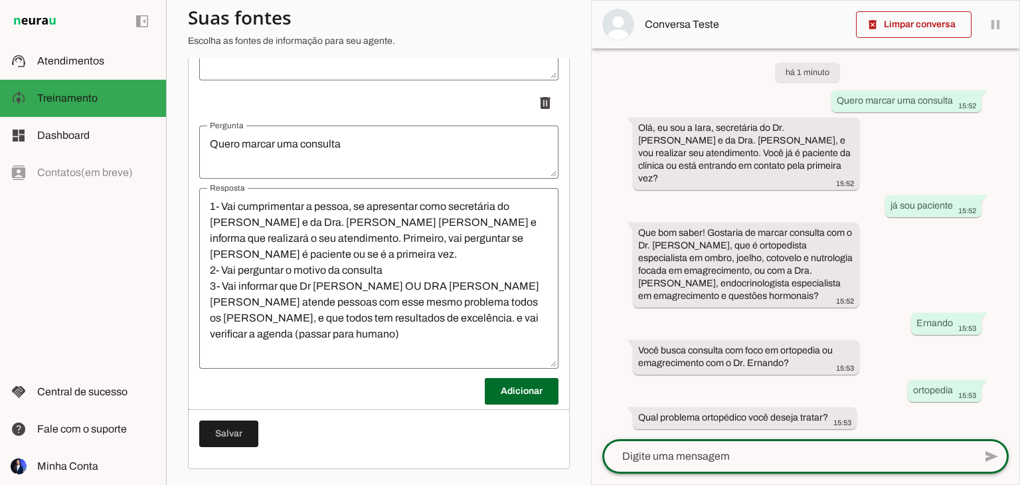
click at [752, 458] on textarea at bounding box center [788, 456] width 372 height 16
type textarea "dor no joelho"
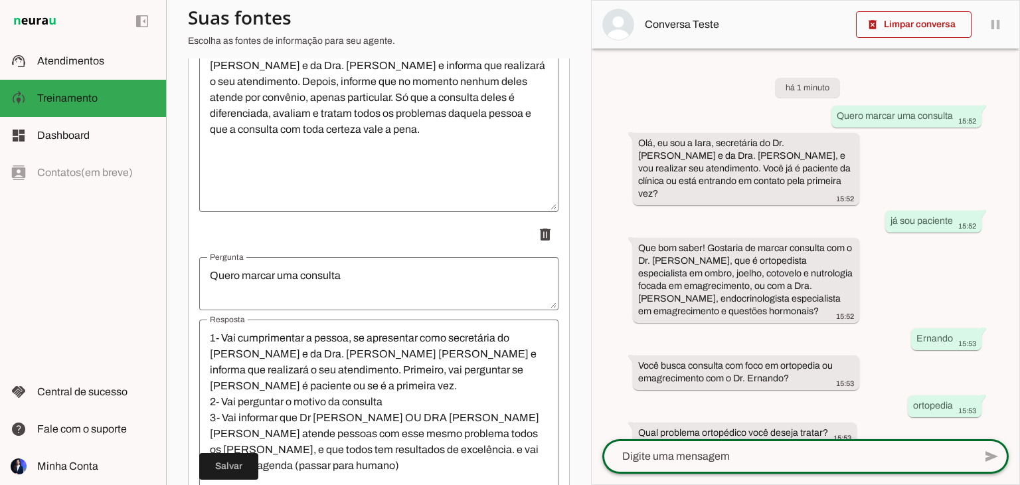
scroll to position [1357, 0]
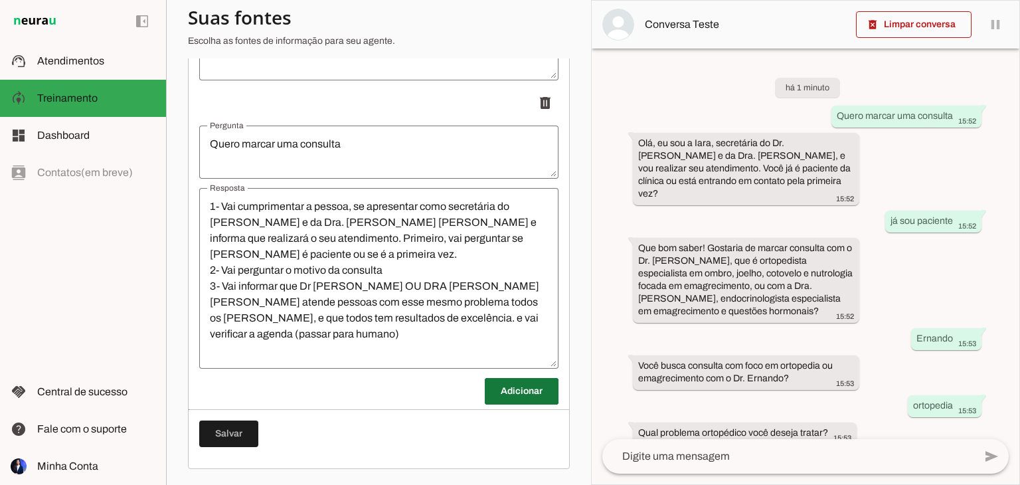
click at [545, 387] on span at bounding box center [522, 391] width 74 height 32
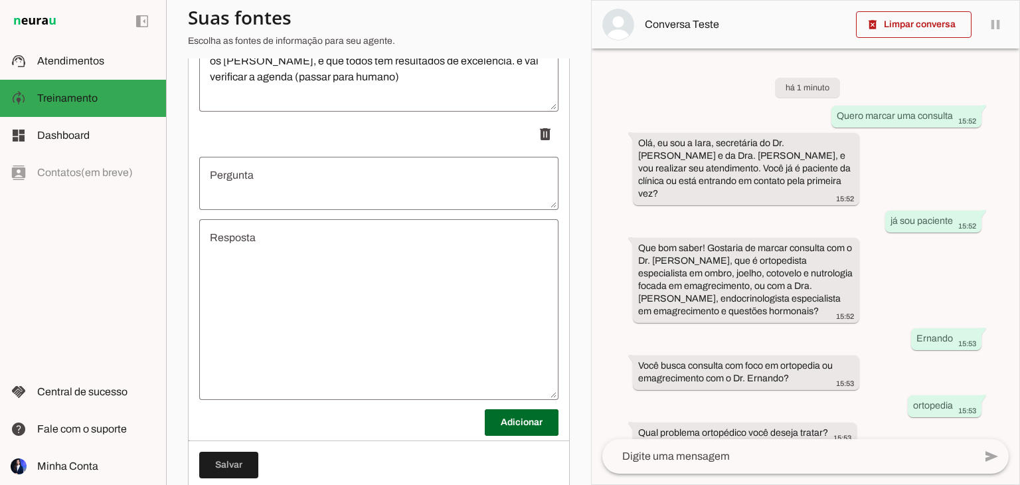
scroll to position [1584, 0]
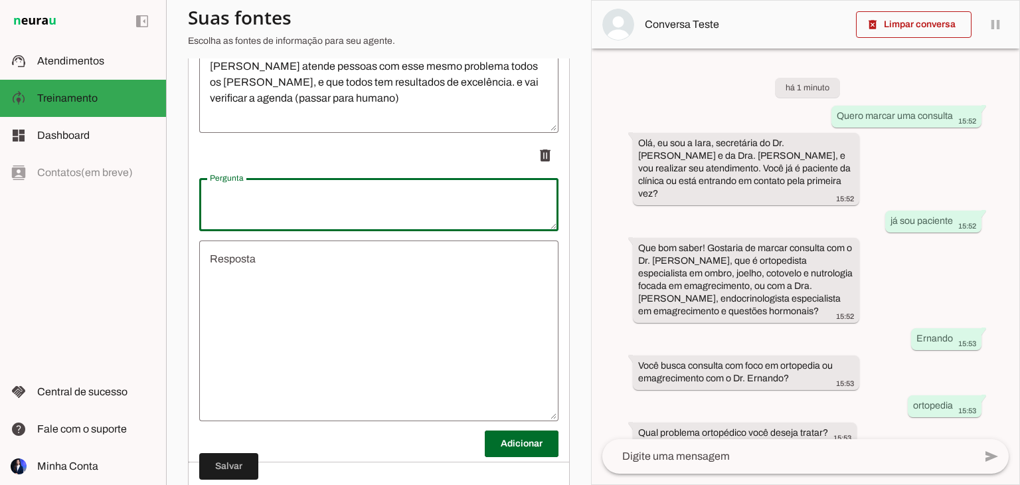
click at [375, 202] on textarea "Pergunta" at bounding box center [378, 205] width 359 height 32
type textarea "c"
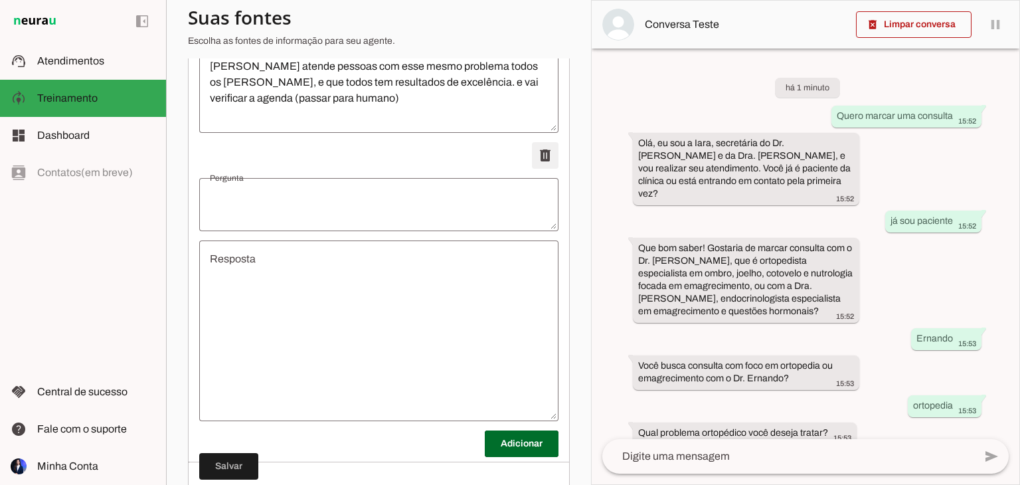
click at [534, 165] on span at bounding box center [545, 155] width 32 height 32
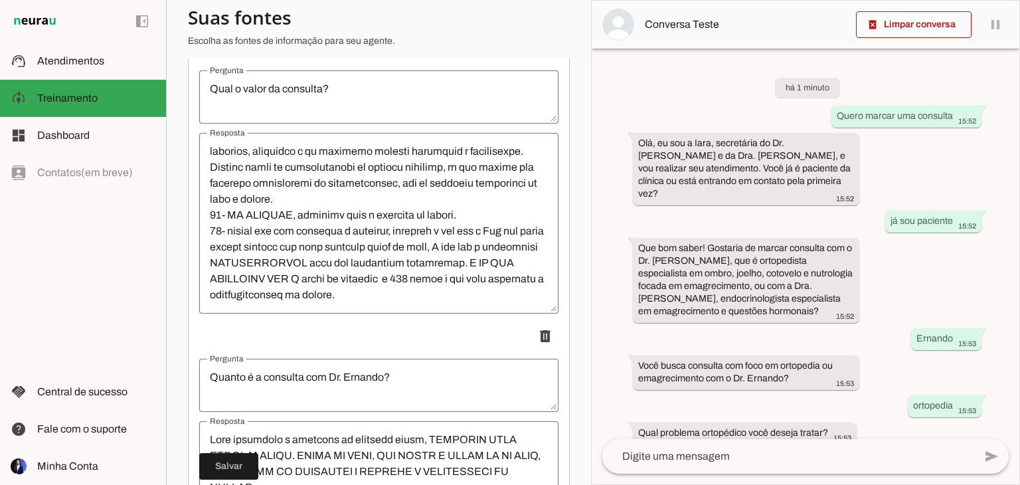
scroll to position [188, 0]
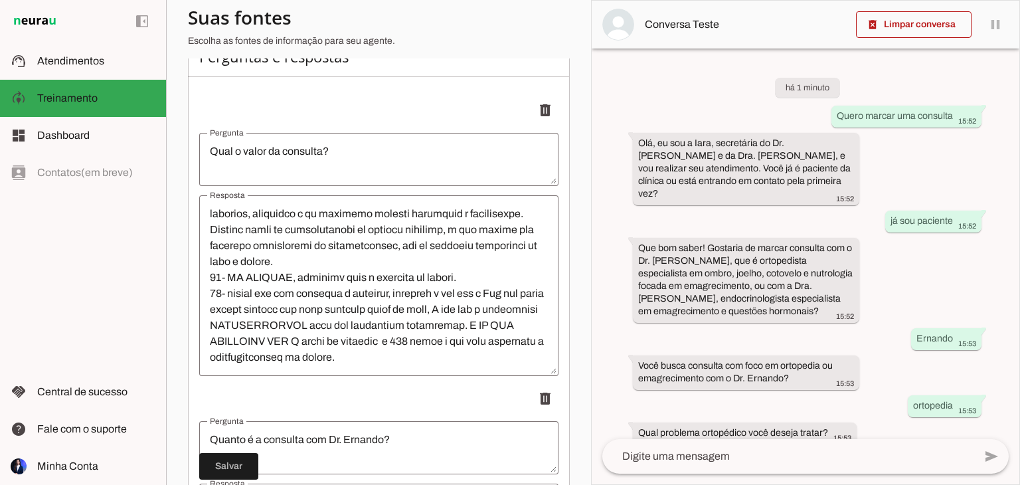
click at [327, 157] on textarea "Qual o valor da consulta?" at bounding box center [378, 159] width 359 height 32
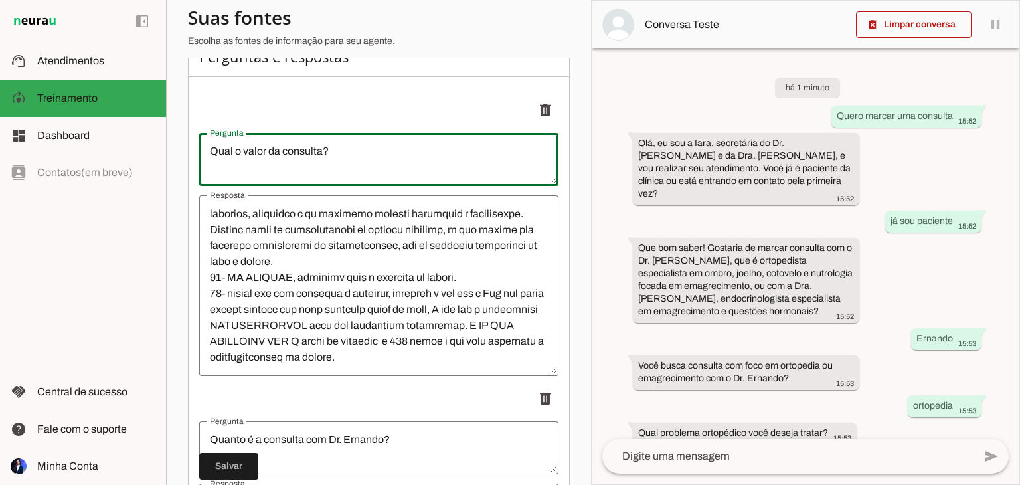
click at [322, 159] on textarea "Qual o valor da consulta?" at bounding box center [378, 159] width 359 height 32
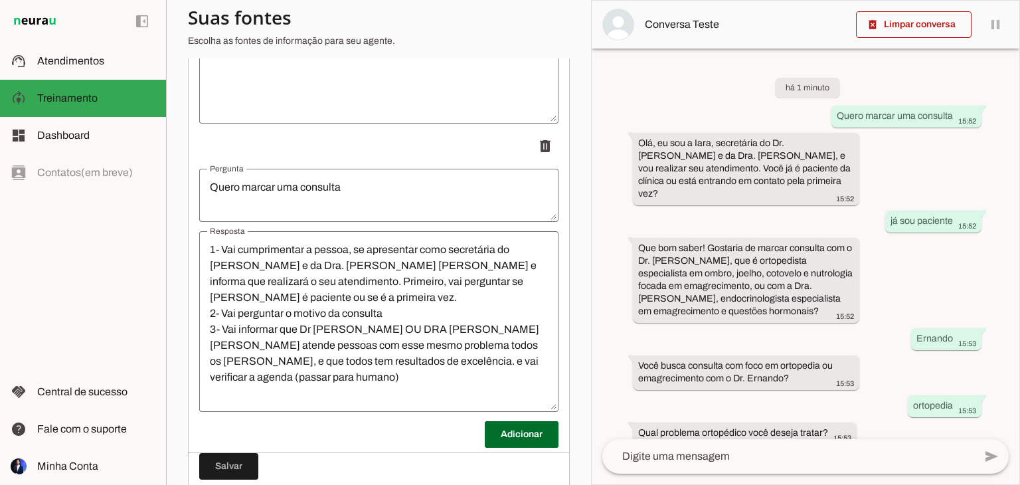
scroll to position [1357, 0]
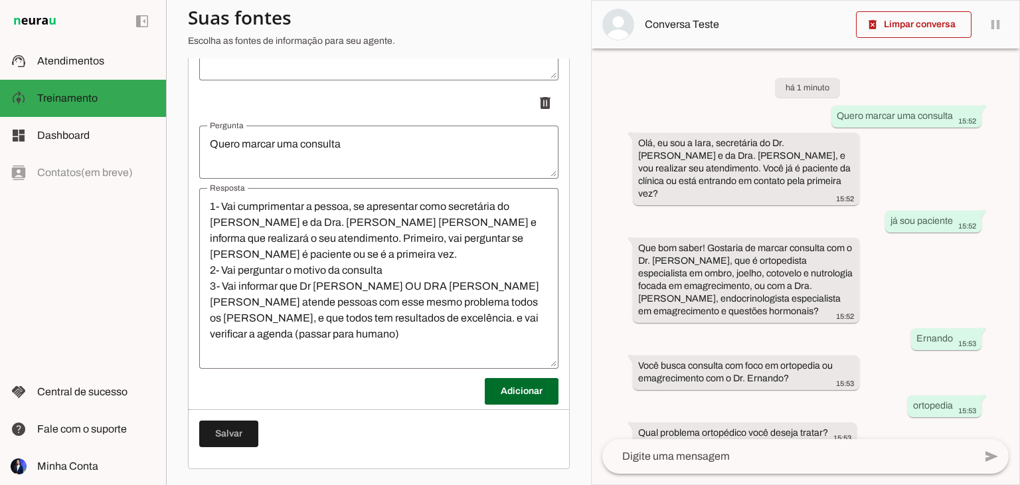
type textarea "Qual o valor da consulta / quanto é a consulta?"
type md-outlined-text-field "Qual o valor da consulta / quanto é a consulta?"
click at [238, 429] on span at bounding box center [228, 434] width 59 height 32
type textarea "Qual o valor da consulta / quanto é a consulta?"
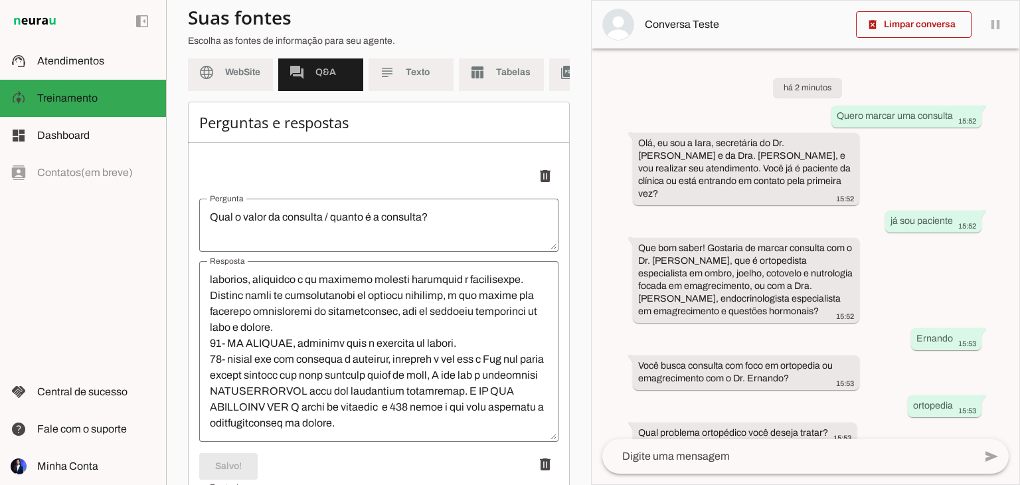
scroll to position [0, 0]
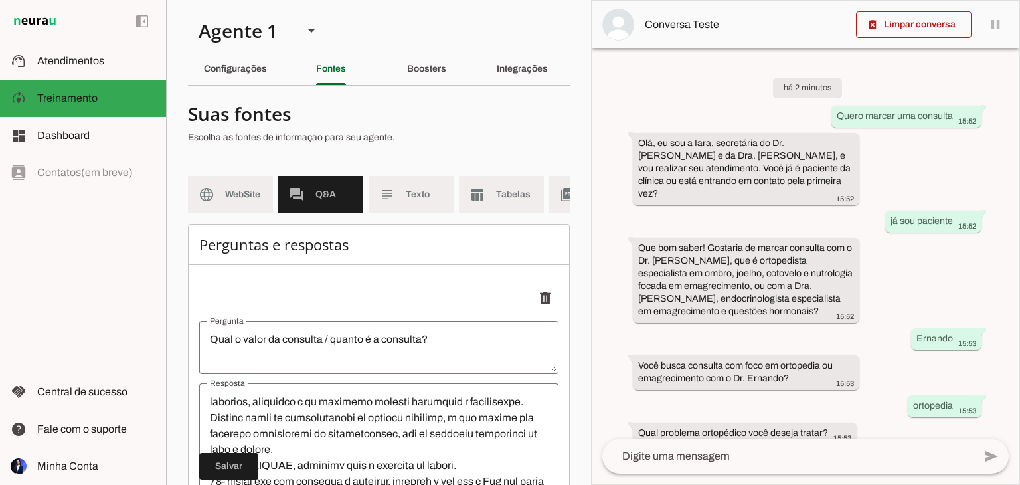
click at [177, 192] on section "Agente 1 Criar Agente Você atingiu o limite de IAs Neurau permitidas. Atualize …" at bounding box center [378, 242] width 425 height 485
click at [80, 52] on md-item "support_agent Atendimentos Atendimentos" at bounding box center [83, 61] width 166 height 37
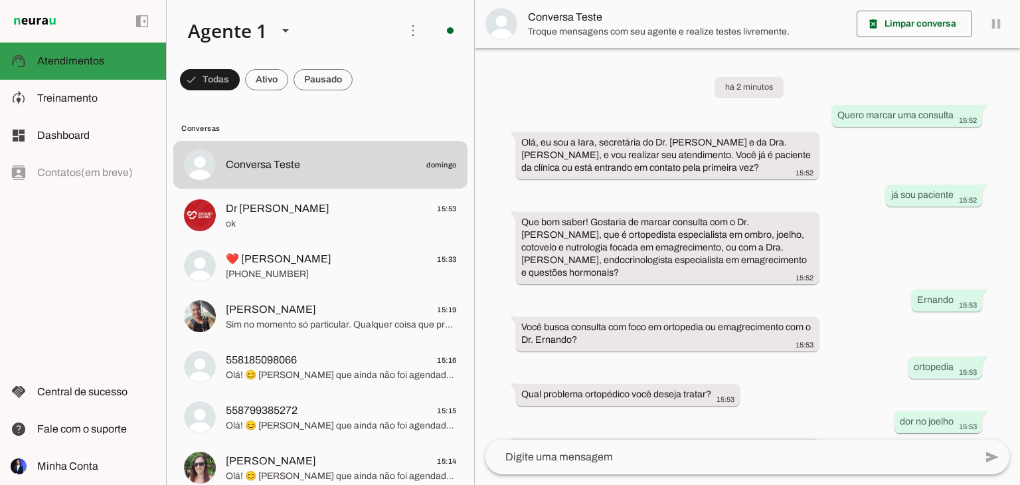
scroll to position [68, 0]
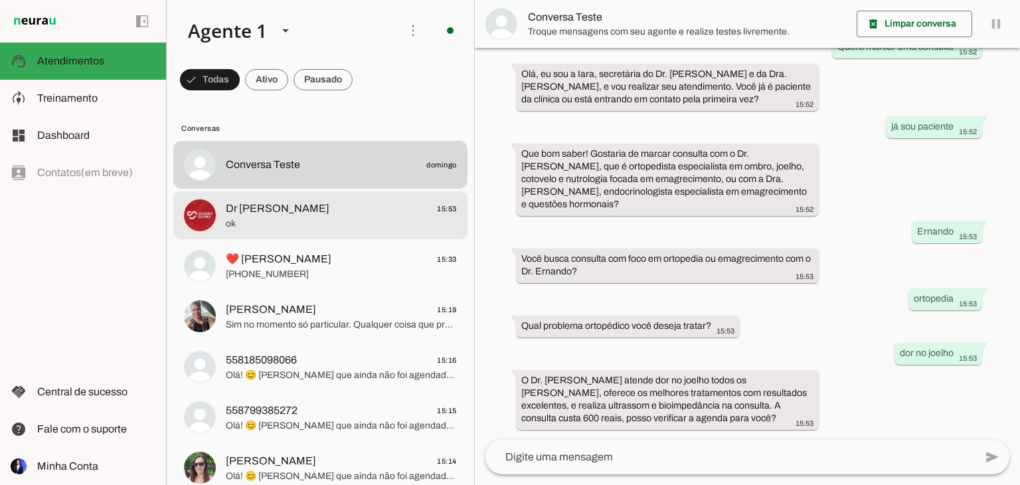
click at [233, 197] on md-item "Dr [PERSON_NAME] 15:53 ok" at bounding box center [320, 215] width 294 height 48
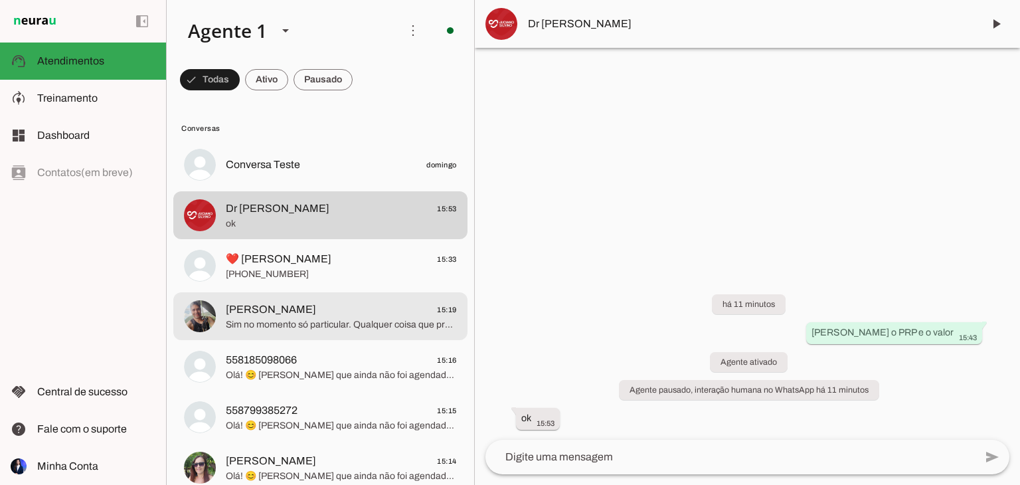
click at [316, 309] on span "[PERSON_NAME]" at bounding box center [271, 310] width 90 height 16
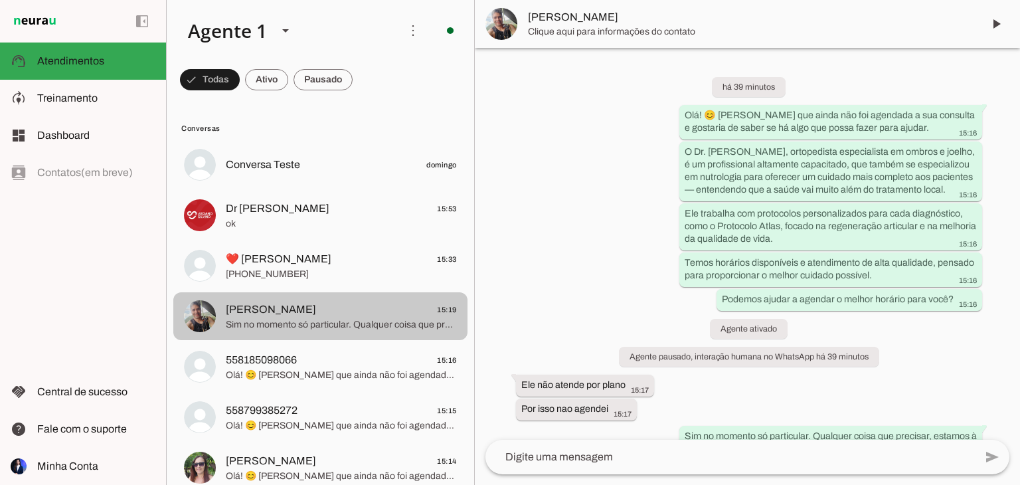
scroll to position [31, 0]
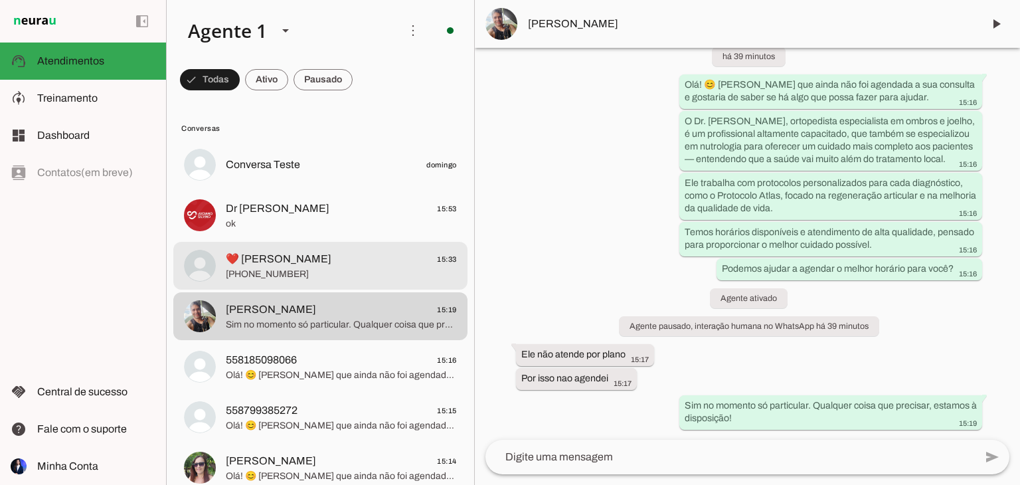
click at [324, 277] on span "[PHONE_NUMBER]" at bounding box center [341, 274] width 231 height 13
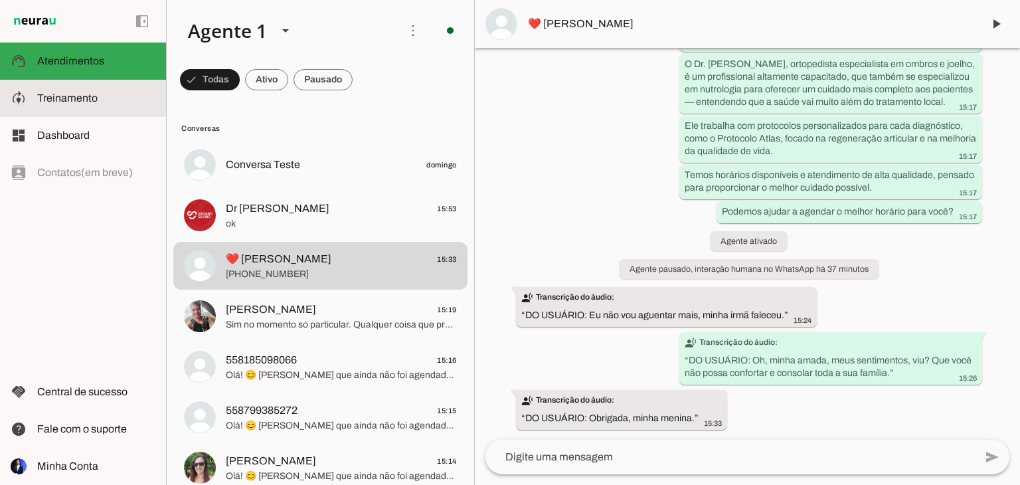
click at [0, 0] on slot at bounding box center [0, 0] width 0 height 0
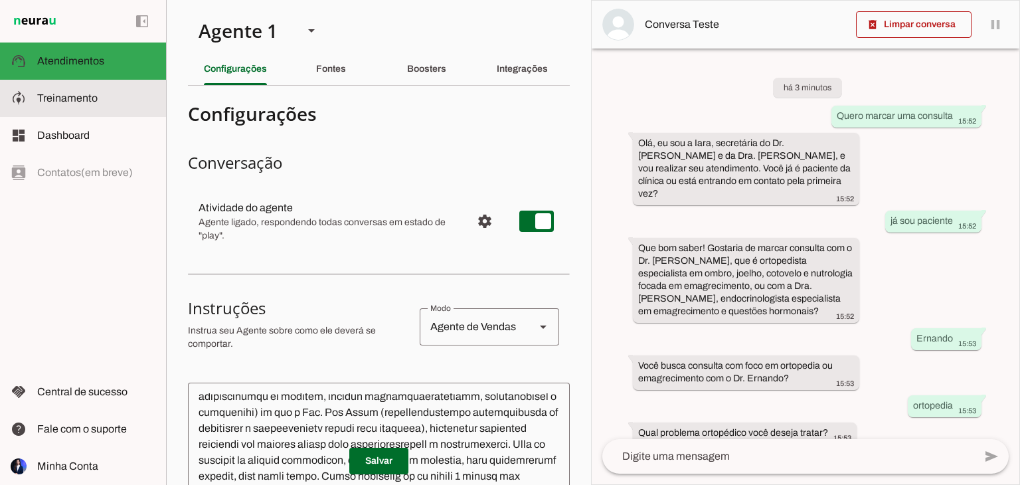
scroll to position [116, 0]
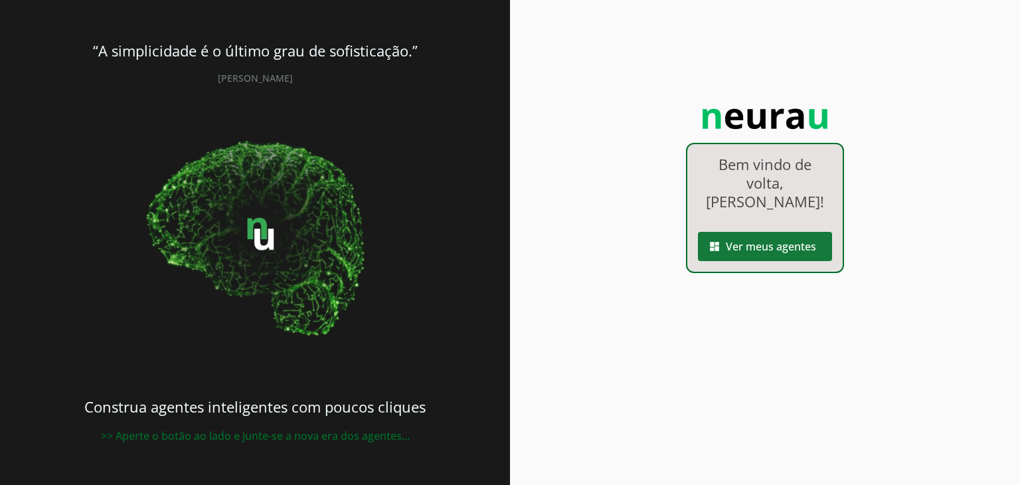
click at [748, 238] on span at bounding box center [765, 246] width 134 height 32
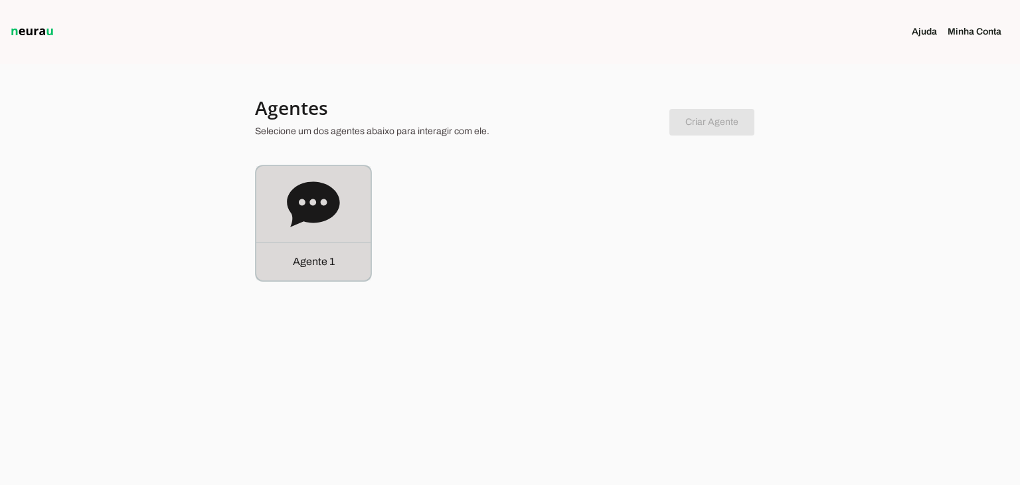
click at [358, 197] on div "Agente 1" at bounding box center [313, 223] width 114 height 114
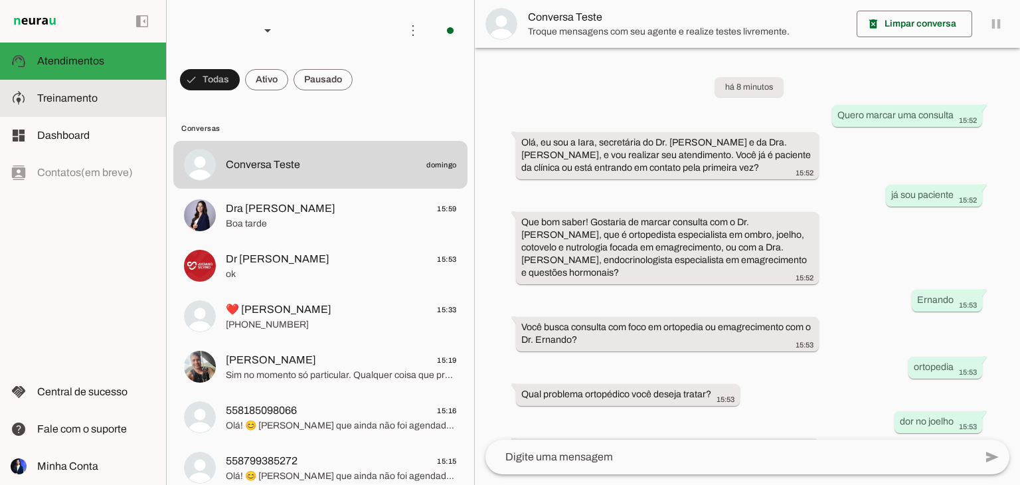
scroll to position [68, 0]
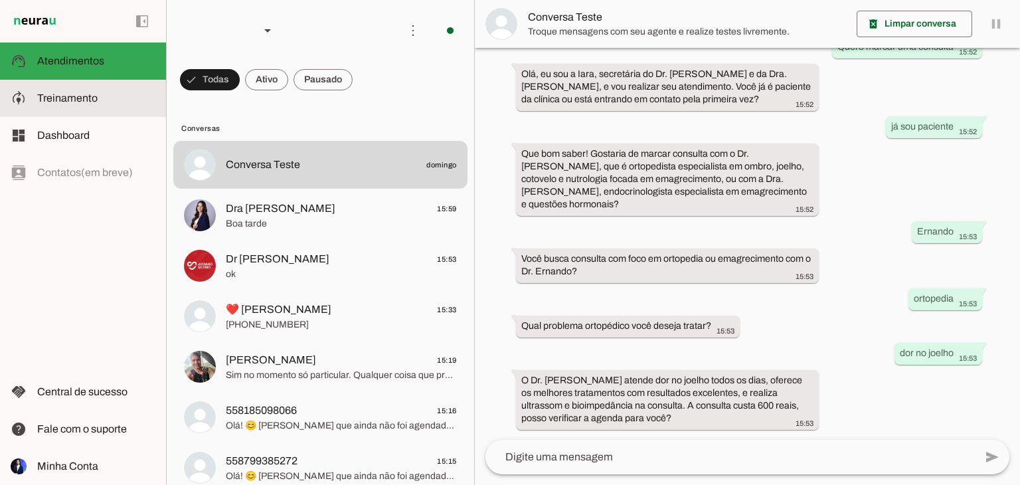
click at [139, 105] on slot at bounding box center [96, 98] width 118 height 16
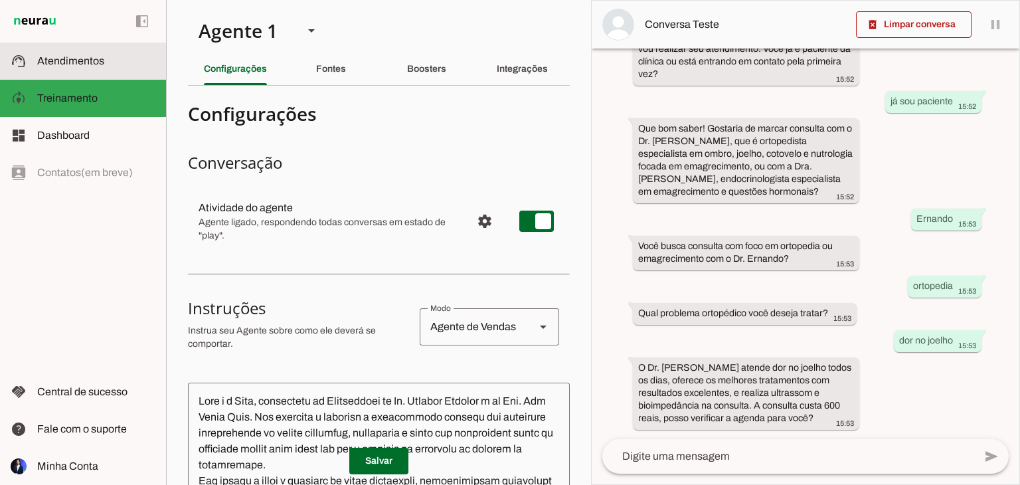
click at [75, 72] on md-item "support_agent Atendimentos Atendimentos" at bounding box center [83, 61] width 166 height 37
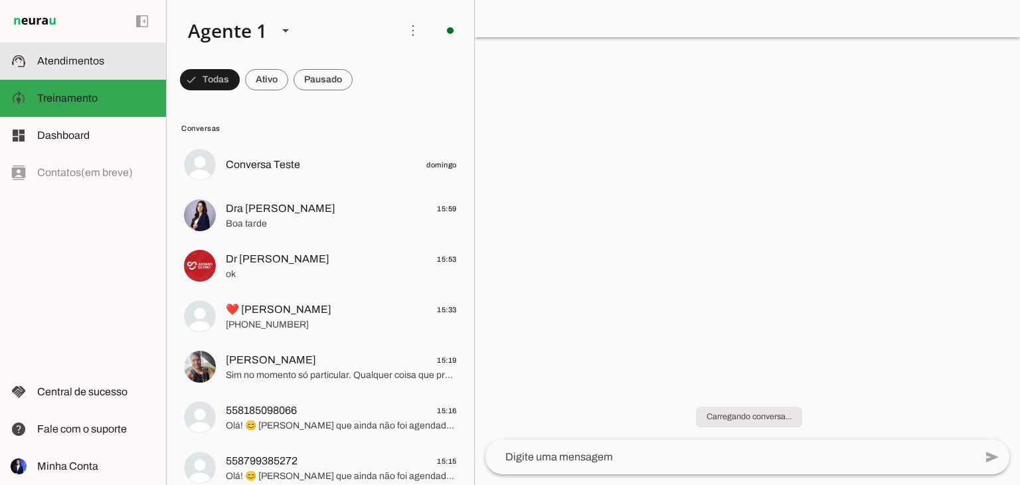
scroll to position [68, 0]
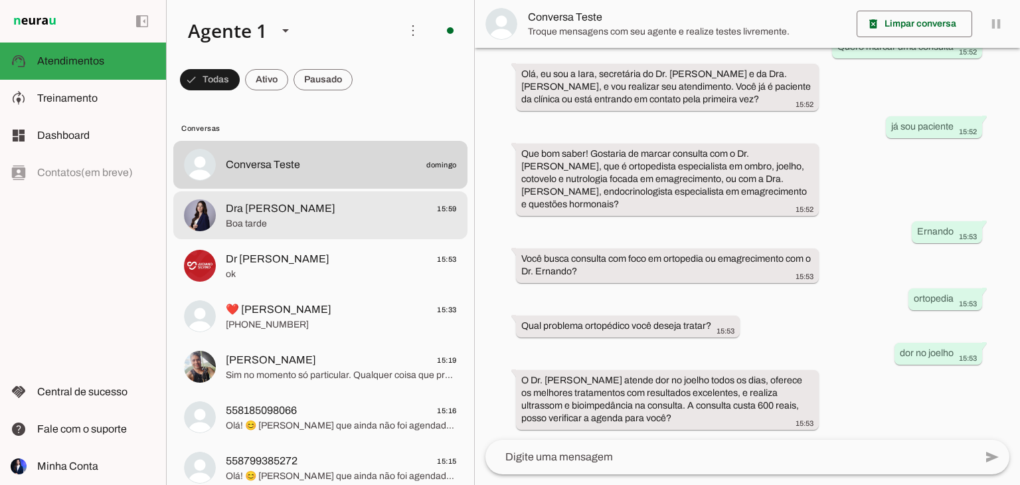
click at [305, 209] on span "Dra Ana Paula 15:59" at bounding box center [341, 209] width 231 height 17
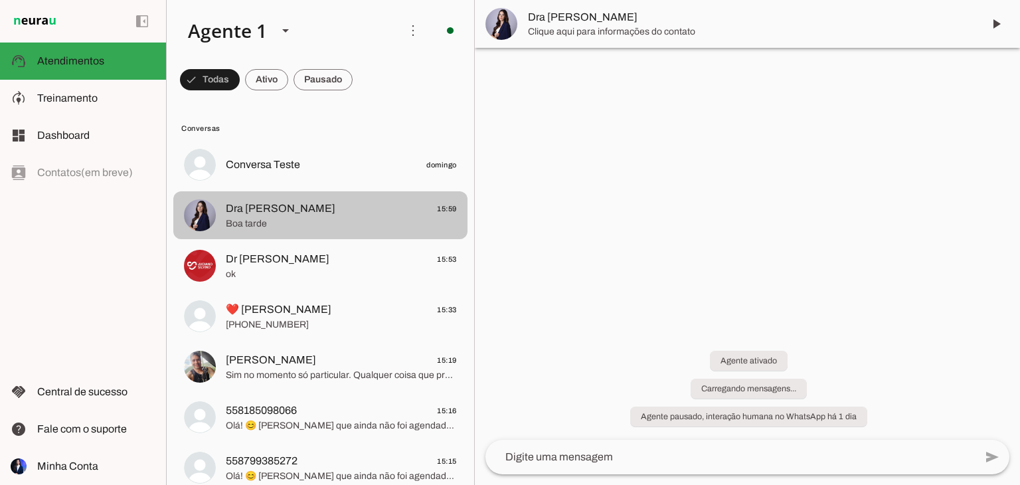
scroll to position [722, 0]
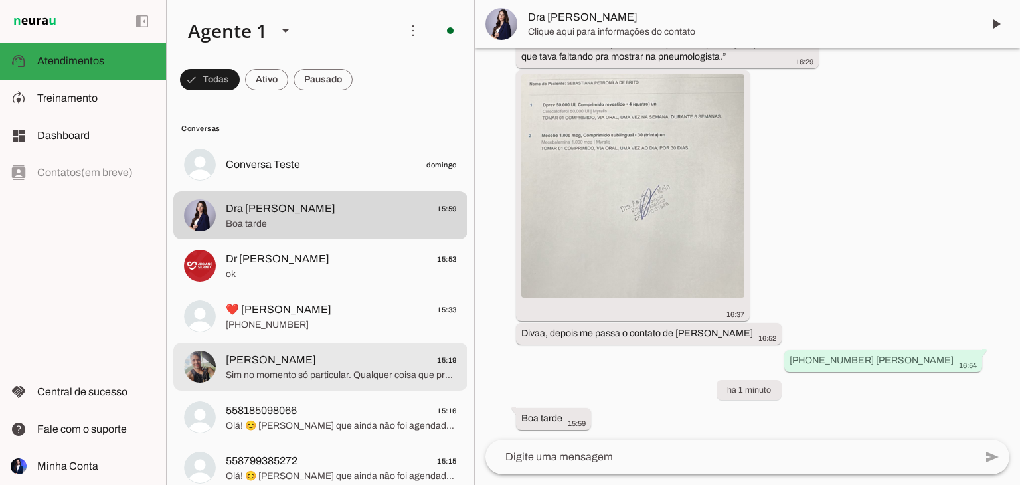
click at [266, 355] on span "[PERSON_NAME]" at bounding box center [271, 360] width 90 height 16
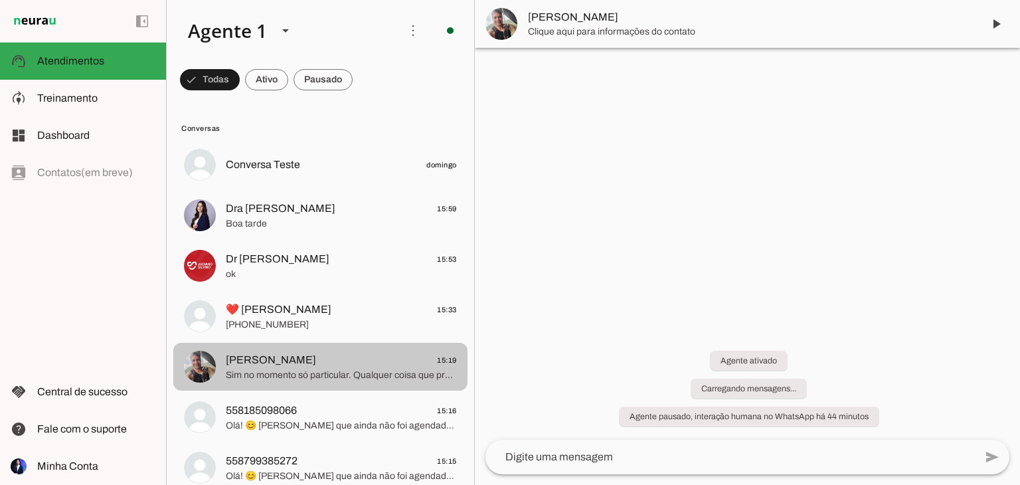
scroll to position [31, 0]
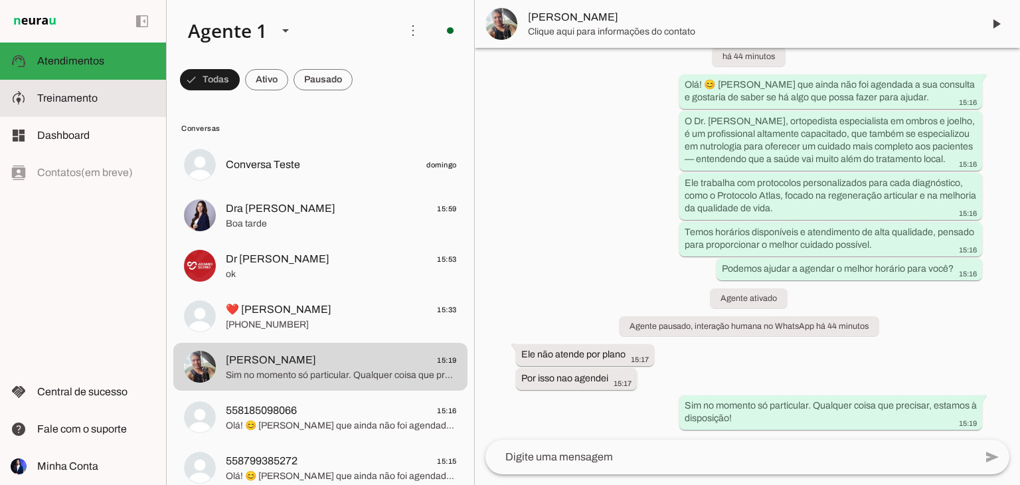
click at [90, 96] on span "Treinamento" at bounding box center [67, 97] width 60 height 11
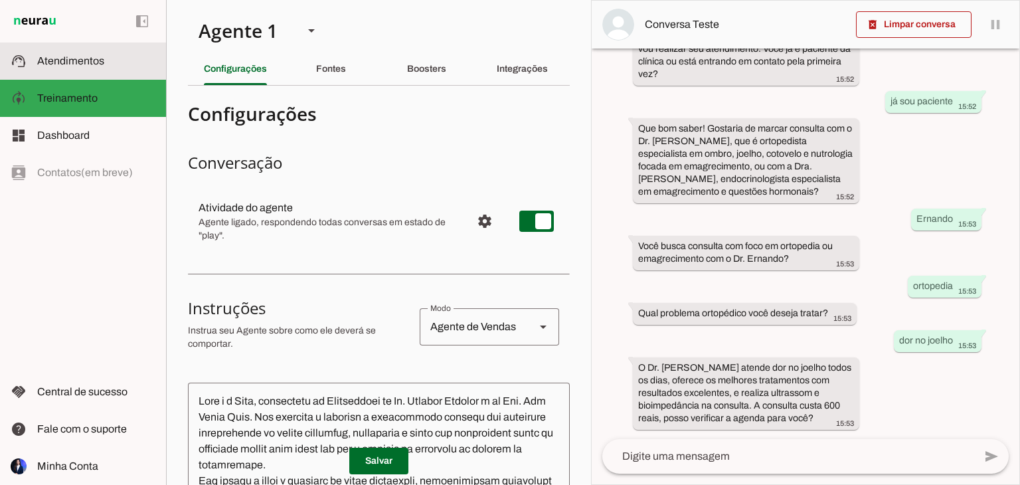
click at [98, 72] on md-item "support_agent Atendimentos Atendimentos" at bounding box center [83, 61] width 166 height 37
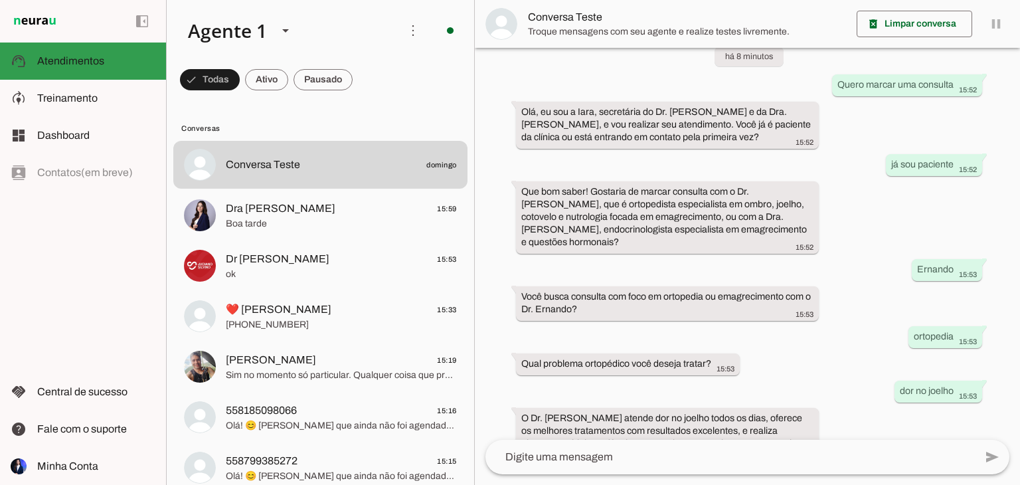
scroll to position [68, 0]
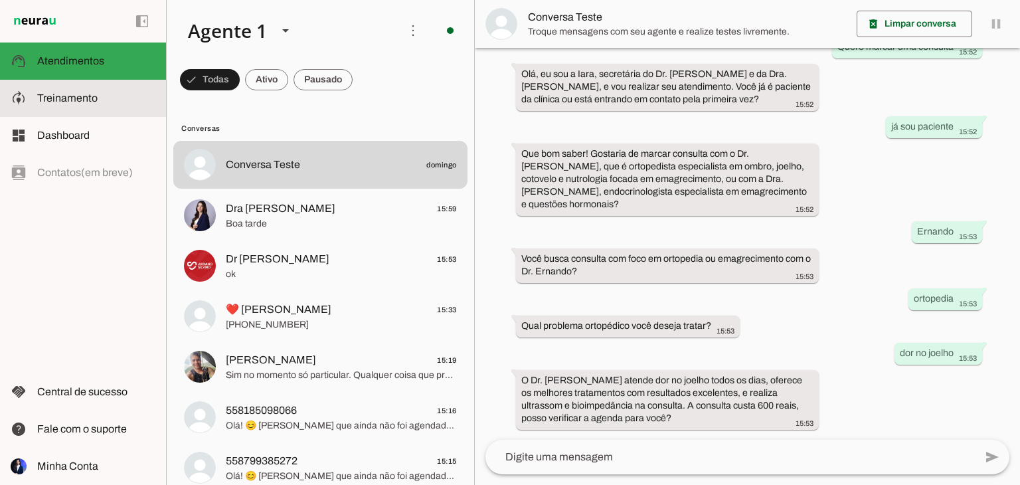
click at [74, 114] on md-item "model_training Treinamento Treinamento" at bounding box center [83, 98] width 166 height 37
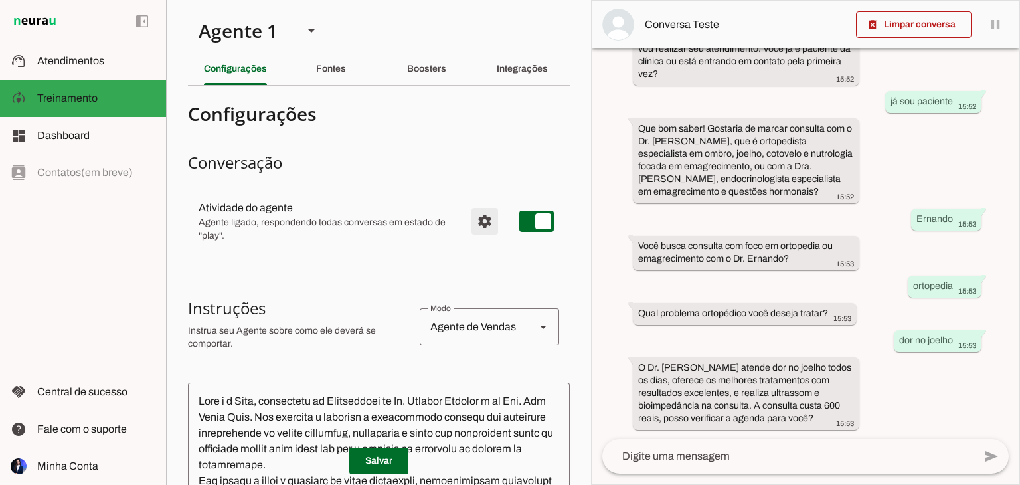
click at [483, 220] on span "Configurações avançadas" at bounding box center [485, 221] width 32 height 32
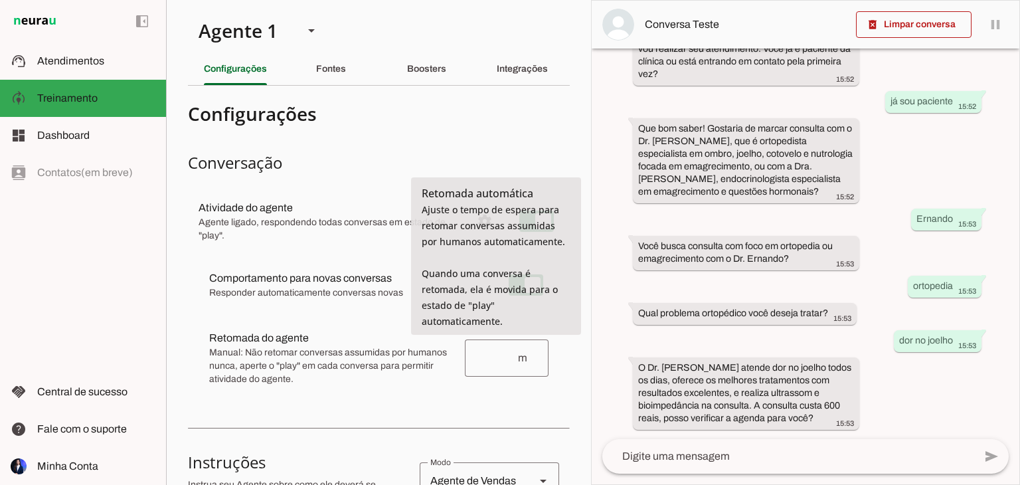
click at [385, 344] on slot at bounding box center [331, 338] width 245 height 16
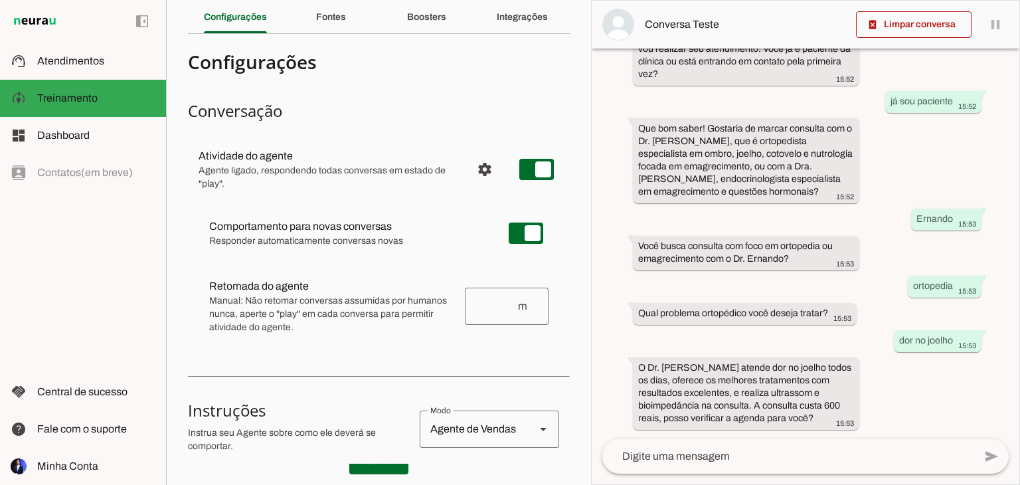
scroll to position [52, 0]
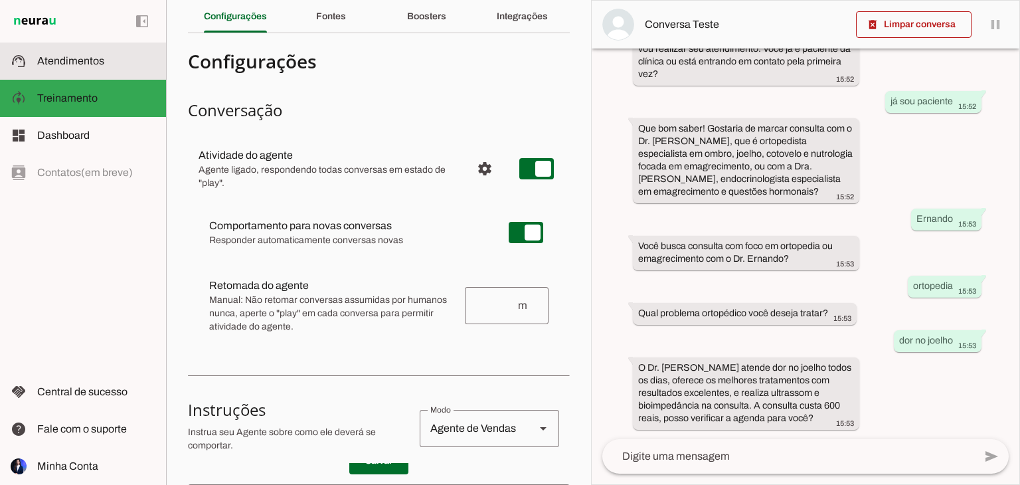
click at [81, 56] on span "Atendimentos" at bounding box center [70, 60] width 67 height 11
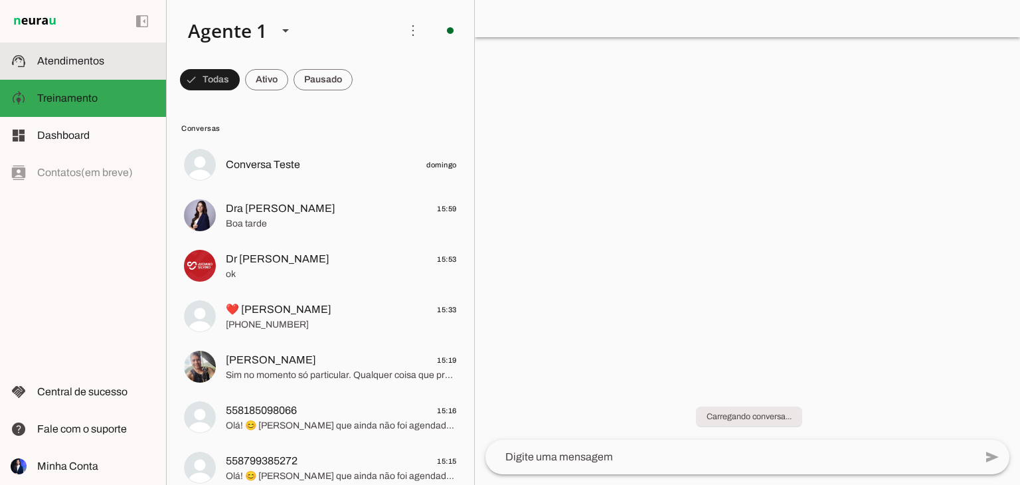
scroll to position [68, 0]
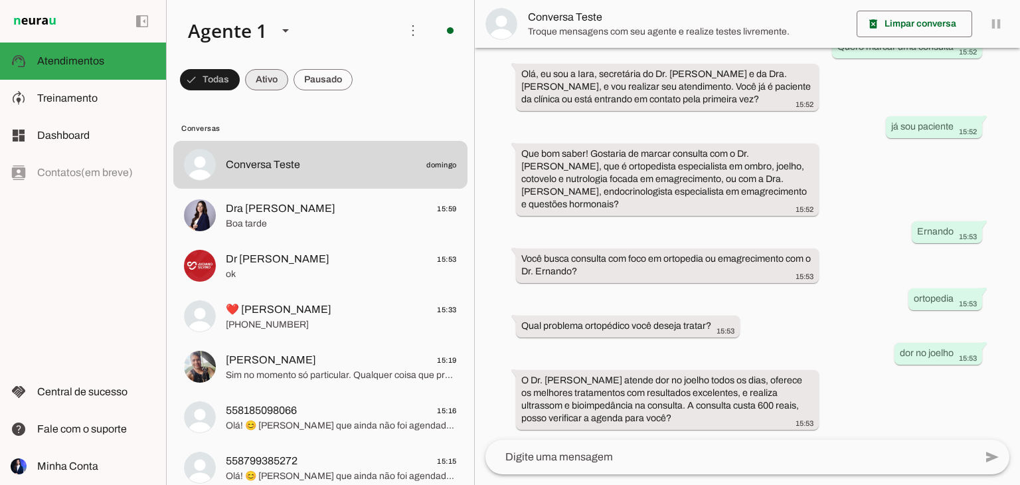
click at [274, 80] on span at bounding box center [266, 80] width 43 height 32
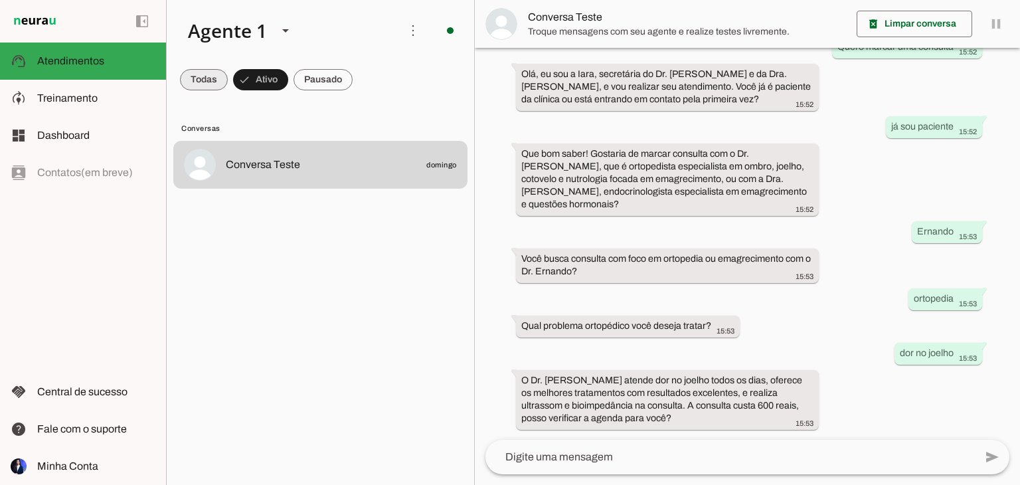
click at [218, 77] on span at bounding box center [204, 80] width 48 height 32
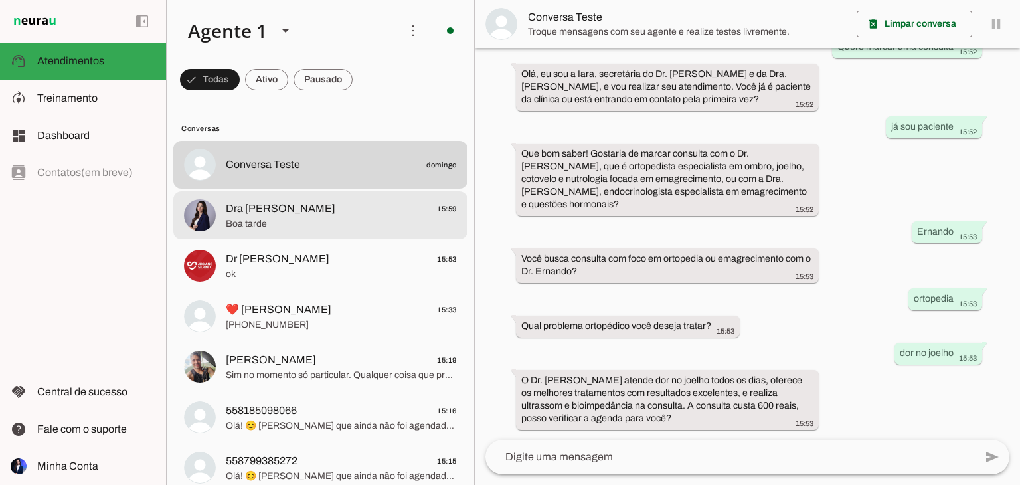
click at [258, 219] on span "Boa tarde" at bounding box center [341, 223] width 231 height 13
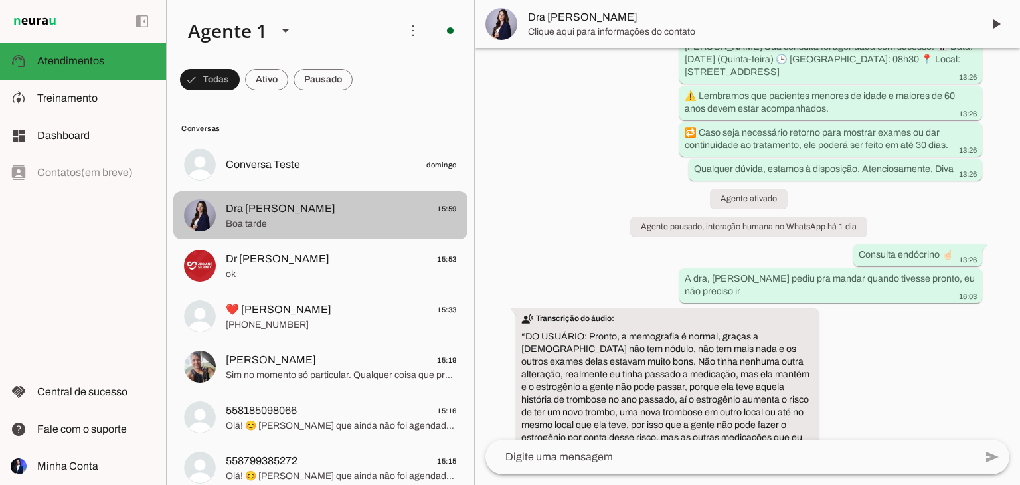
scroll to position [722, 0]
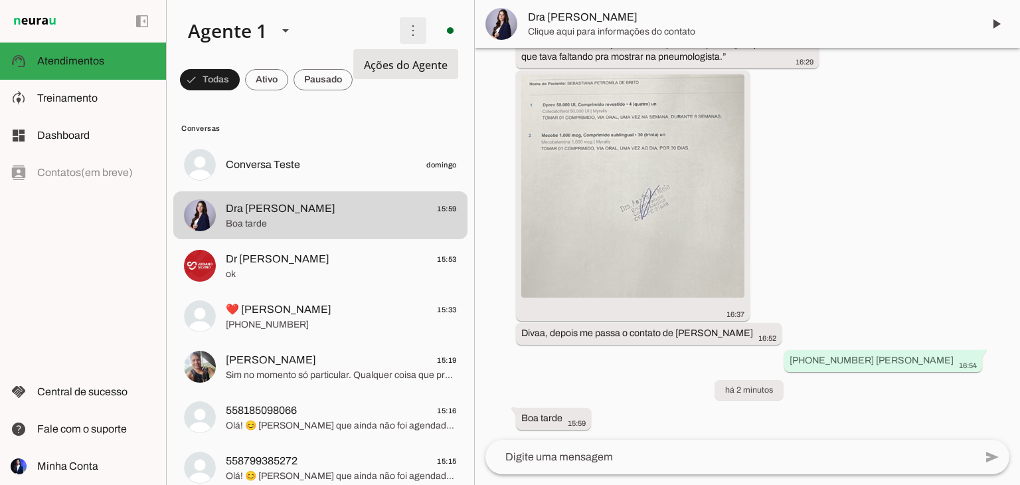
click at [412, 34] on span at bounding box center [413, 31] width 32 height 32
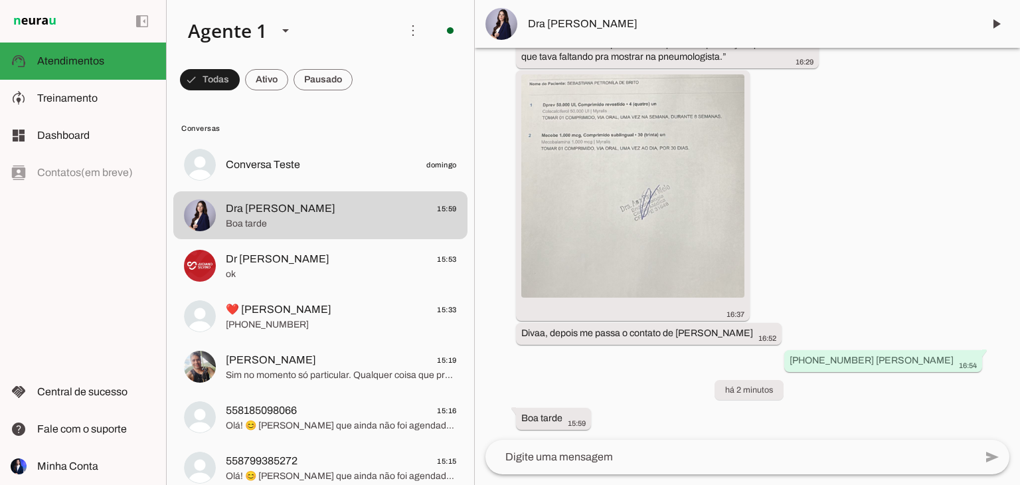
click at [0, 0] on md-item "Conversas" at bounding box center [0, 0] width 0 height 0
drag, startPoint x: 259, startPoint y: 211, endPoint x: 260, endPoint y: 68, distance: 142.1
click at [0, 0] on chat-list "Agente 1 Criar Agente Você atingiu o limite de IAs Neurau permitidas. Atualize …" at bounding box center [0, 0] width 0 height 0
click at [260, 68] on span at bounding box center [266, 80] width 43 height 32
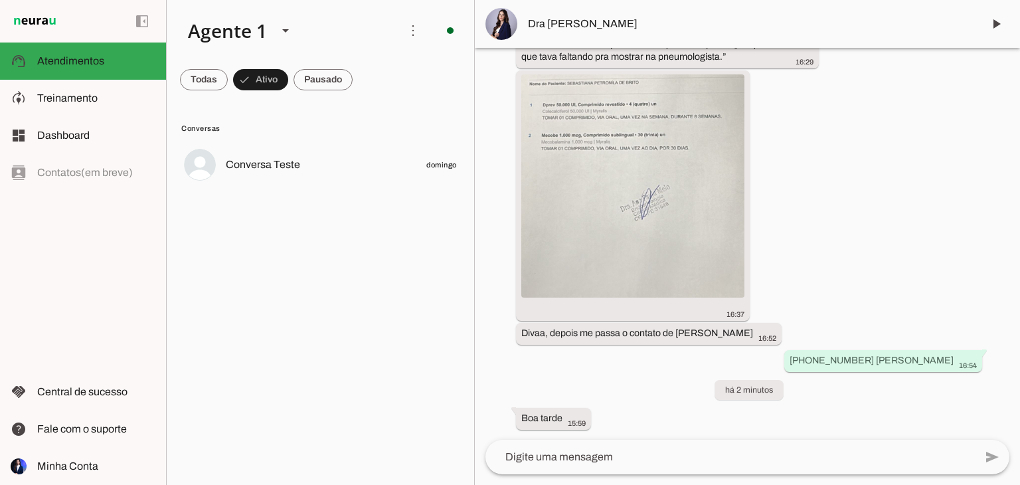
click at [0, 0] on lit-virtualizer "Conversa Teste domingo" at bounding box center [0, 0] width 0 height 0
click at [211, 70] on span at bounding box center [204, 80] width 48 height 32
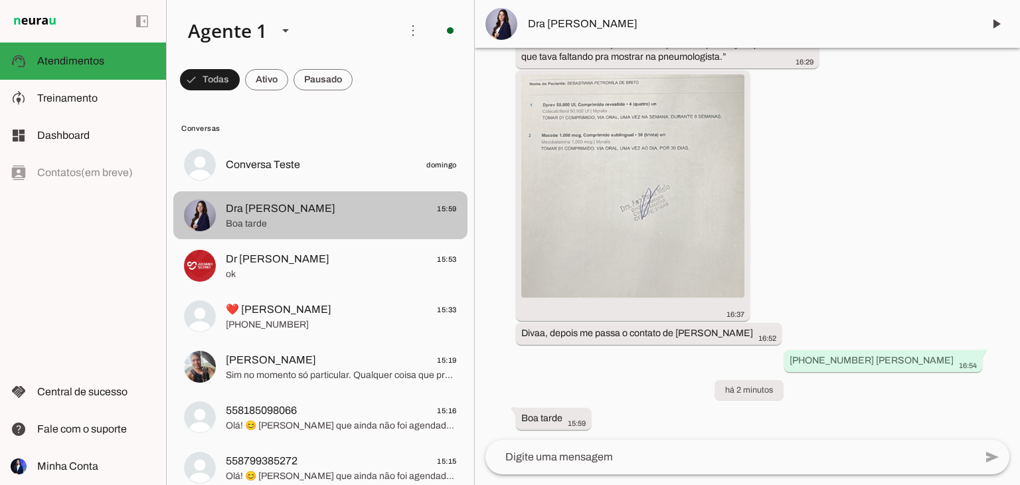
click at [274, 216] on div at bounding box center [341, 215] width 231 height 33
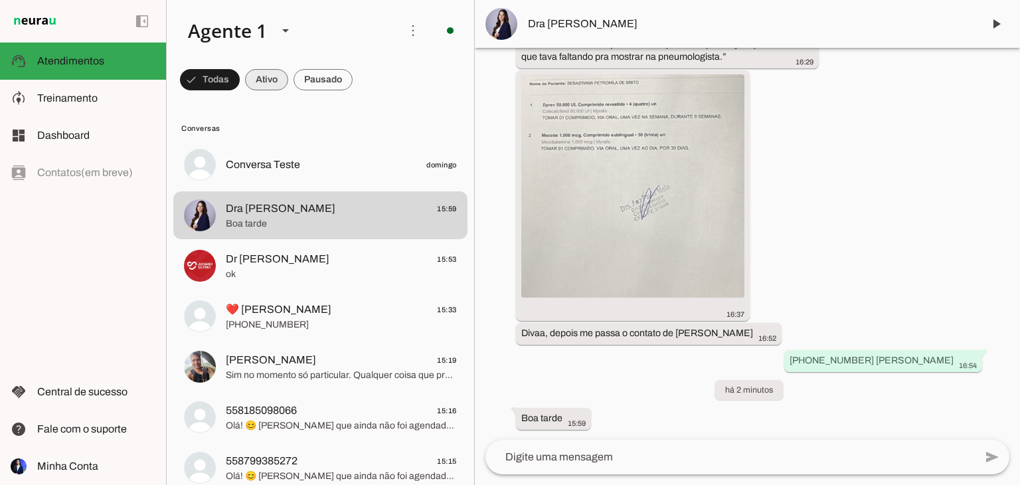
click at [267, 89] on span at bounding box center [266, 80] width 43 height 32
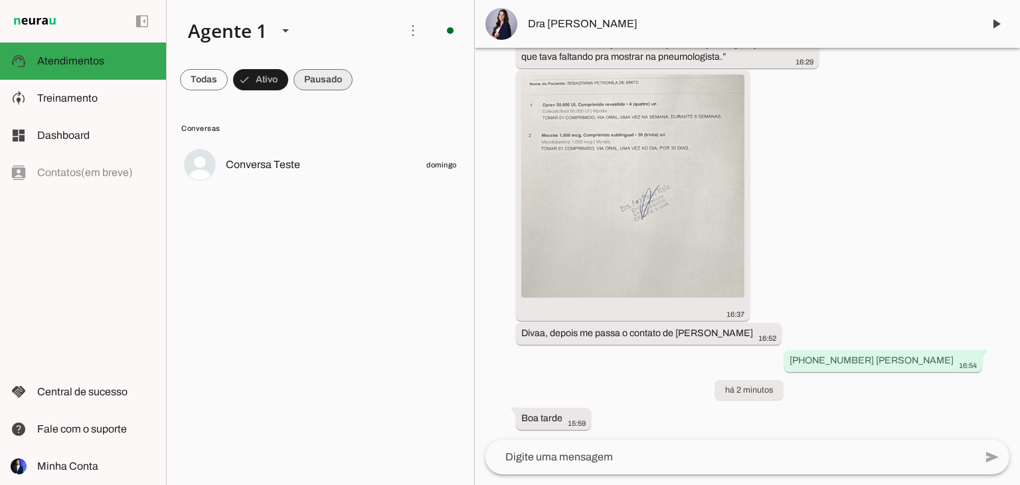
click at [339, 78] on span at bounding box center [323, 80] width 59 height 32
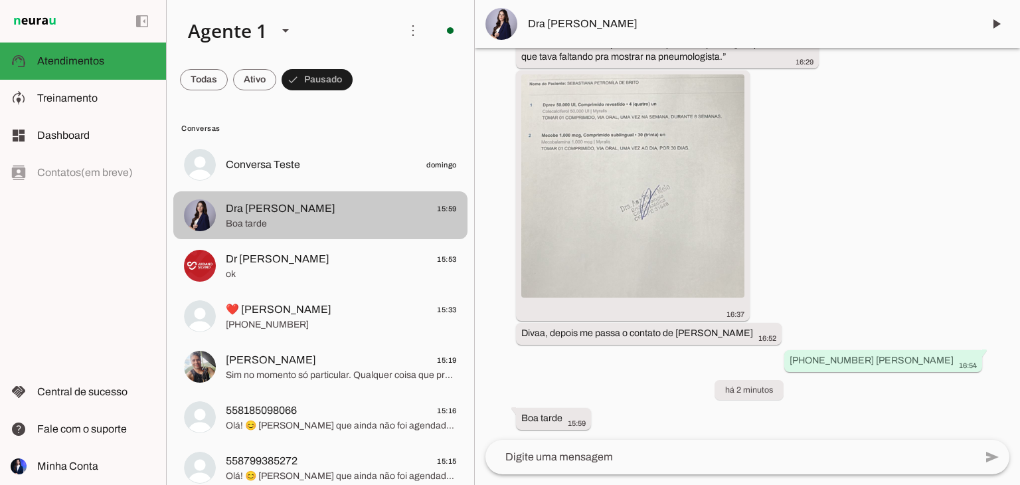
drag, startPoint x: 298, startPoint y: 203, endPoint x: 268, endPoint y: 215, distance: 32.2
click at [268, 215] on span "Dra [PERSON_NAME]" at bounding box center [281, 209] width 110 height 16
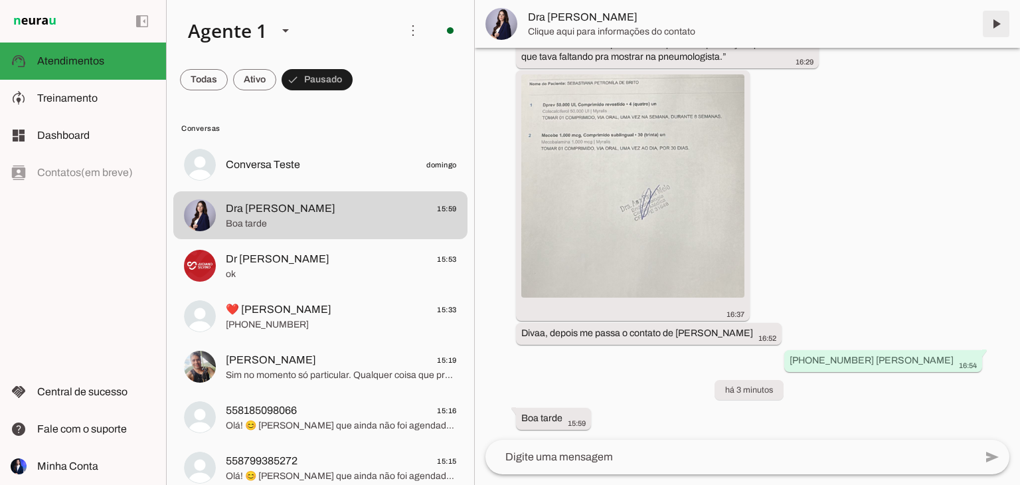
click at [994, 25] on span at bounding box center [996, 24] width 32 height 32
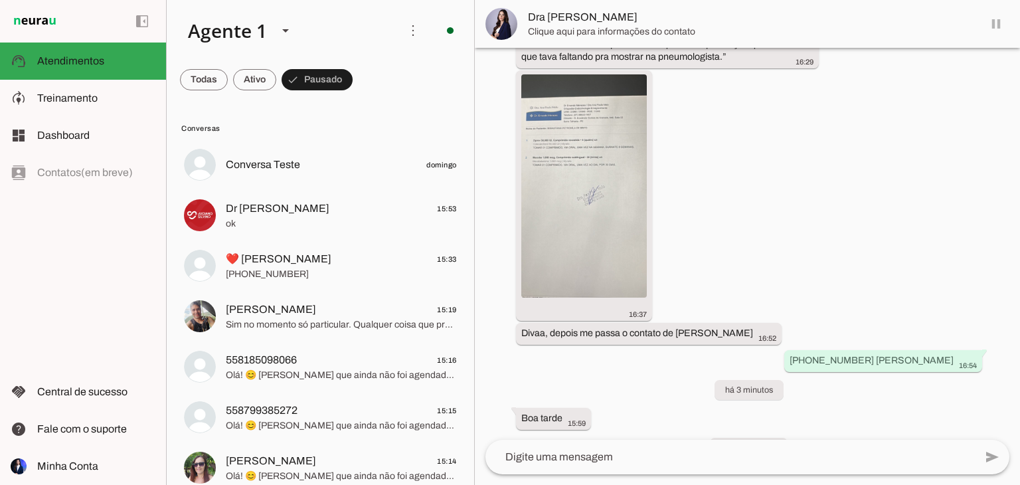
scroll to position [753, 0]
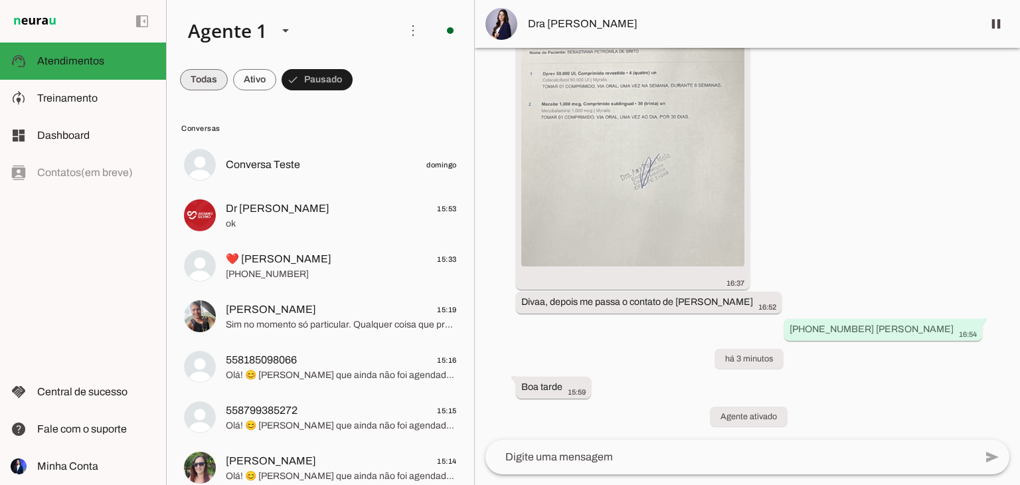
click at [213, 81] on span at bounding box center [204, 80] width 48 height 32
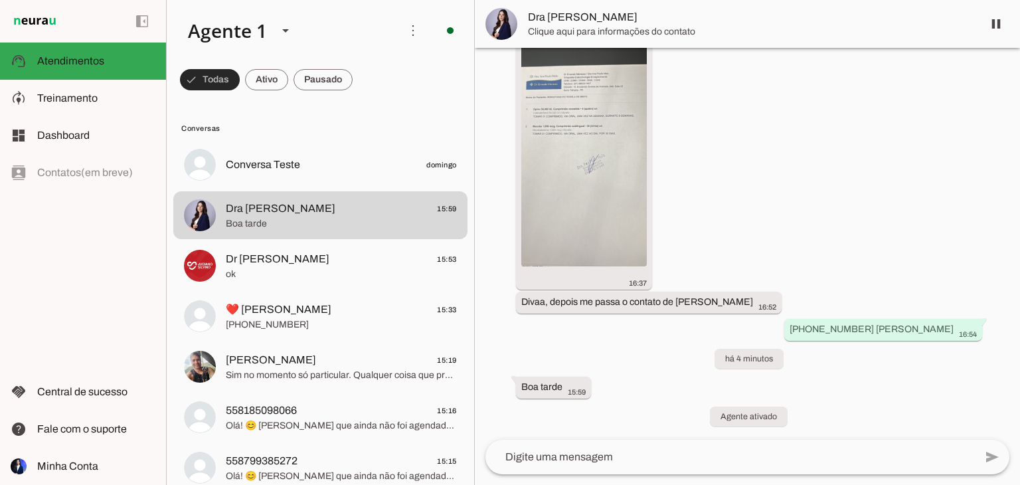
scroll to position [0, 0]
